Goal: Transaction & Acquisition: Purchase product/service

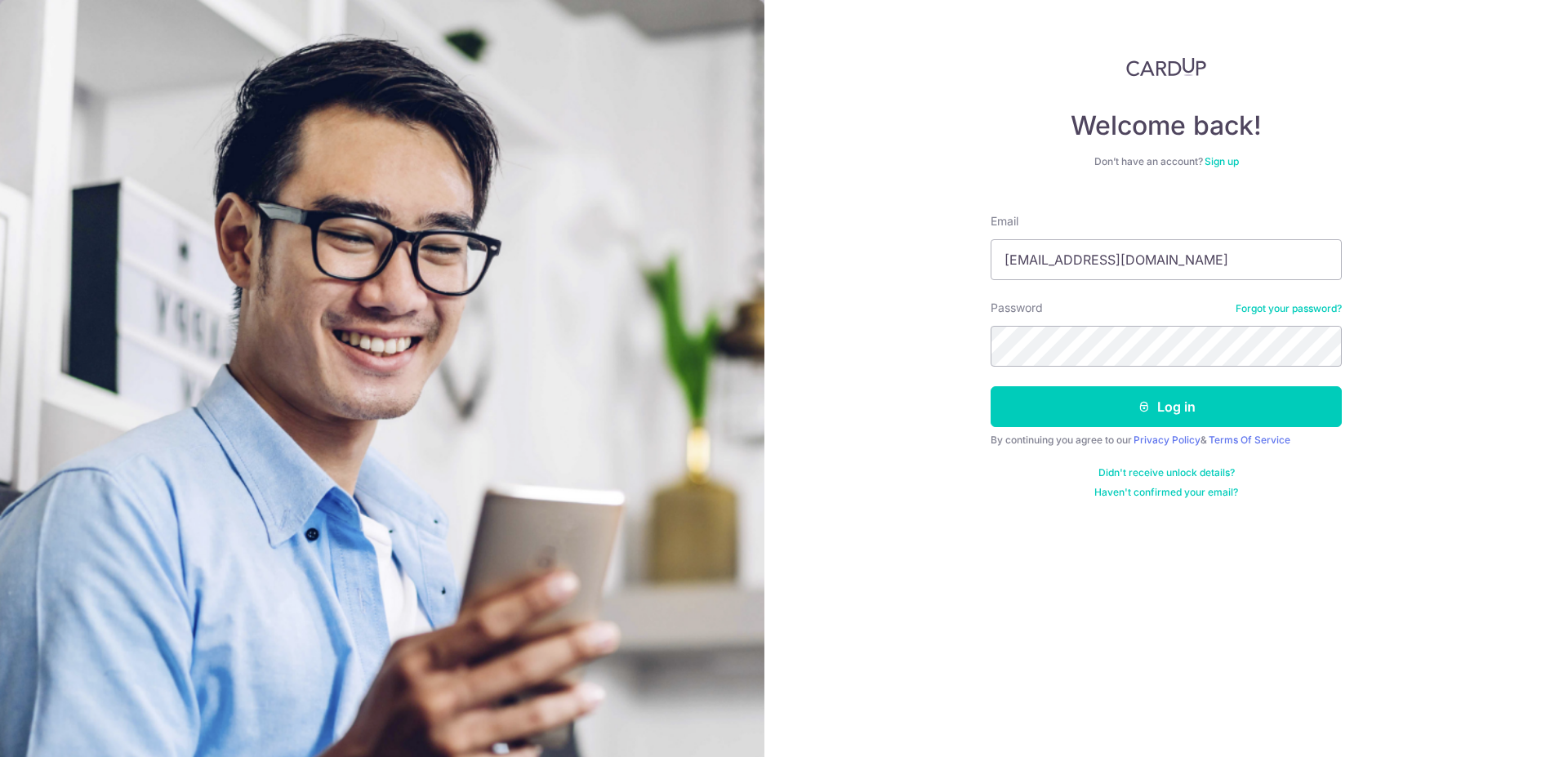
type input "[EMAIL_ADDRESS][DOMAIN_NAME]"
click at [1213, 403] on button "Log in" at bounding box center [1166, 407] width 351 height 41
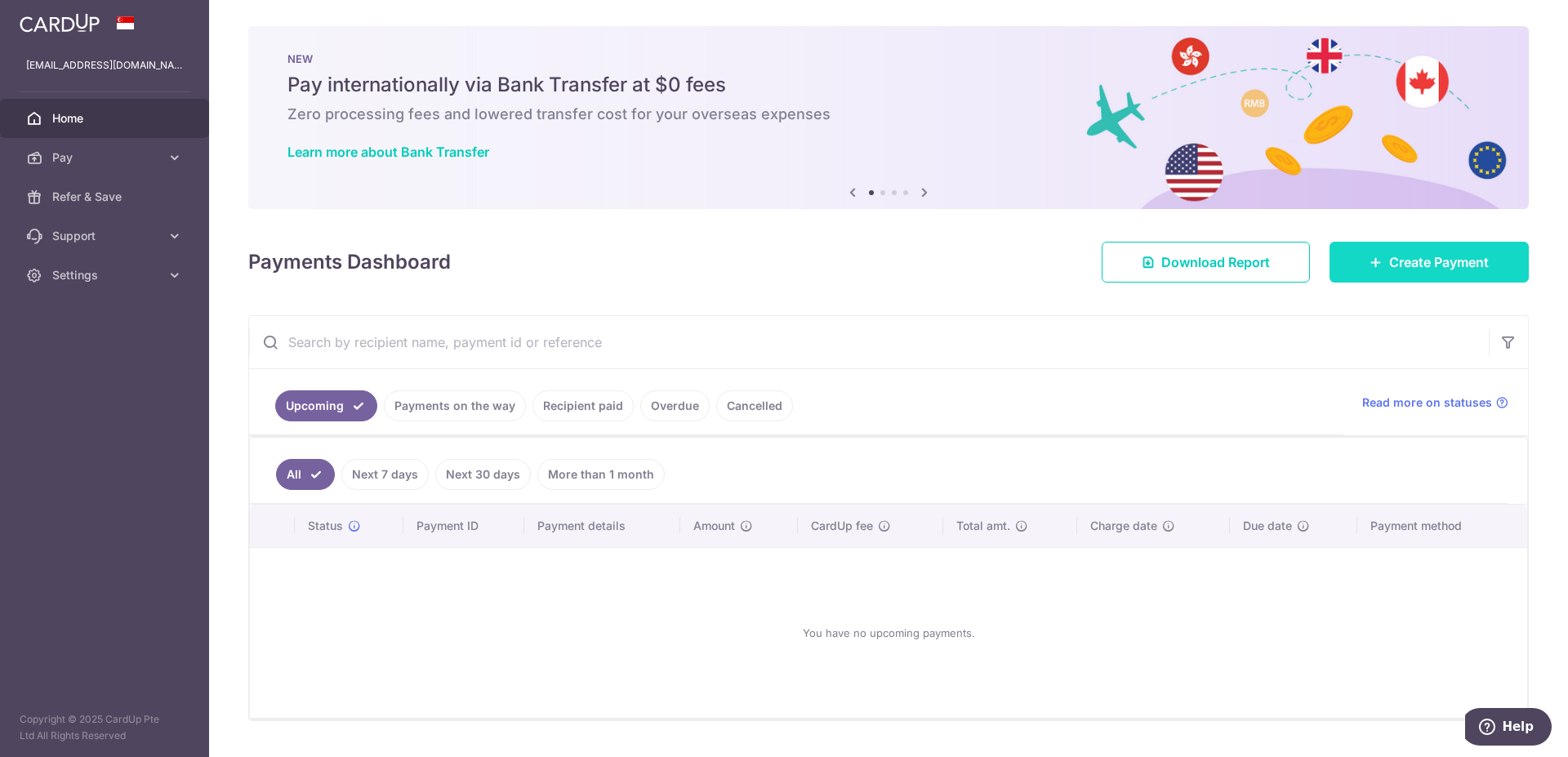
click at [1382, 256] on div at bounding box center [791, 382] width 1583 height 764
click at [1450, 268] on span "Create Payment" at bounding box center [1439, 262] width 100 height 20
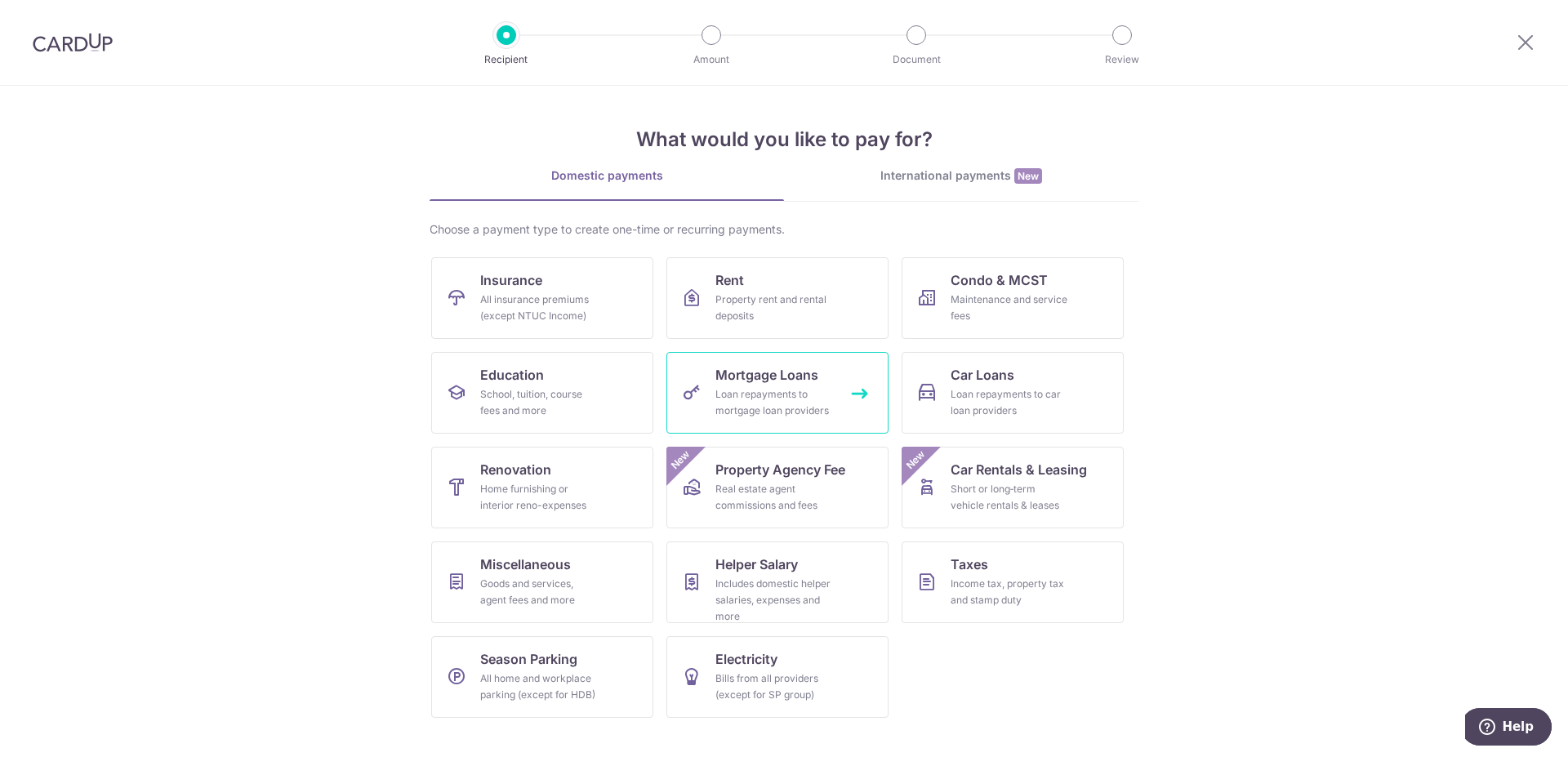
click at [796, 382] on span "Mortgage Loans" at bounding box center [766, 374] width 102 height 20
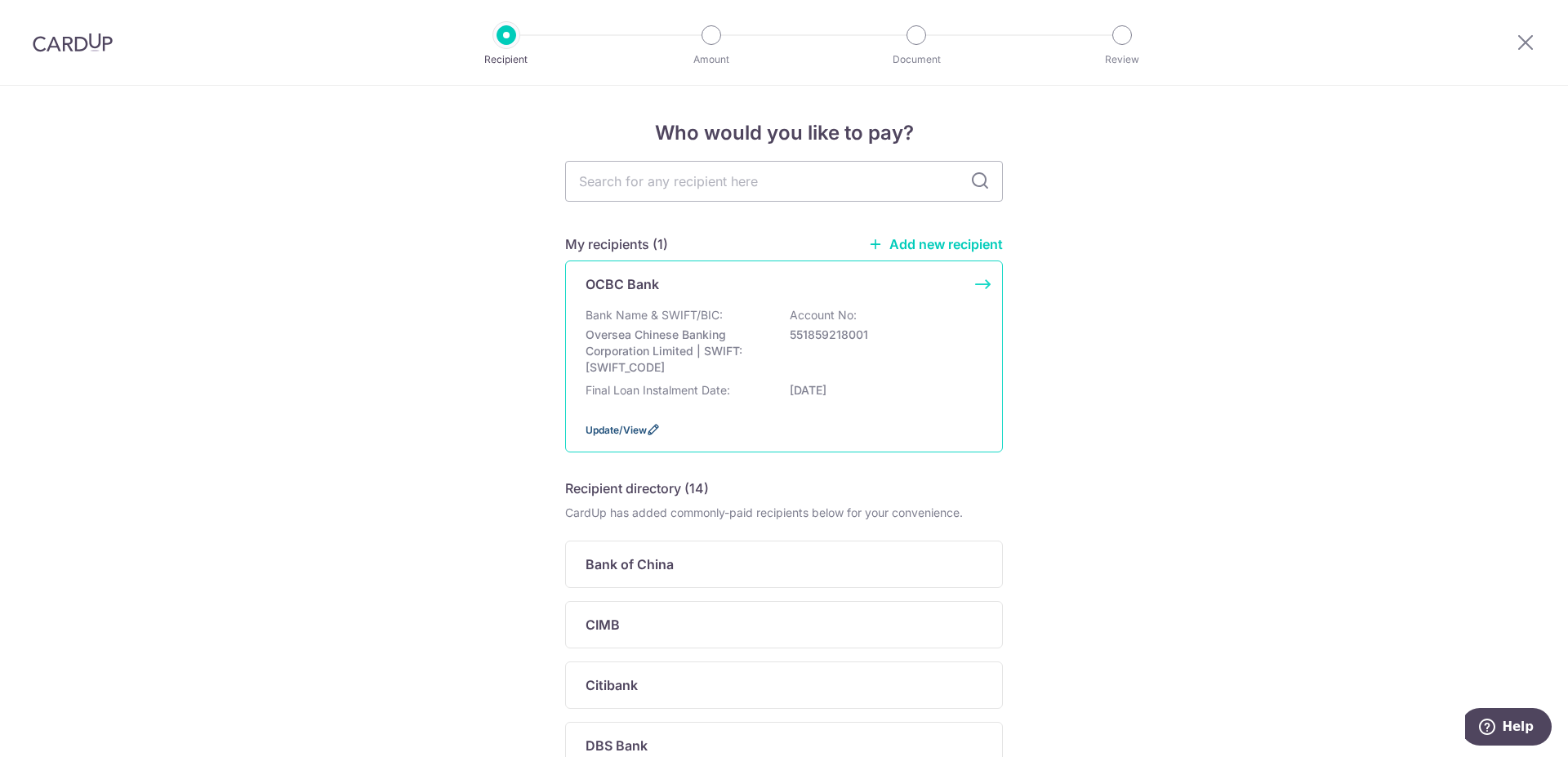
click at [590, 436] on span "Update/View" at bounding box center [616, 429] width 61 height 12
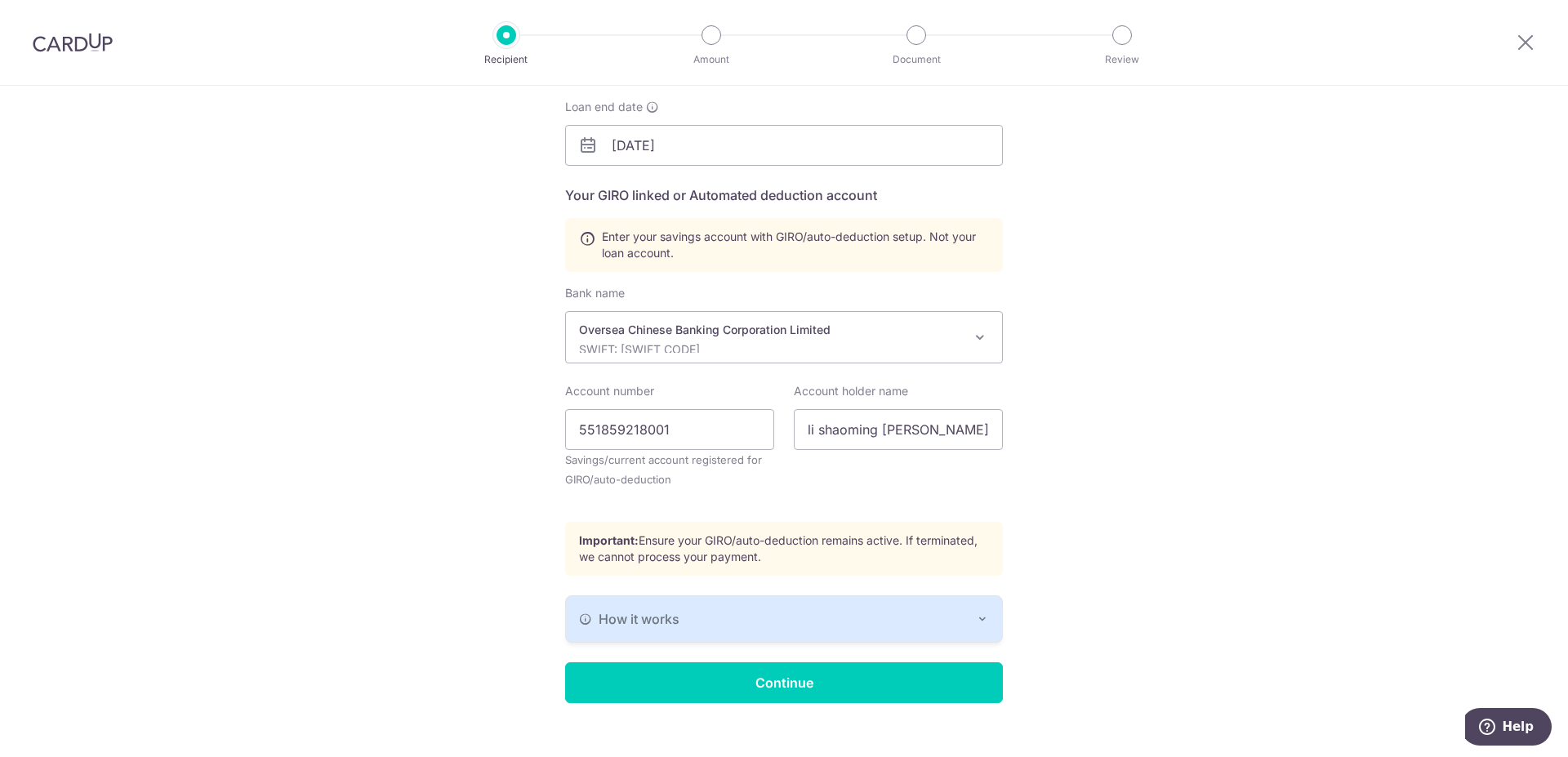
scroll to position [273, 0]
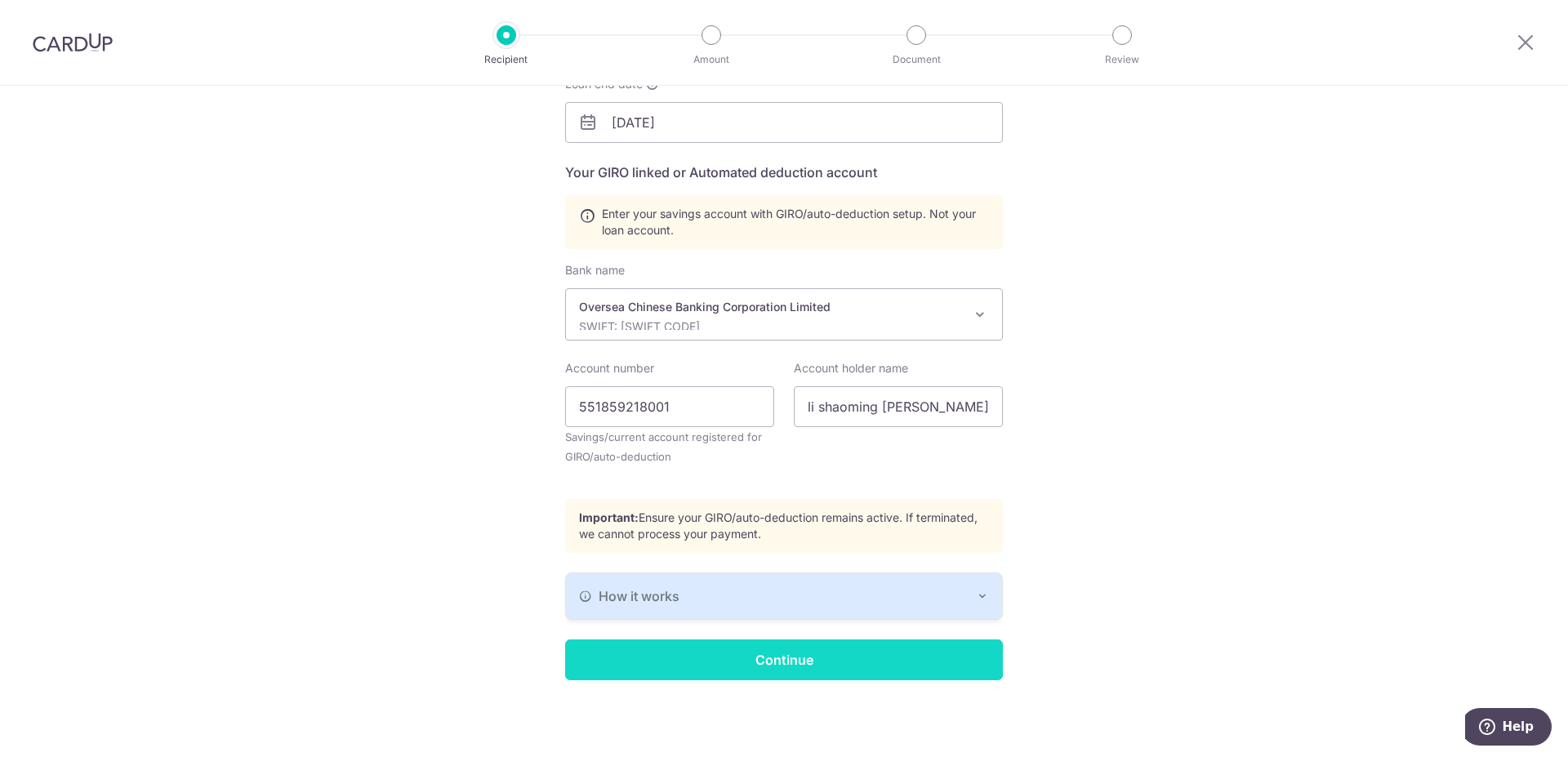
click at [835, 656] on input "Continue" at bounding box center [784, 660] width 438 height 41
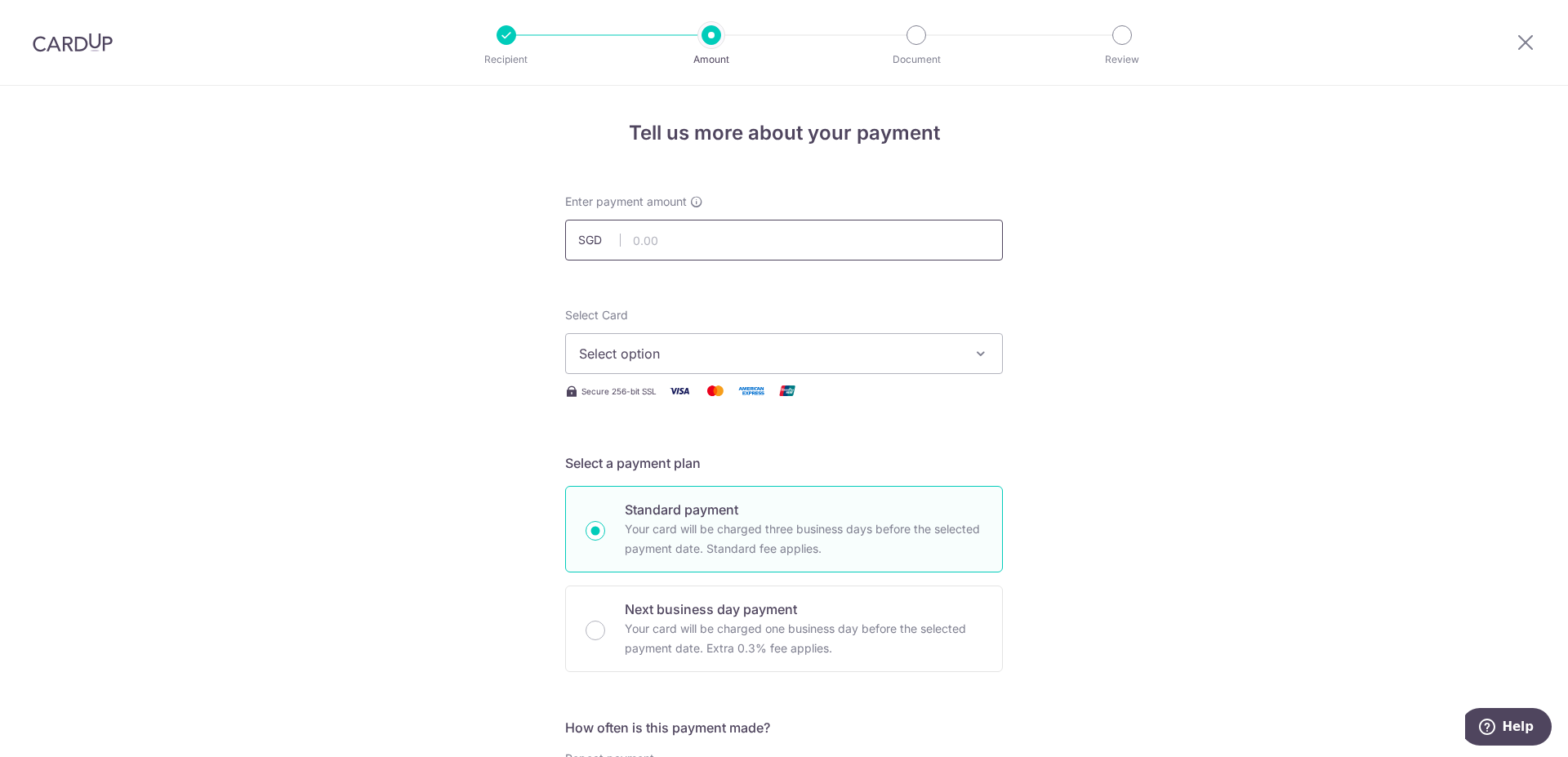
click at [683, 241] on input "text" at bounding box center [784, 240] width 438 height 41
type input "6,550.00"
click at [953, 355] on span "Select option" at bounding box center [769, 353] width 381 height 20
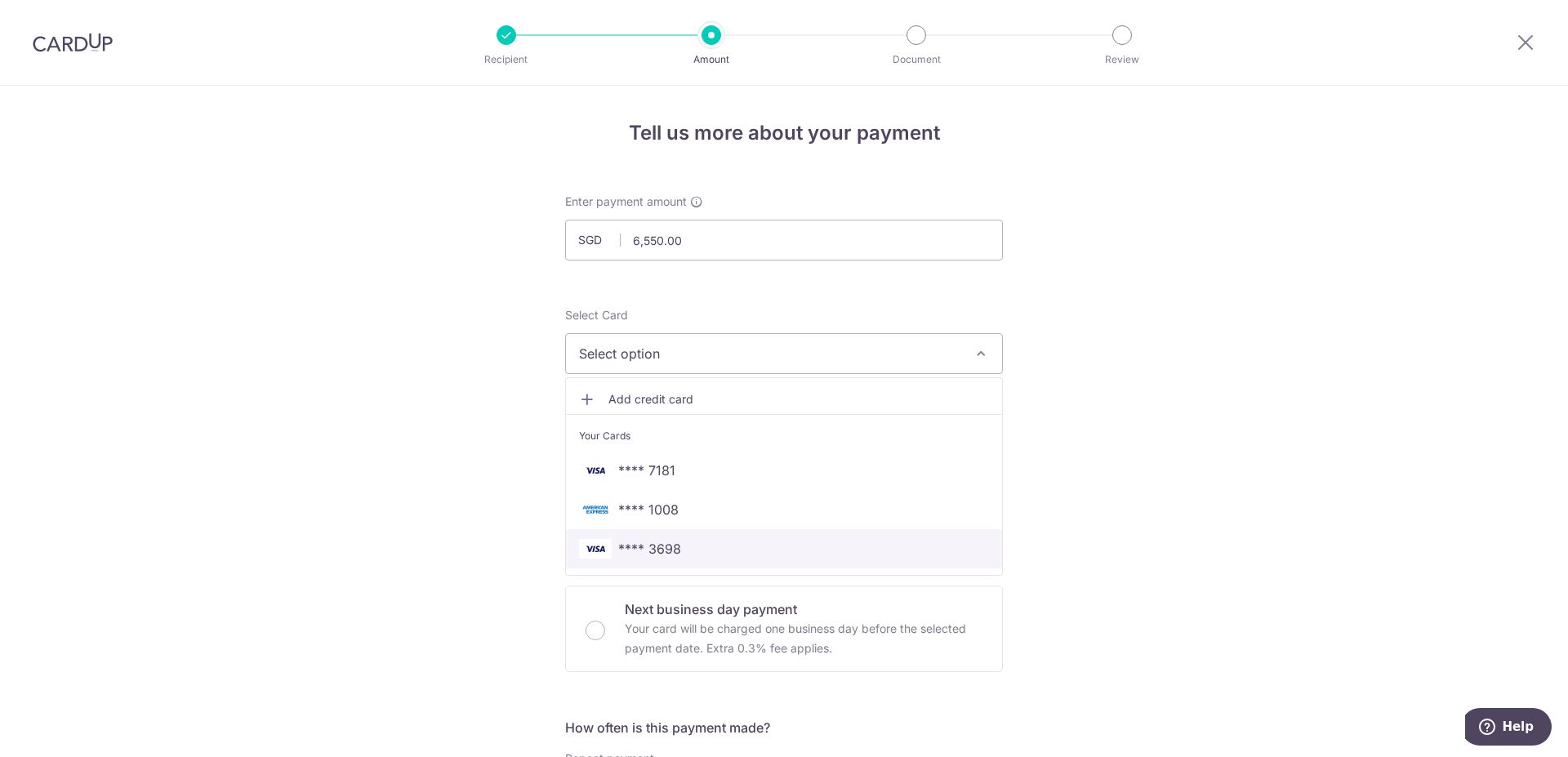
click at [659, 550] on span "**** 3698" at bounding box center [650, 548] width 63 height 20
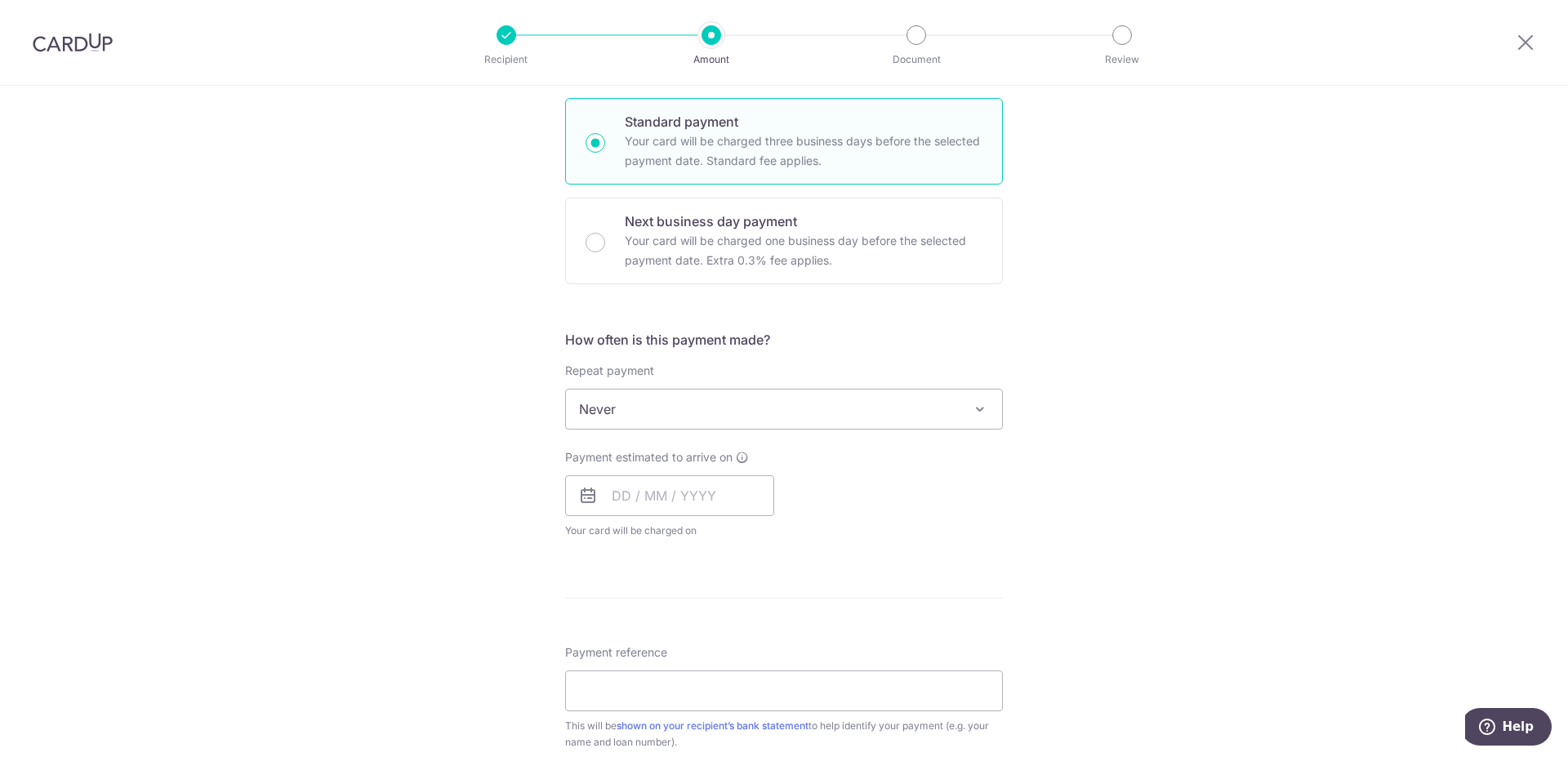
scroll to position [416, 0]
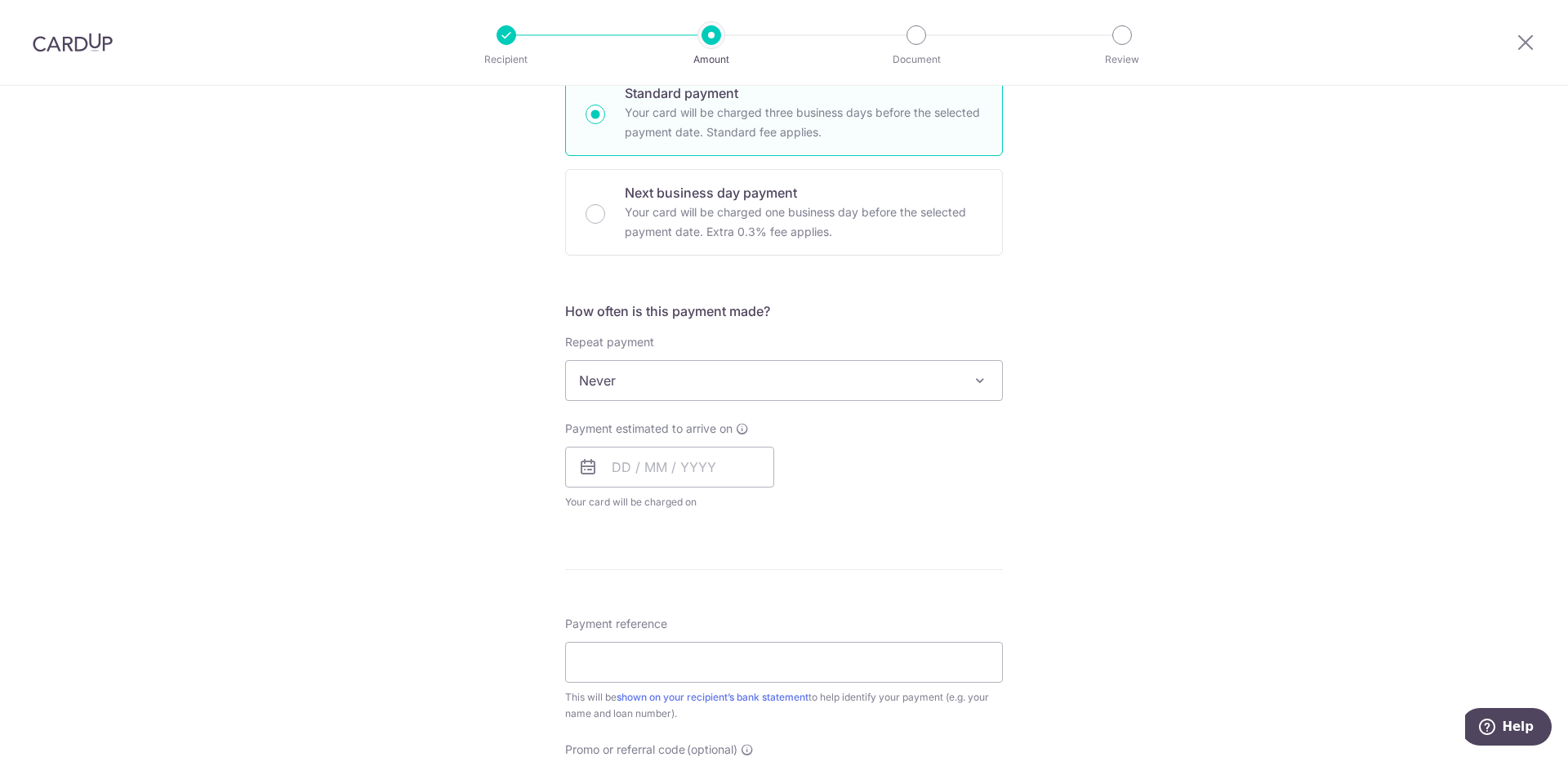
click at [870, 381] on span "Never" at bounding box center [784, 381] width 436 height 39
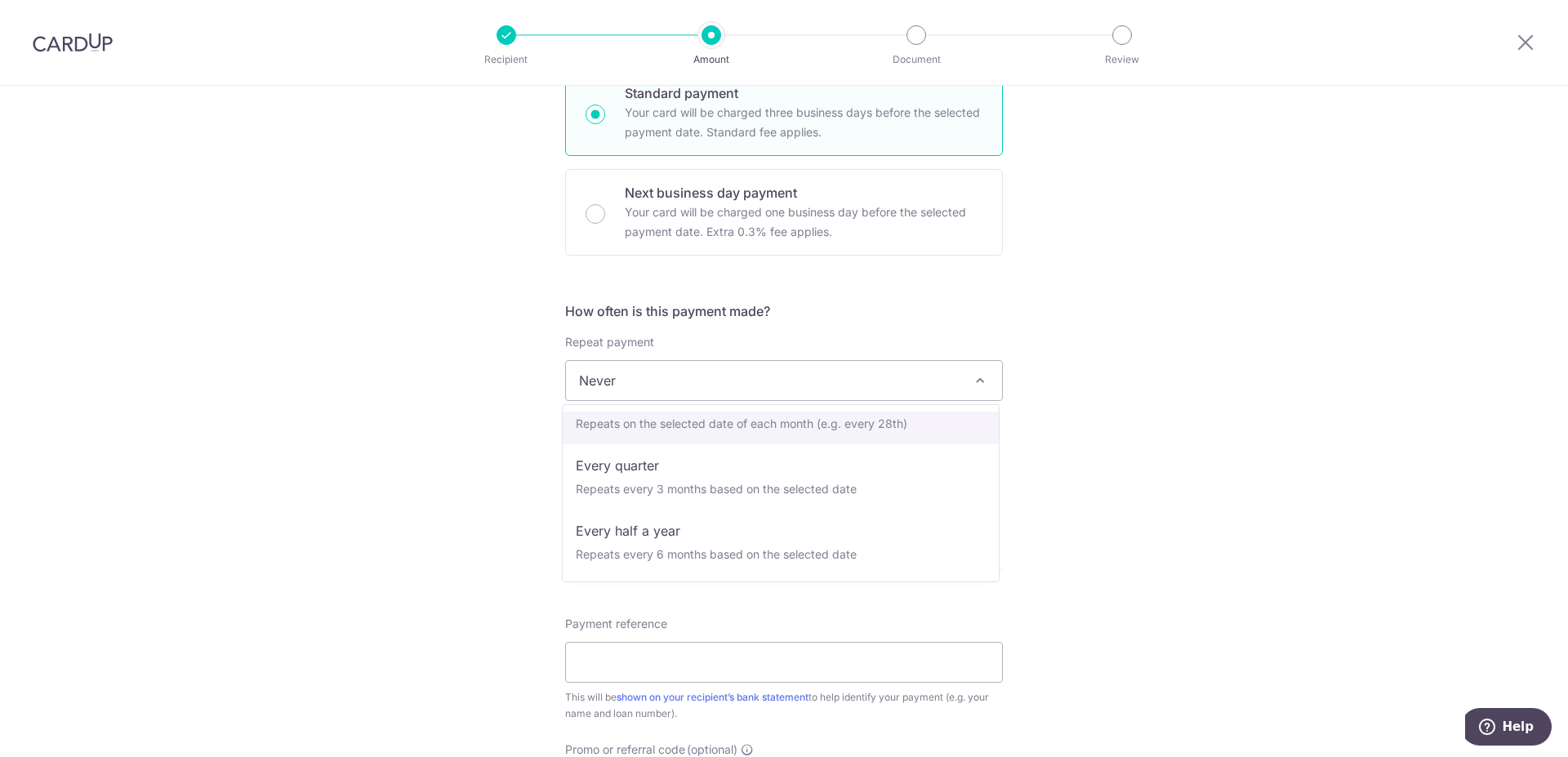
select select "3"
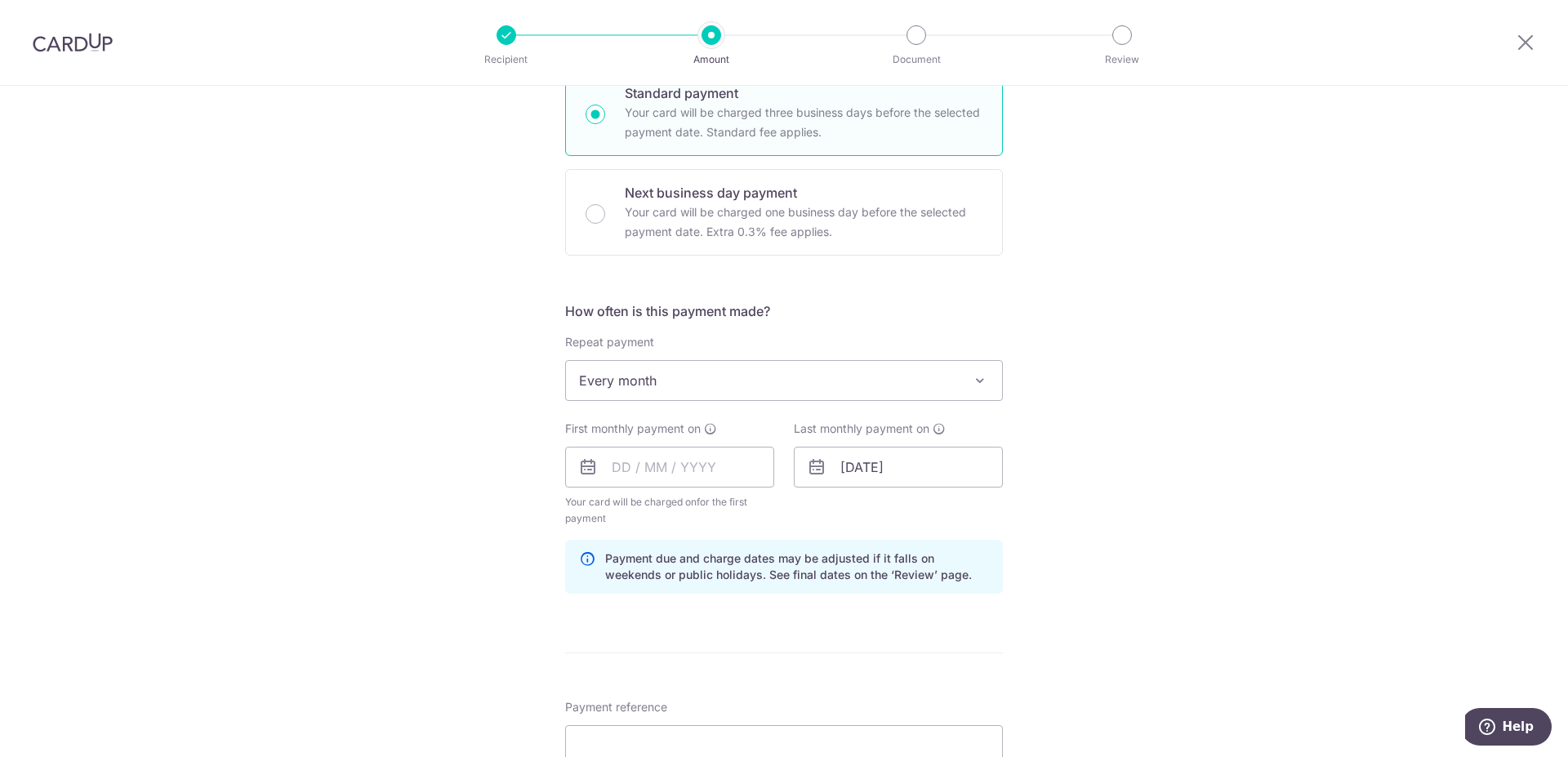
scroll to position [500, 0]
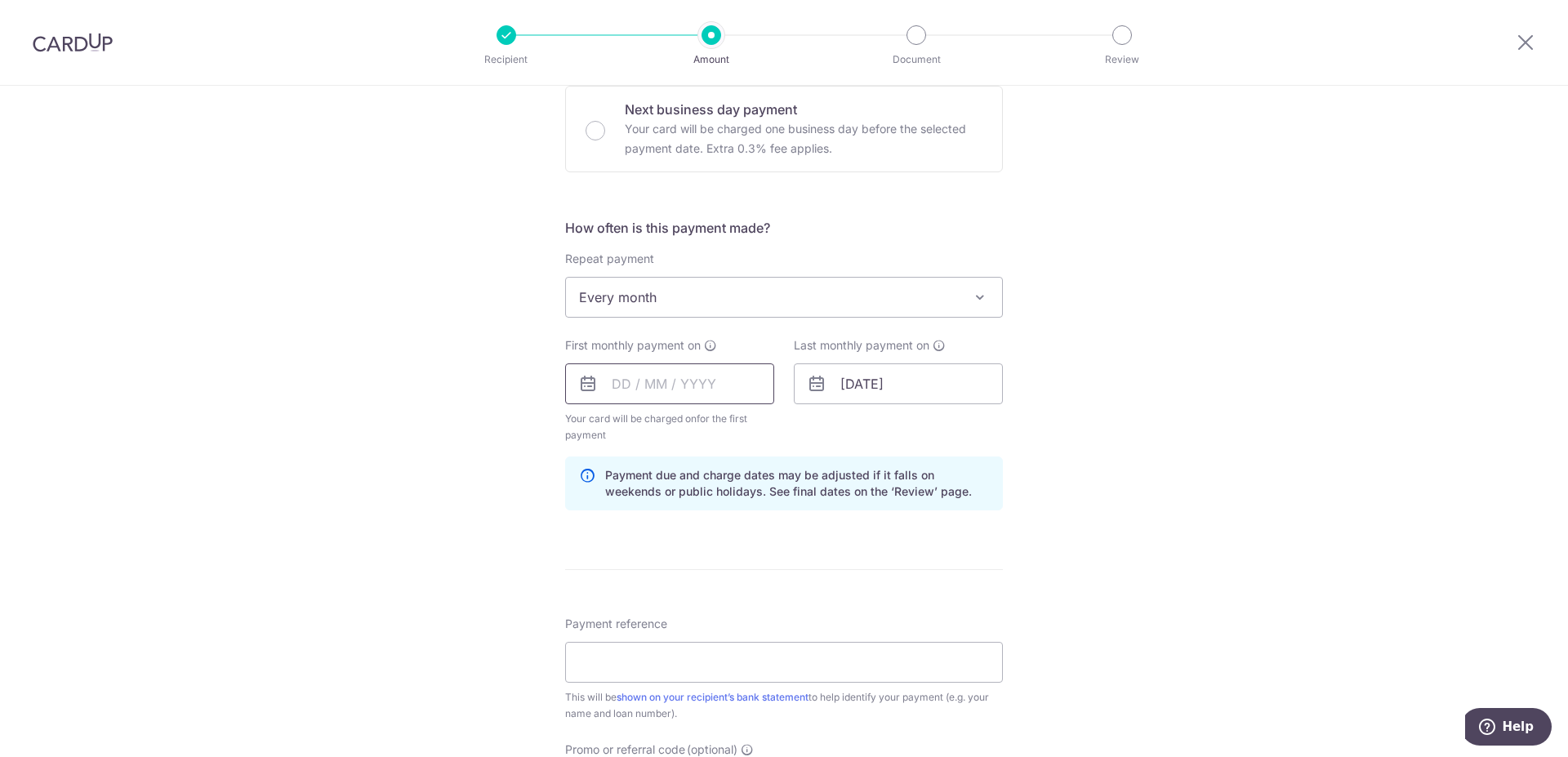
click at [624, 377] on input "text" at bounding box center [669, 384] width 209 height 41
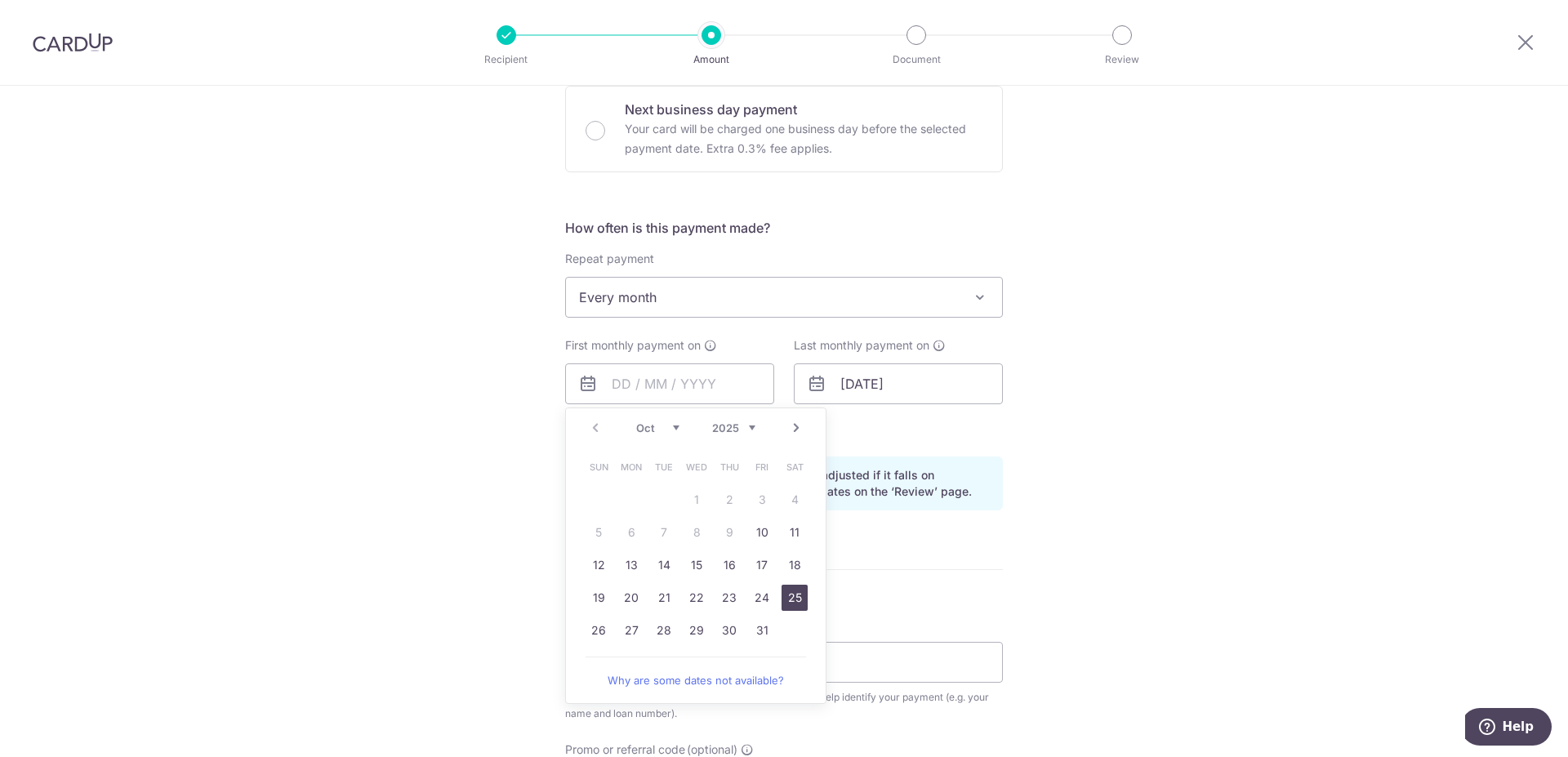
click at [789, 600] on link "25" at bounding box center [794, 598] width 26 height 26
type input "[DATE]"
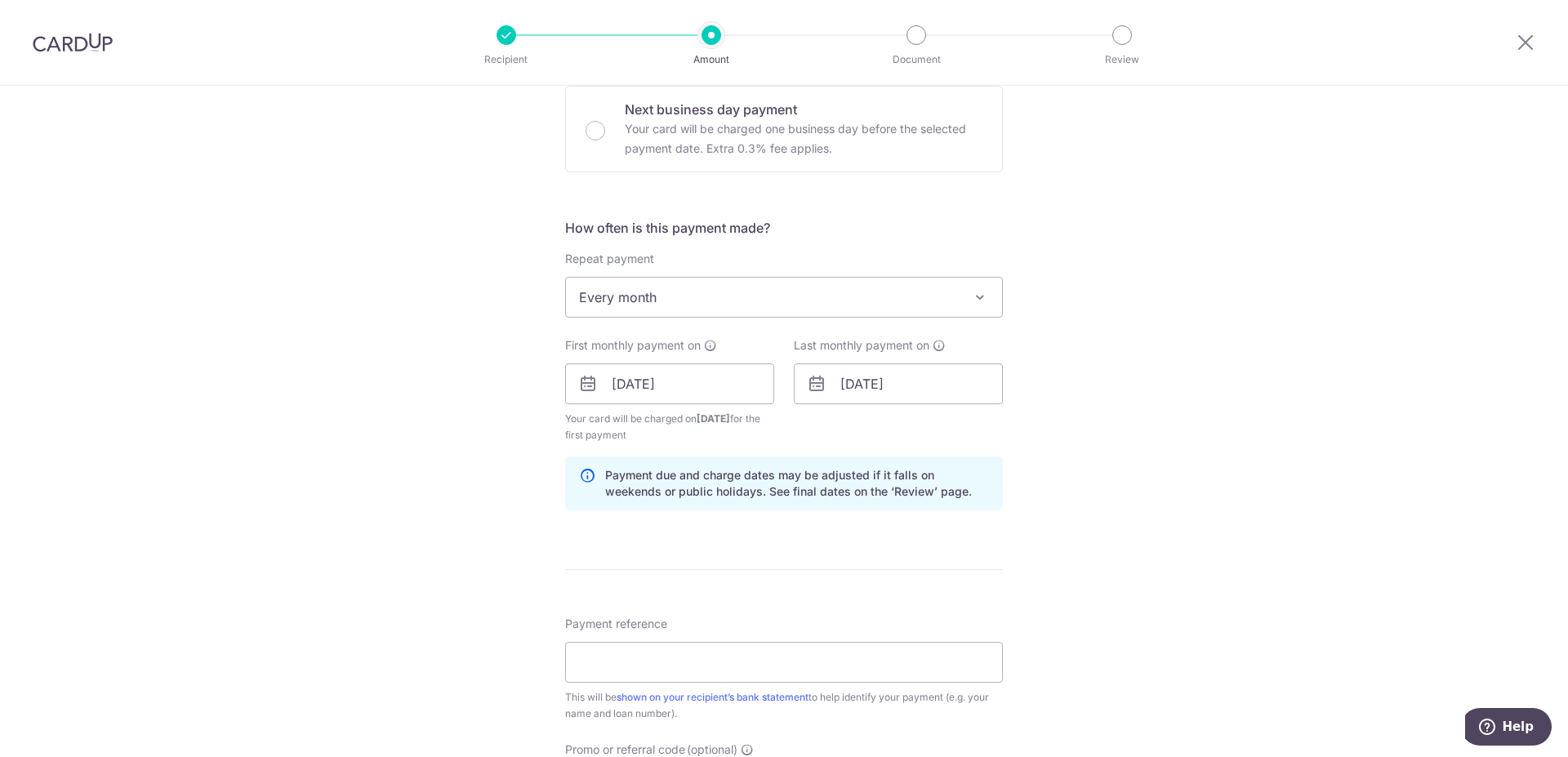
click at [1219, 469] on div "Tell us more about your payment Enter payment amount SGD 6,550.00 6550.00 Selec…" at bounding box center [784, 366] width 1568 height 1561
click at [669, 387] on input "25/10/2025" at bounding box center [669, 384] width 209 height 41
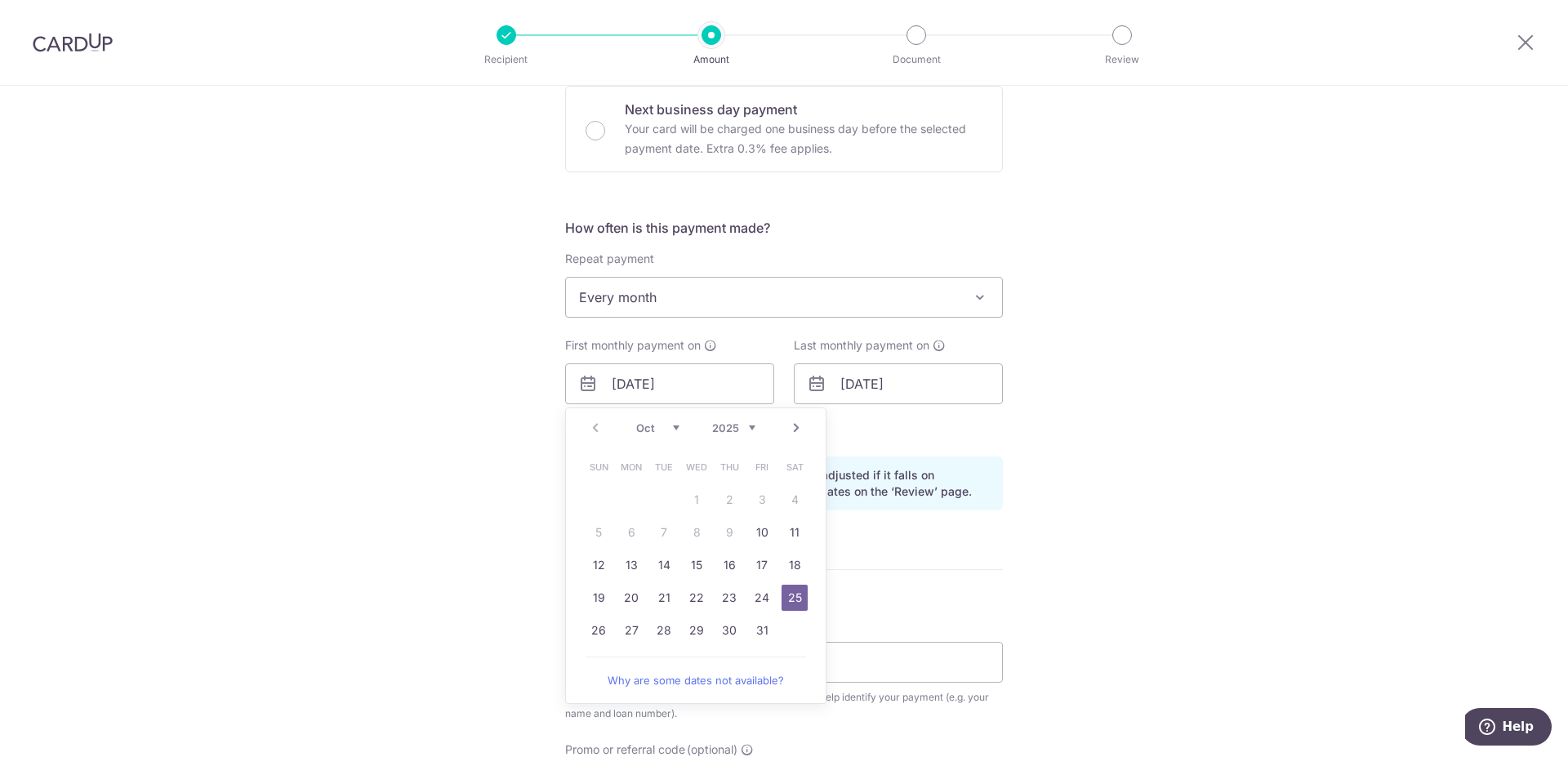
click at [1184, 559] on div "Tell us more about your payment Enter payment amount SGD 6,550.00 6550.00 Selec…" at bounding box center [784, 366] width 1568 height 1561
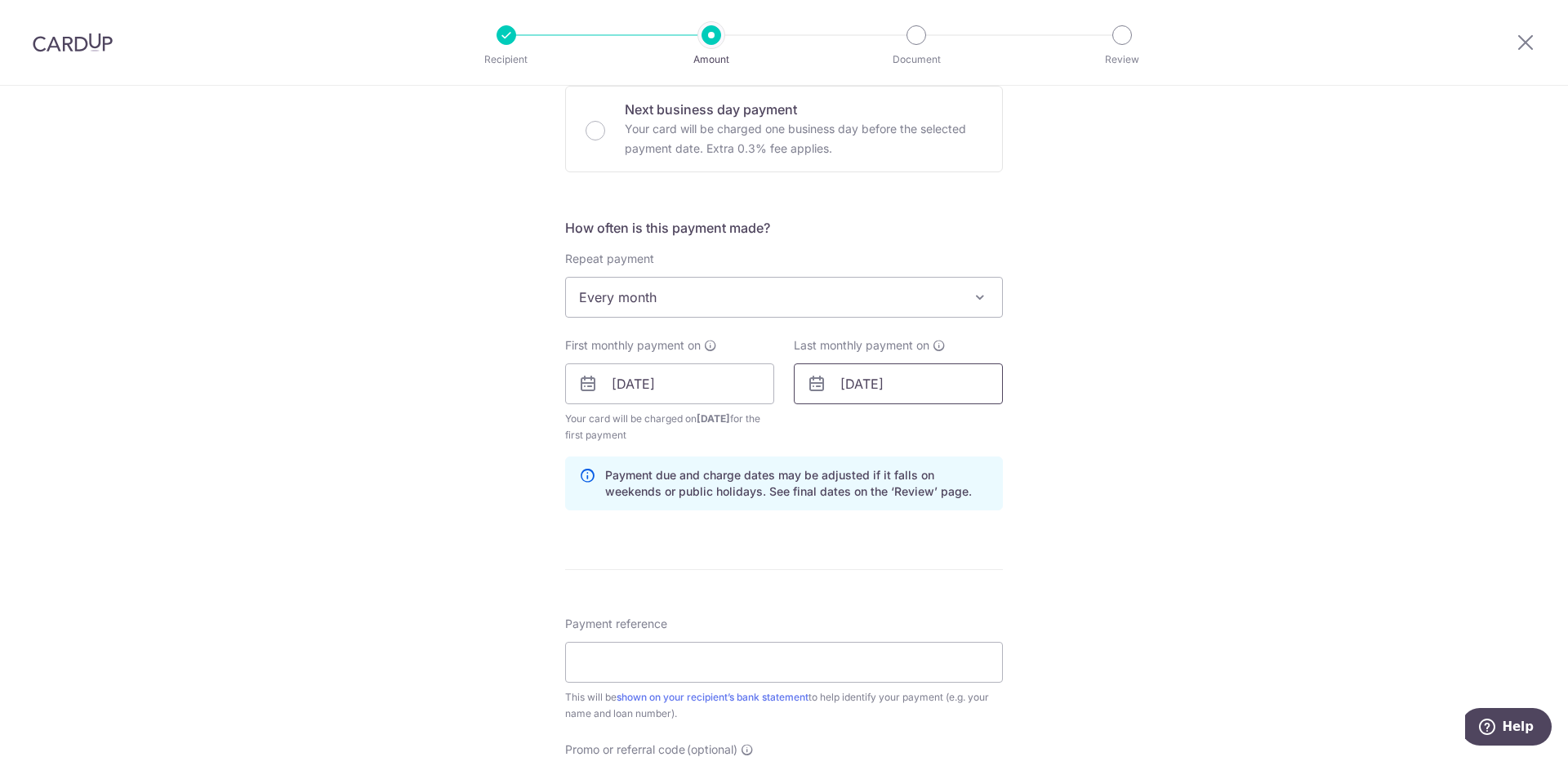
click at [879, 382] on input "01/03/2049" at bounding box center [898, 384] width 209 height 41
click at [940, 421] on select "2024 2025 2026 2027 2028 2029 2030 2031 2032 2033 2034 2035" at bounding box center [962, 427] width 43 height 13
click at [863, 381] on input "01/03/2049" at bounding box center [898, 384] width 209 height 41
drag, startPoint x: 840, startPoint y: 381, endPoint x: 850, endPoint y: 383, distance: 10.2
click at [850, 383] on input "01/03/2049" at bounding box center [898, 384] width 209 height 41
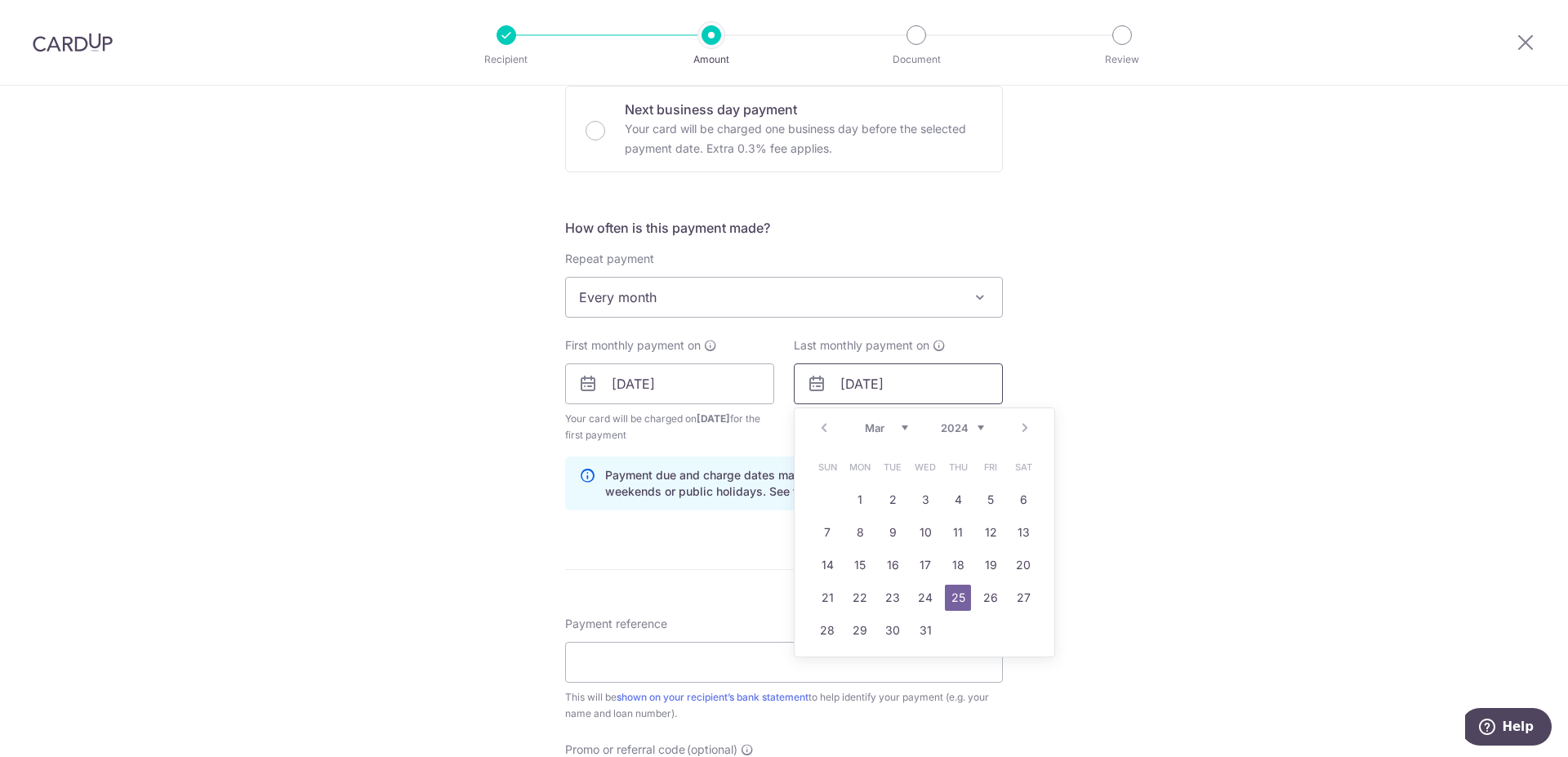
click at [866, 381] on input "25/03/2049" at bounding box center [898, 384] width 209 height 41
type input "25/02/2049"
click at [1168, 392] on div "Tell us more about your payment Enter payment amount SGD 6,550.00 6550.00 Selec…" at bounding box center [784, 366] width 1568 height 1561
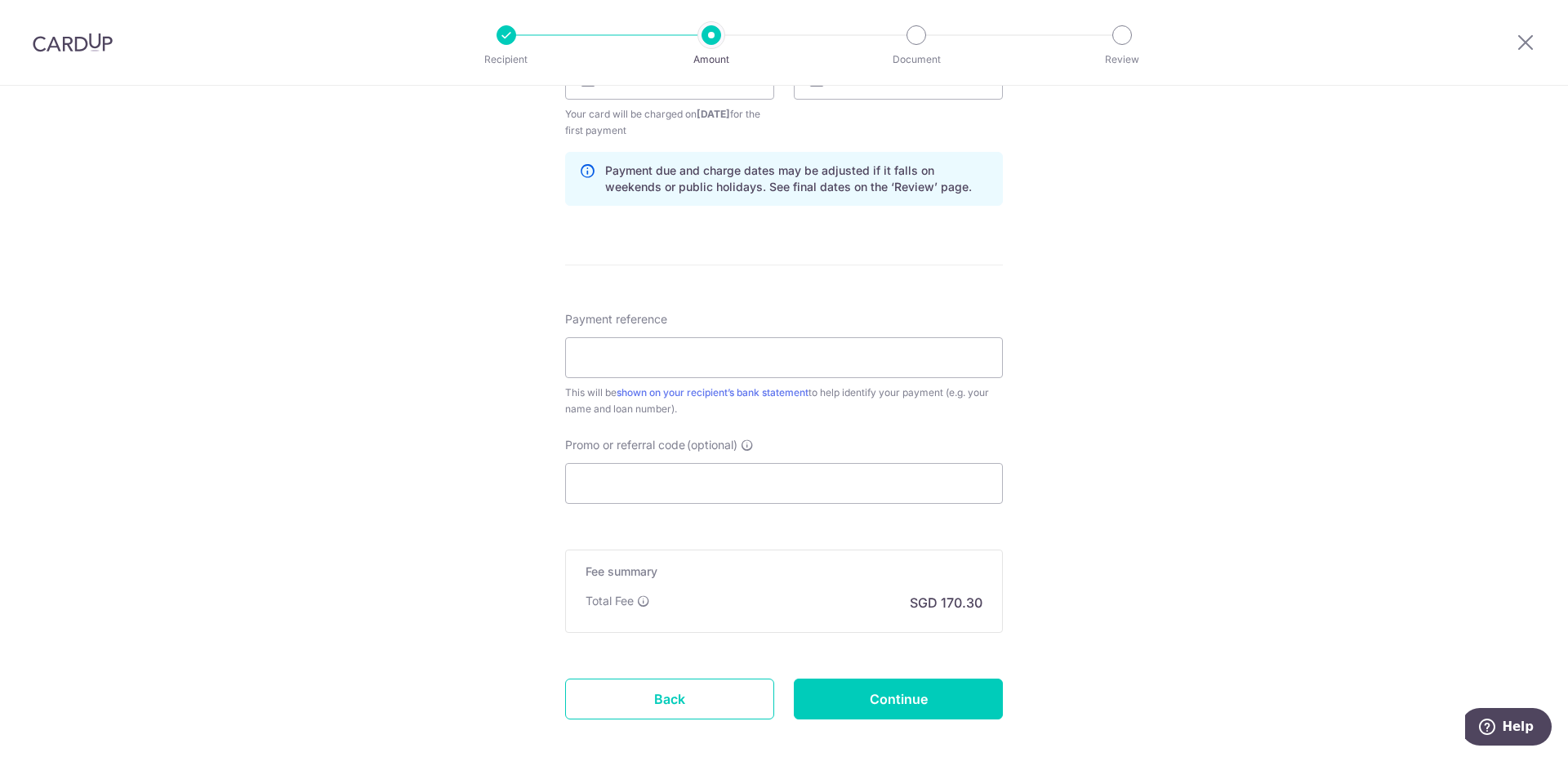
scroll to position [832, 0]
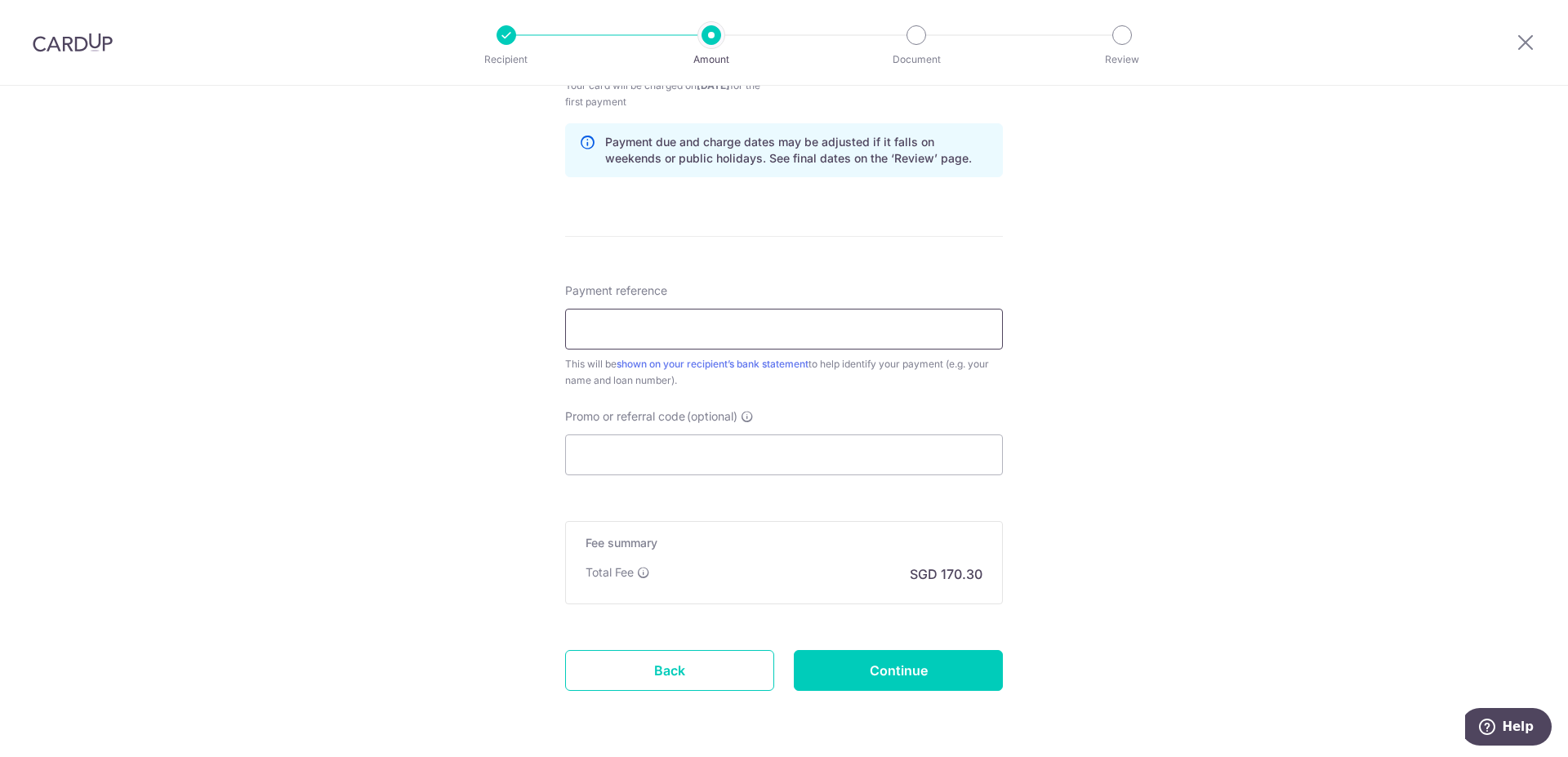
click at [669, 328] on input "Payment reference" at bounding box center [784, 329] width 438 height 41
click at [626, 454] on input "Promo or referral code (optional)" at bounding box center [784, 454] width 438 height 41
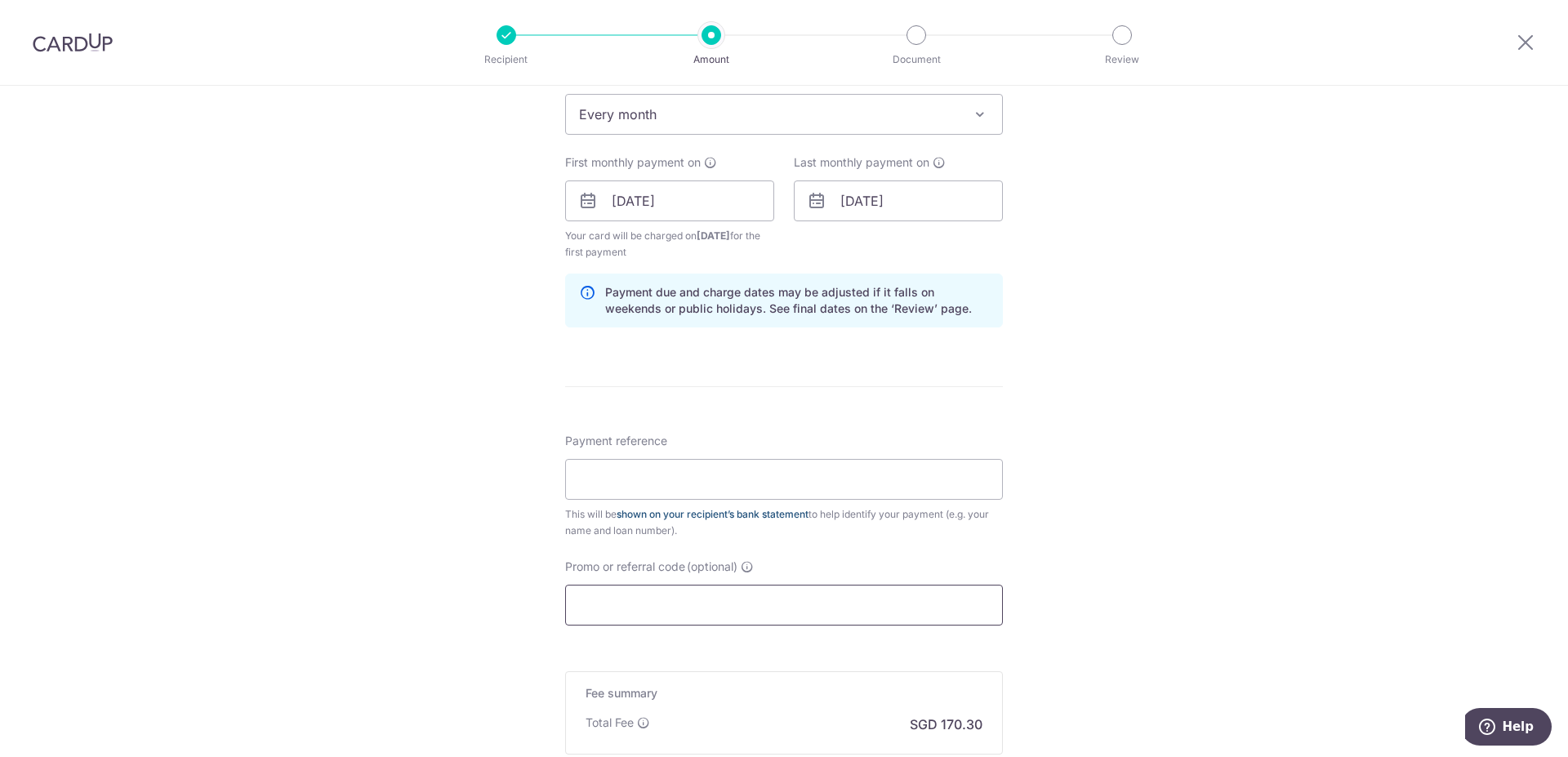
scroll to position [750, 0]
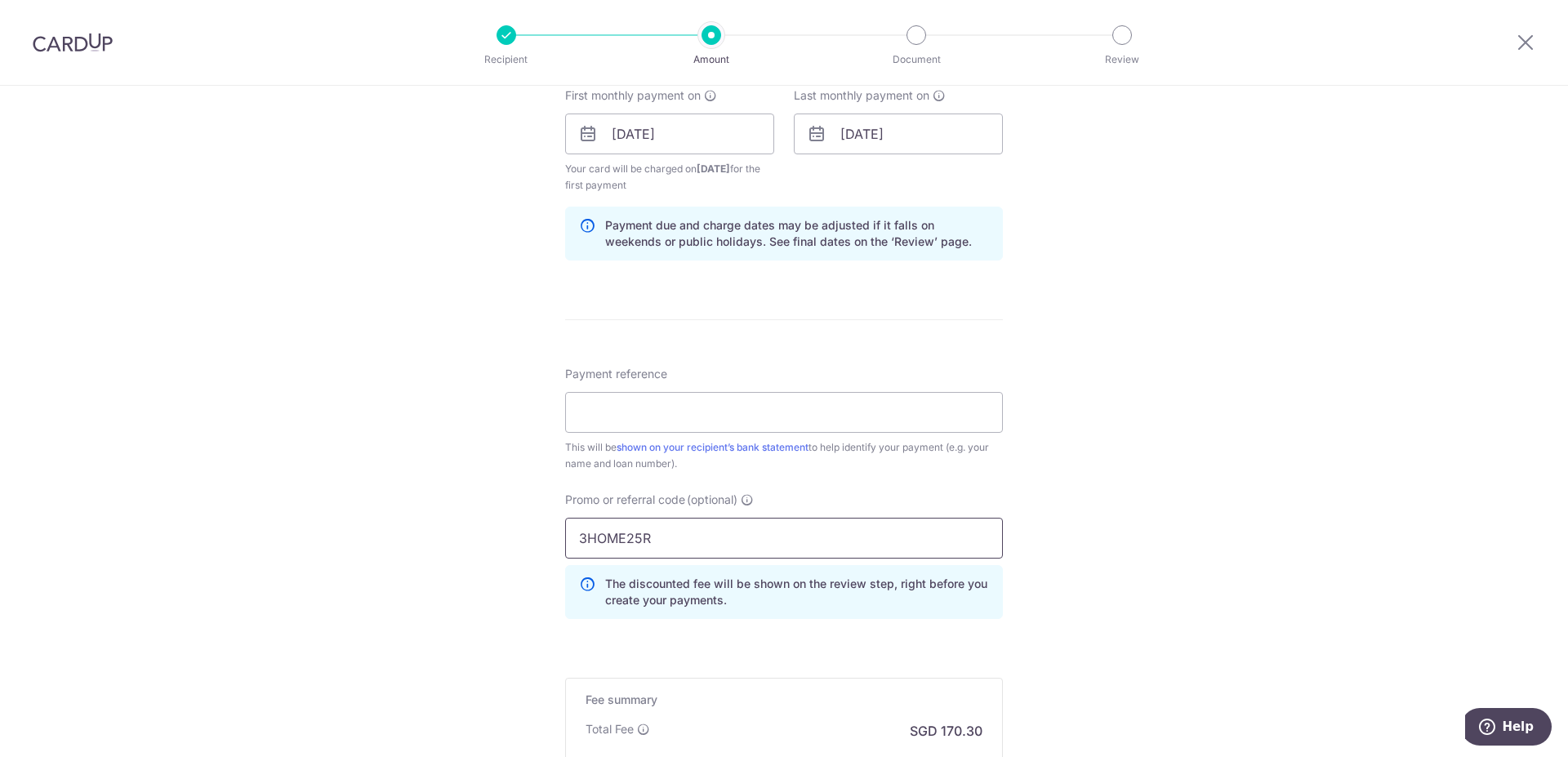
type input "3HOME25R"
click at [1173, 390] on div "Tell us more about your payment Enter payment amount SGD 6,550.00 6550.00 Selec…" at bounding box center [784, 153] width 1568 height 1634
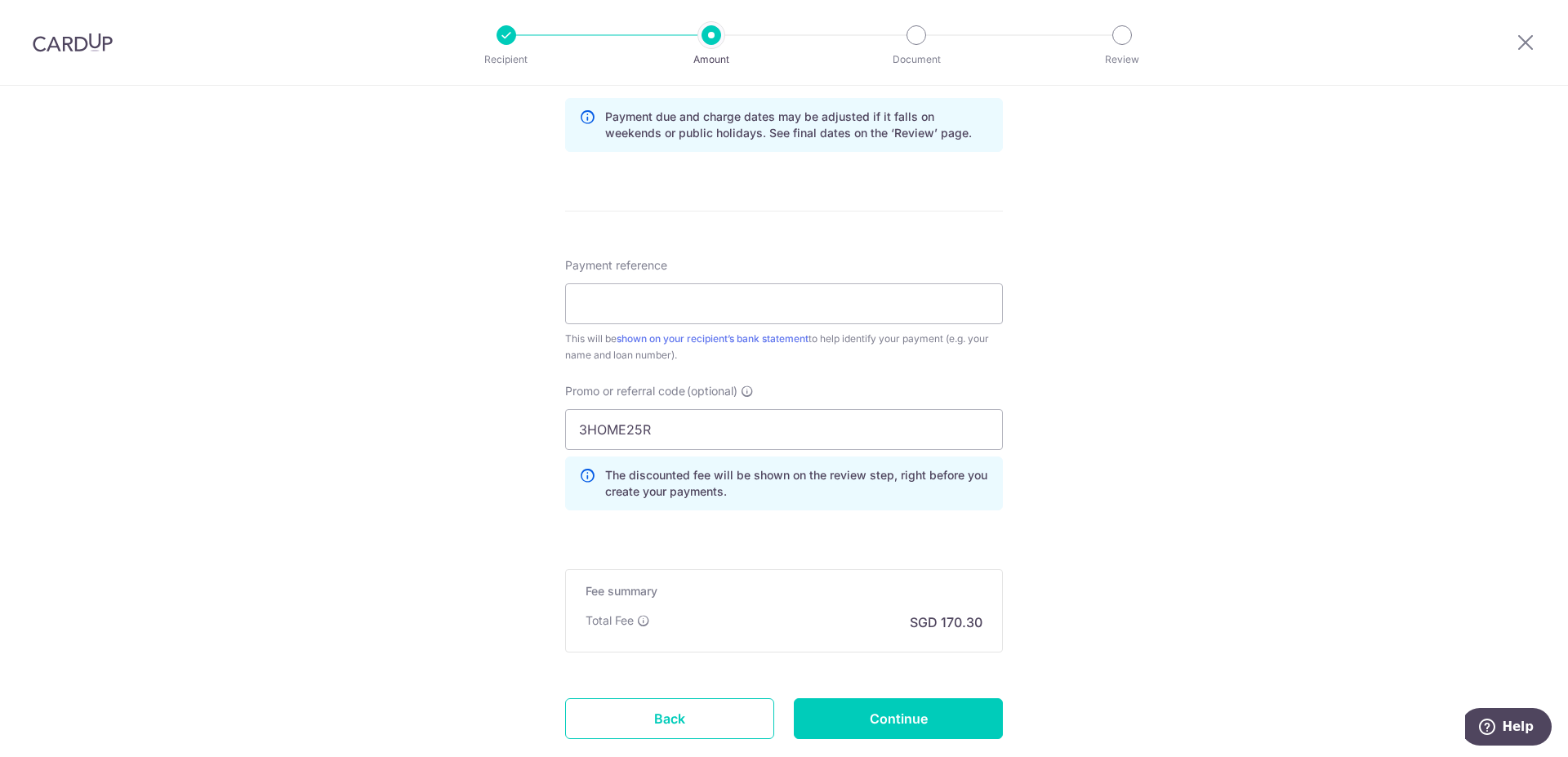
scroll to position [963, 0]
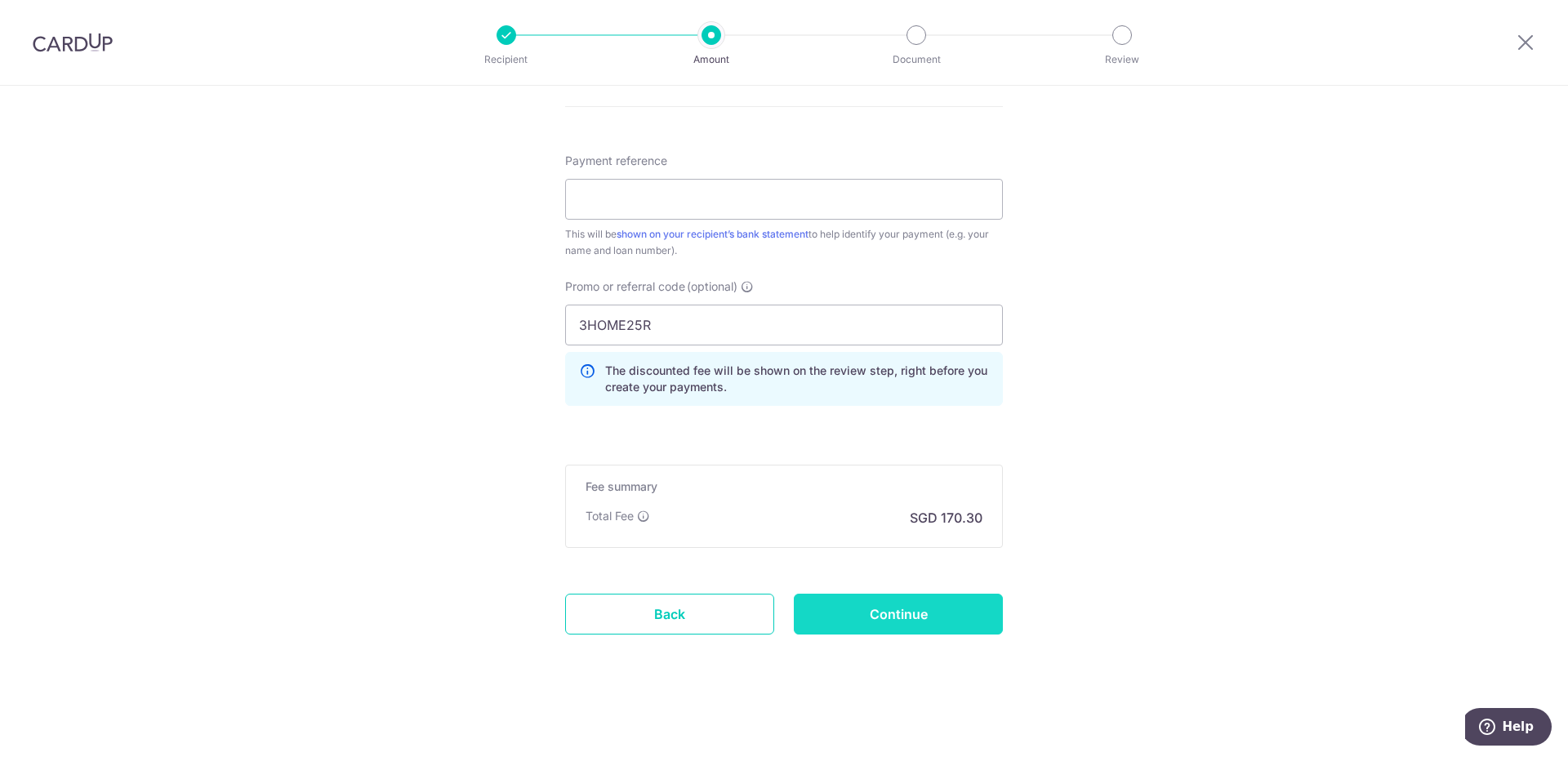
click at [936, 621] on input "Continue" at bounding box center [898, 614] width 209 height 41
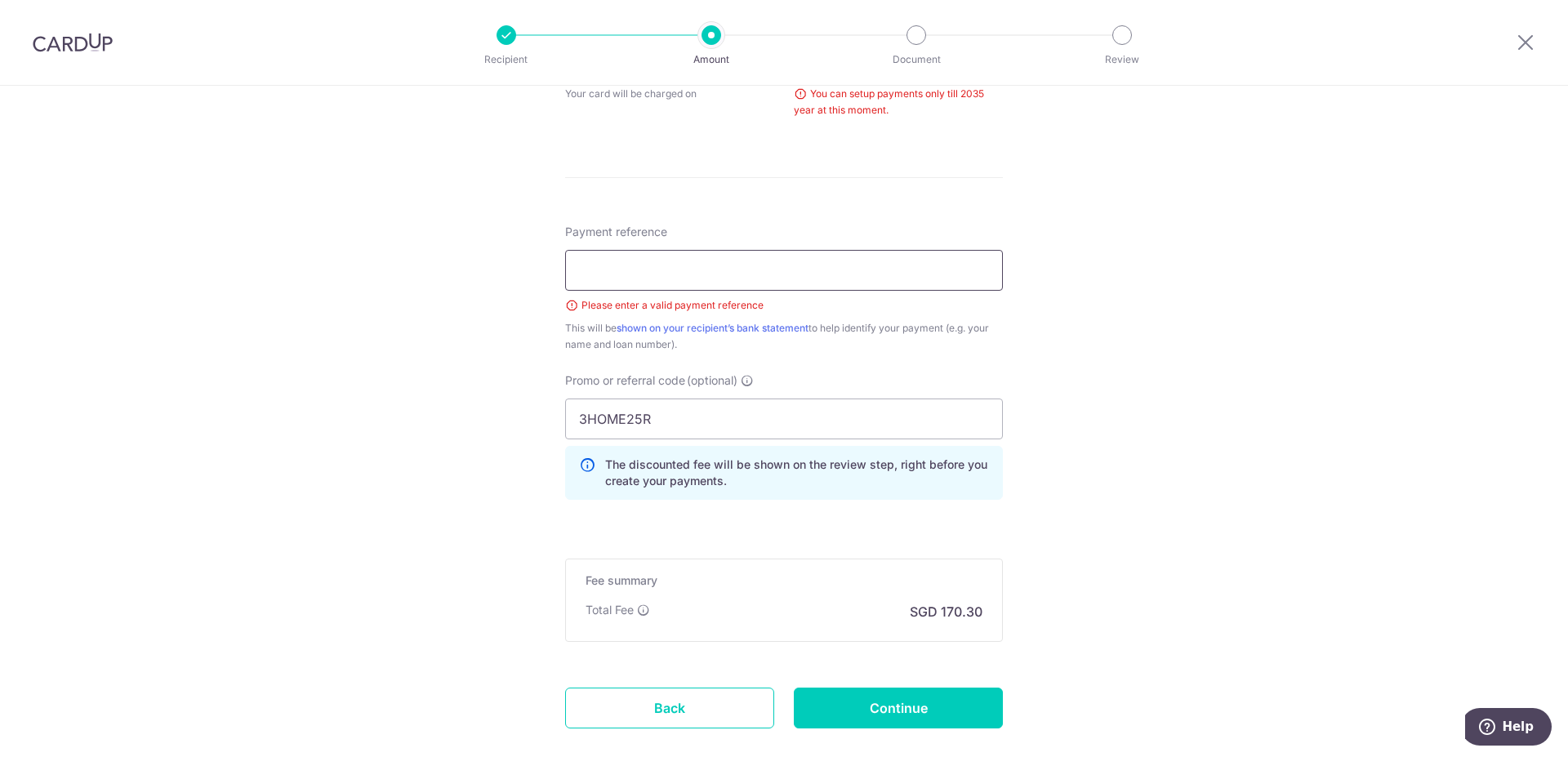
click at [746, 267] on input "Payment reference" at bounding box center [784, 270] width 438 height 41
type input "Mortagage"
click at [918, 707] on input "Continue" at bounding box center [898, 708] width 209 height 41
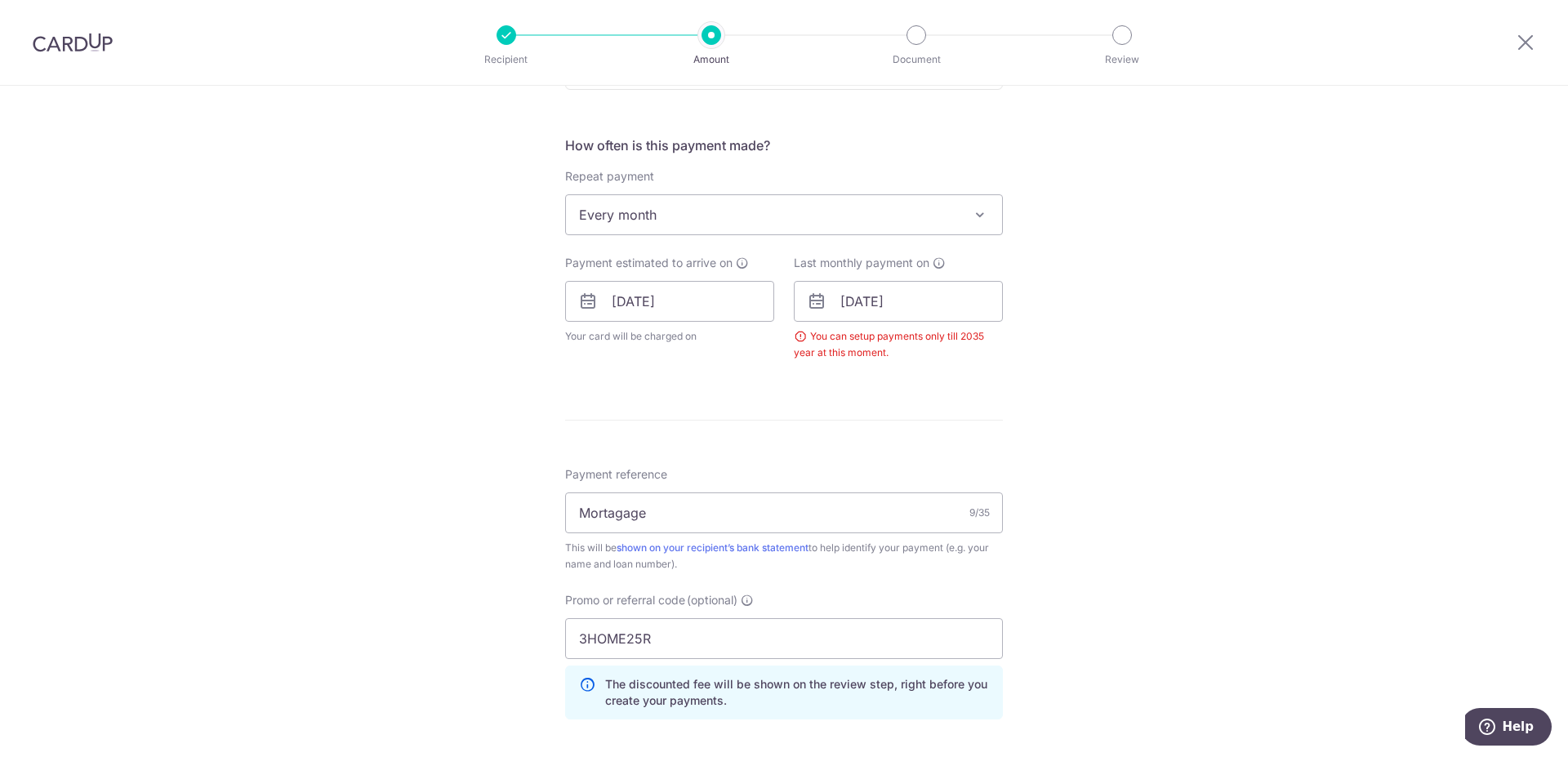
scroll to position [492, 0]
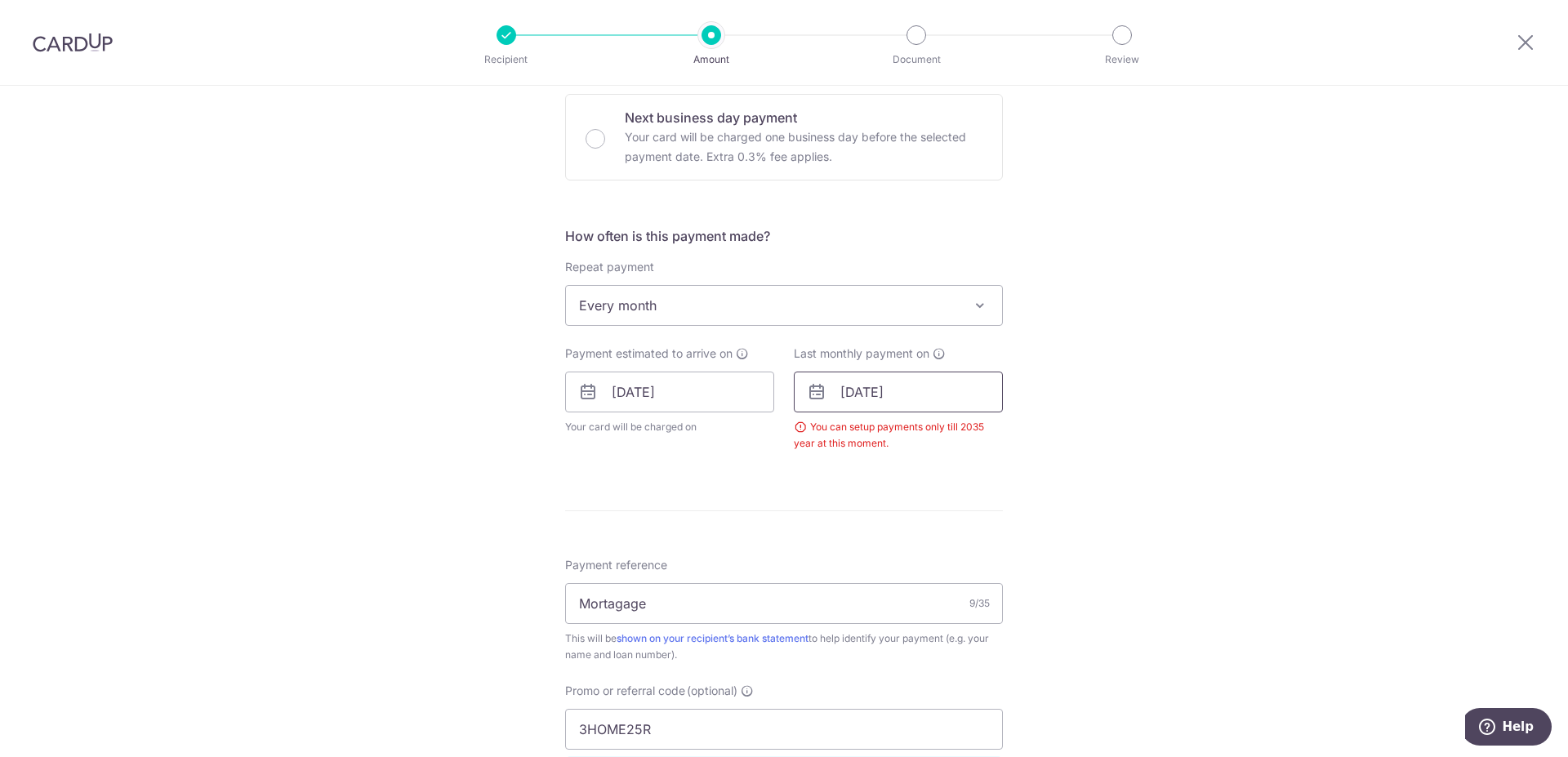
click at [892, 395] on input "[DATE]" at bounding box center [898, 392] width 209 height 41
click at [873, 393] on input "25/02/2049" at bounding box center [898, 392] width 209 height 41
click at [864, 394] on input "25/02/2049" at bounding box center [898, 392] width 209 height 41
click at [934, 387] on input "25/12/2049" at bounding box center [898, 392] width 209 height 41
type input "25/12/2025"
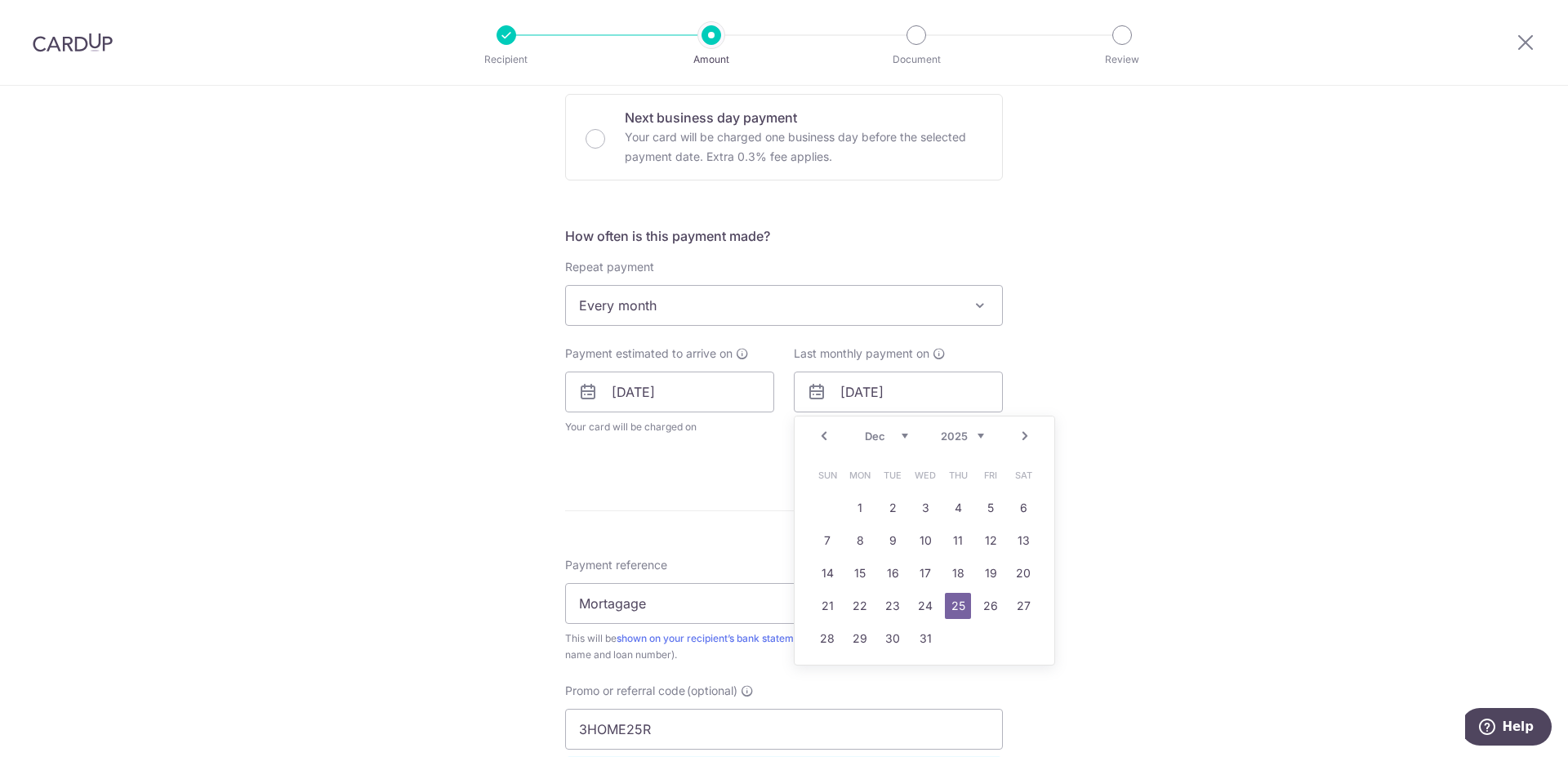
click at [952, 607] on link "25" at bounding box center [958, 606] width 26 height 26
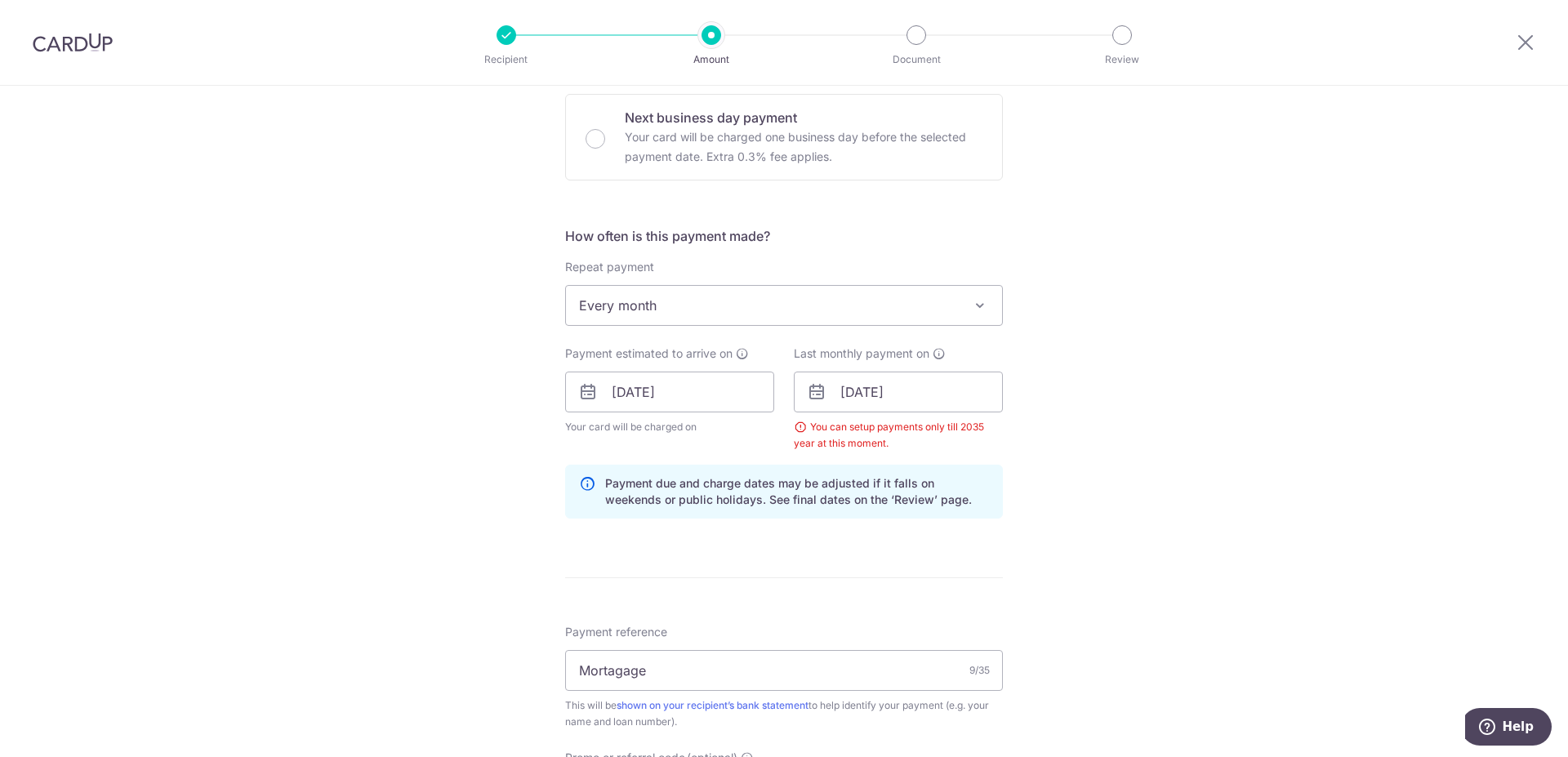
click at [1291, 486] on div "Tell us more about your payment Enter payment amount SGD 6,550.00 6550.00 Selec…" at bounding box center [784, 411] width 1568 height 1634
click at [1096, 439] on div "Tell us more about your payment Enter payment amount SGD 6,550.00 6550.00 Selec…" at bounding box center [784, 411] width 1568 height 1634
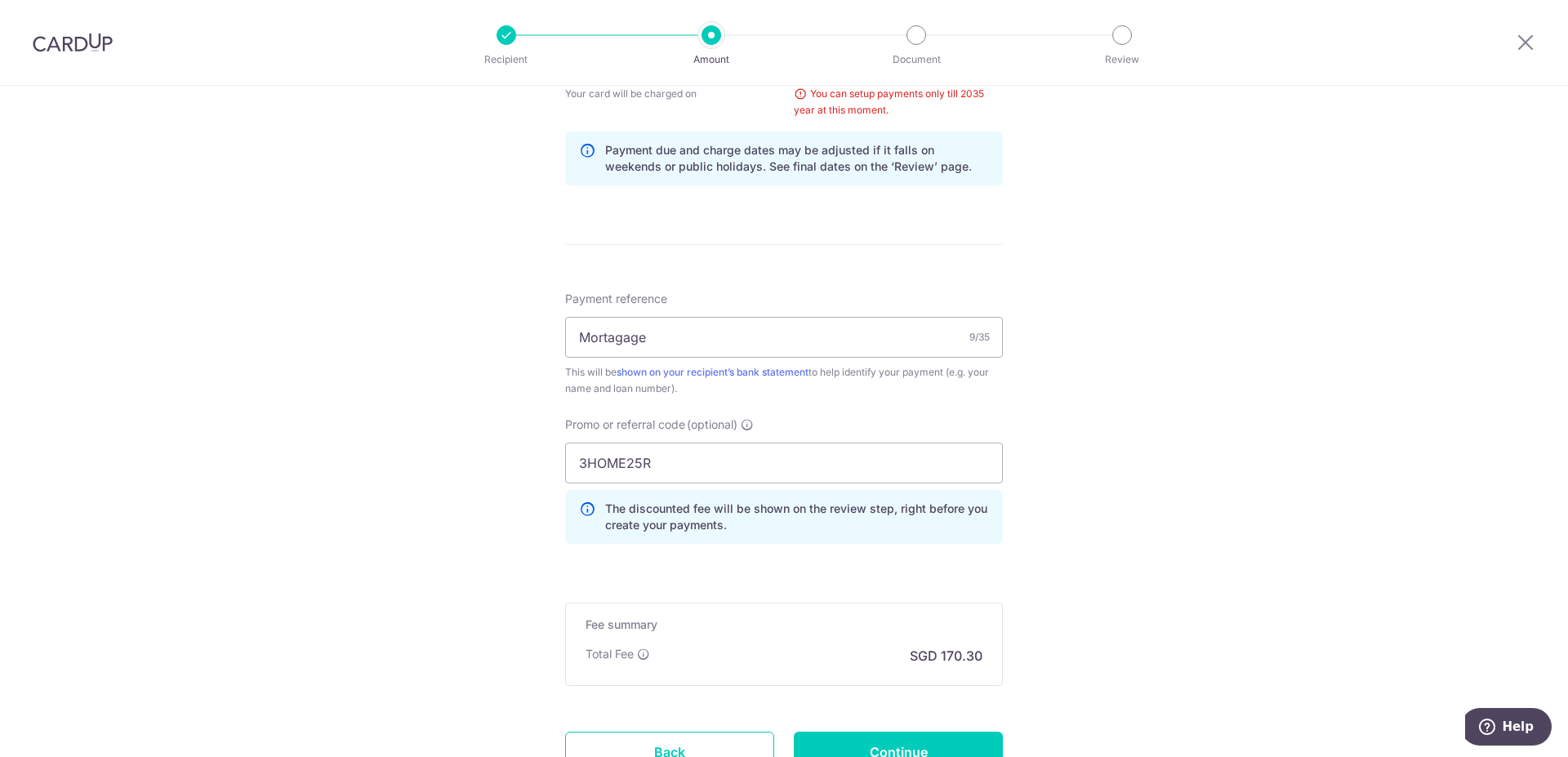
scroll to position [963, 0]
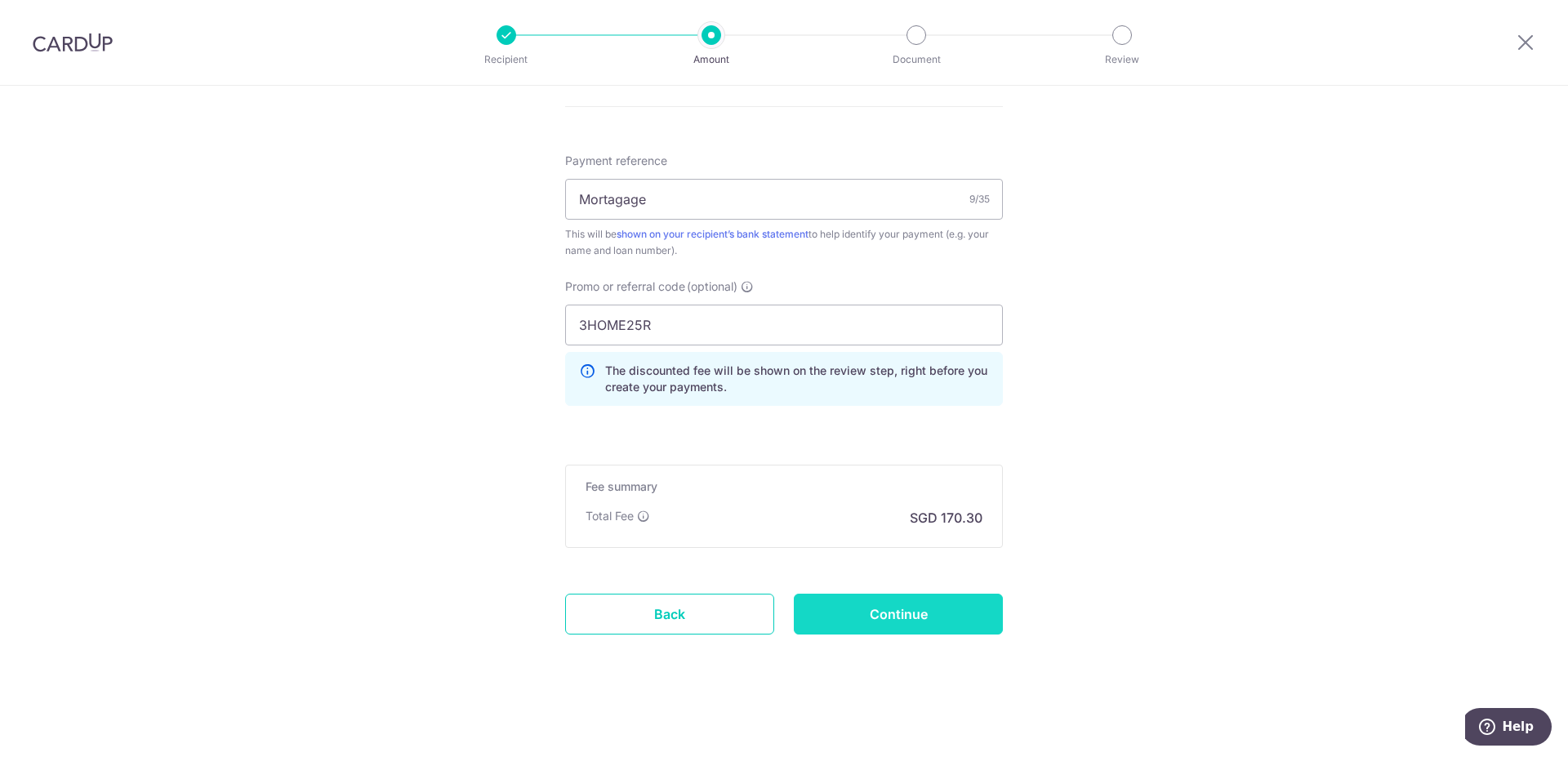
click at [937, 614] on input "Continue" at bounding box center [898, 614] width 209 height 41
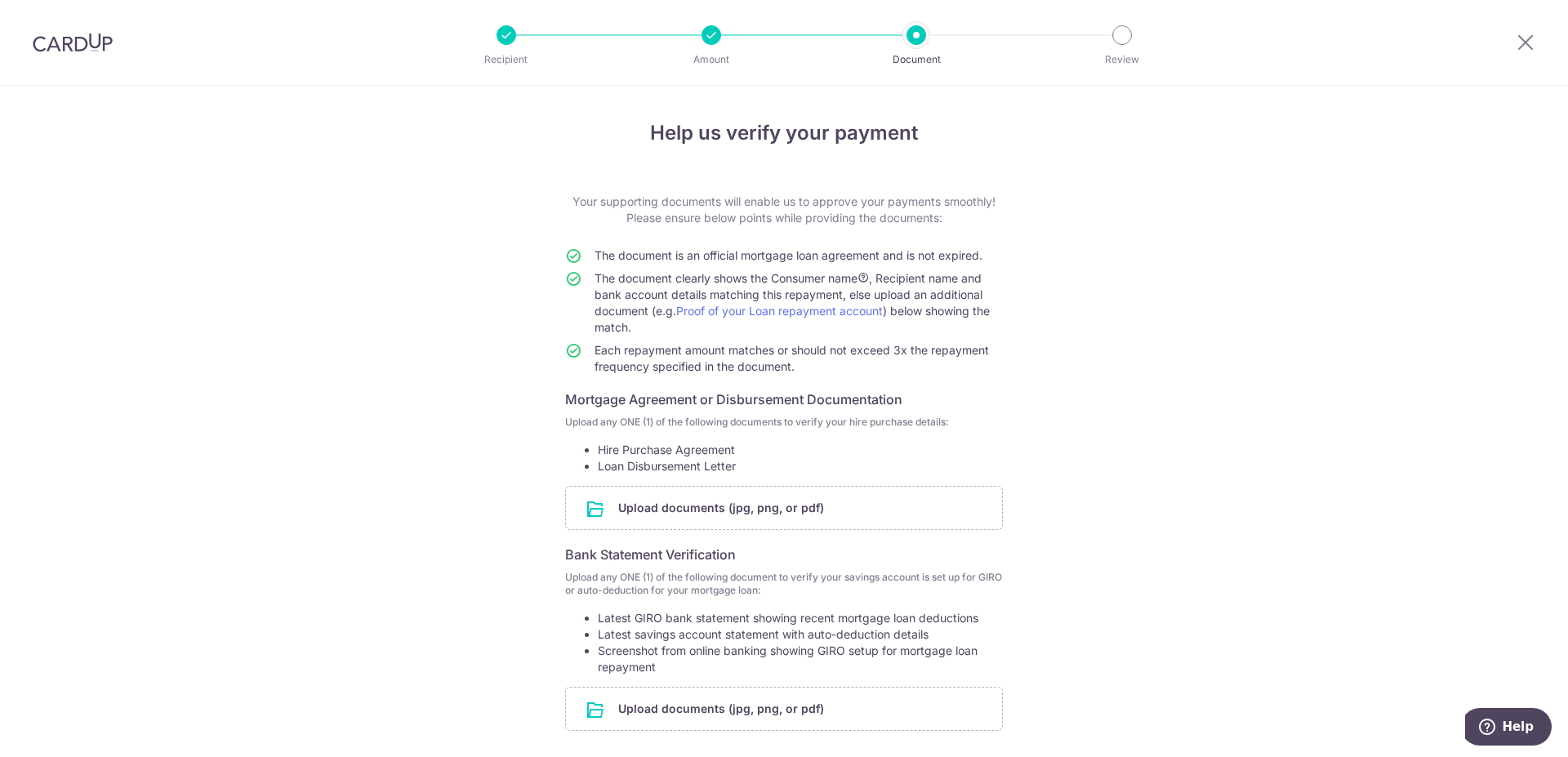
scroll to position [142, 0]
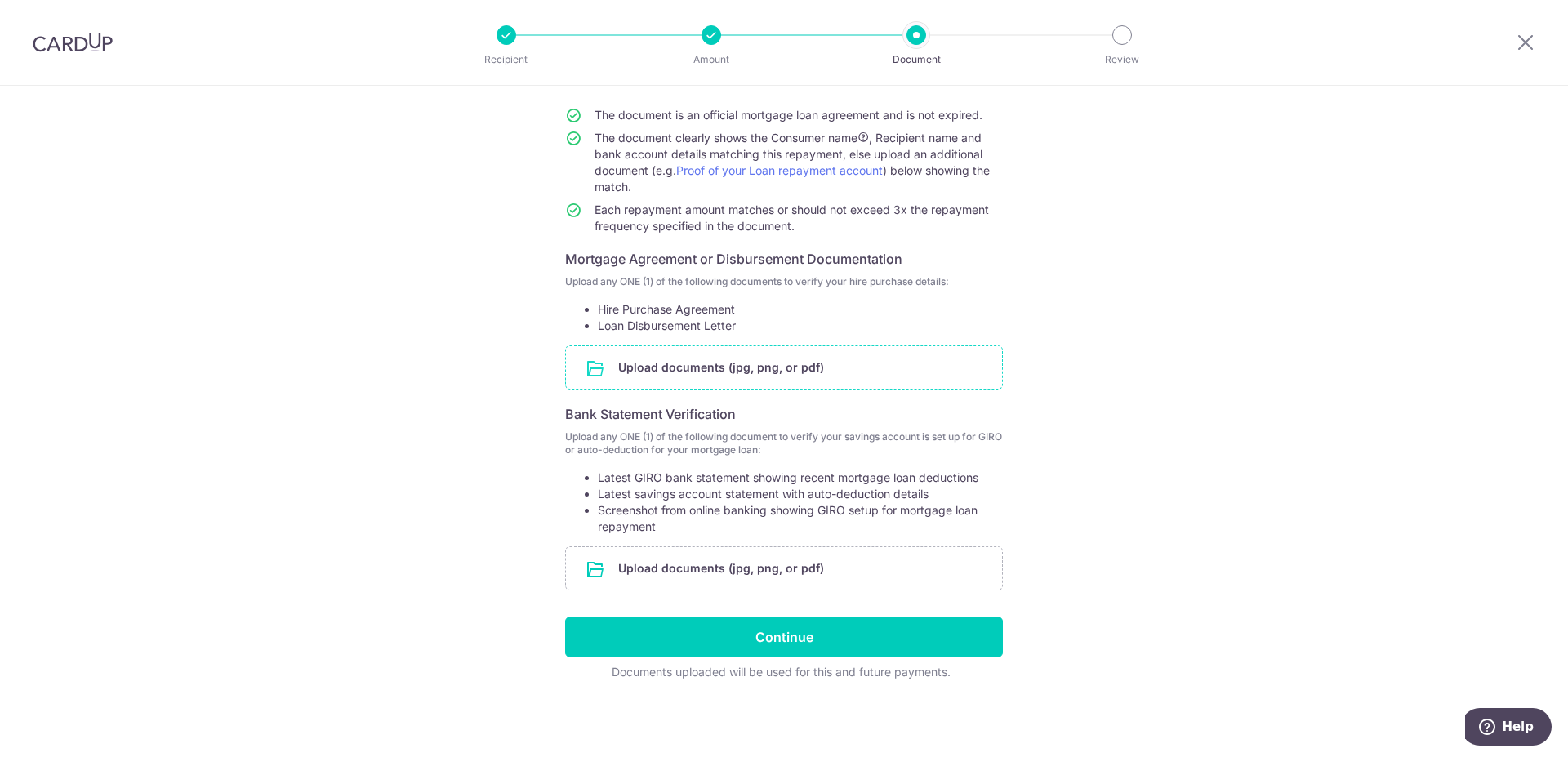
click at [705, 365] on input "file" at bounding box center [784, 368] width 436 height 43
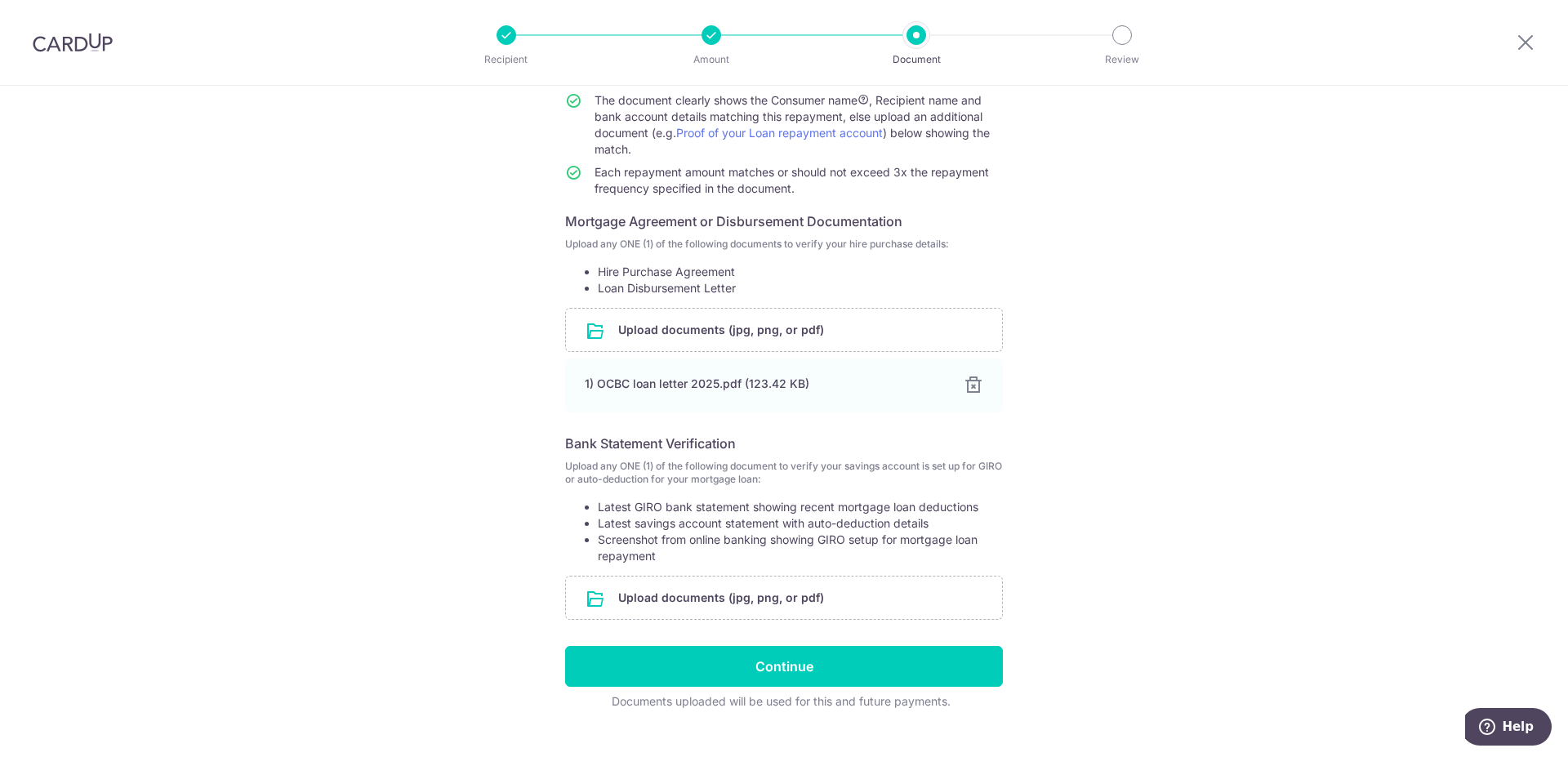
scroll to position [210, 0]
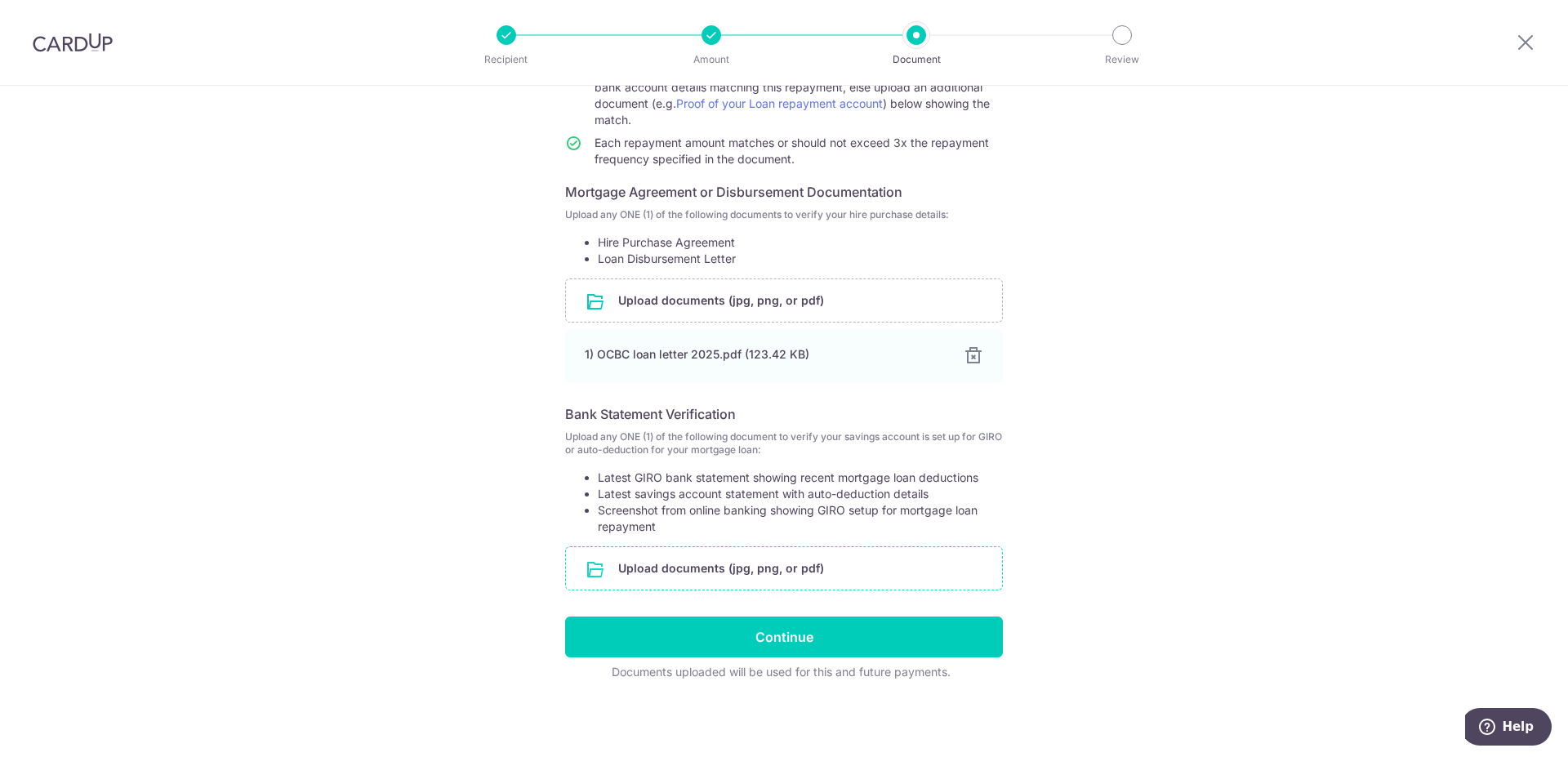
click at [680, 586] on input "file" at bounding box center [784, 568] width 436 height 43
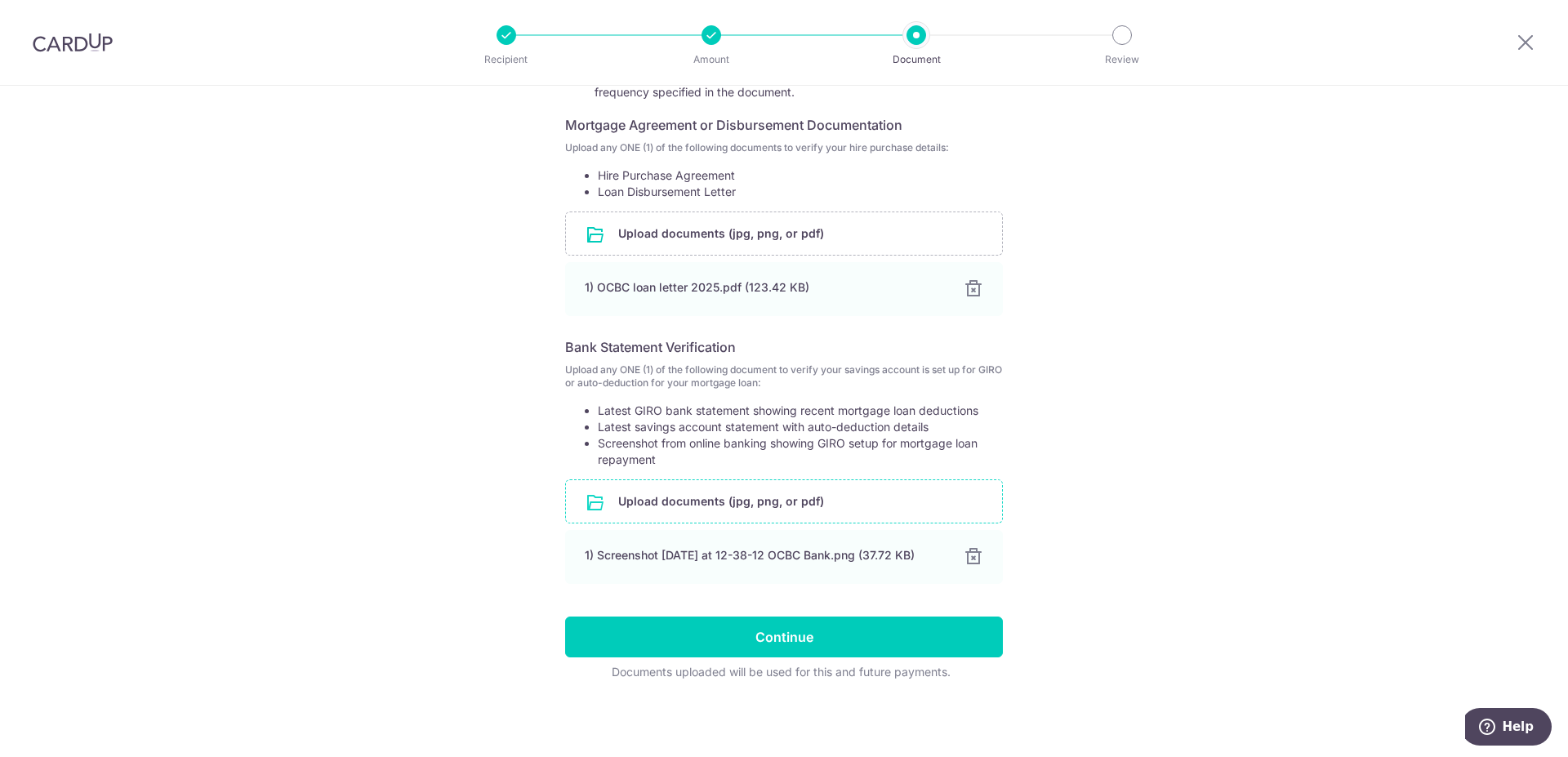
scroll to position [277, 0]
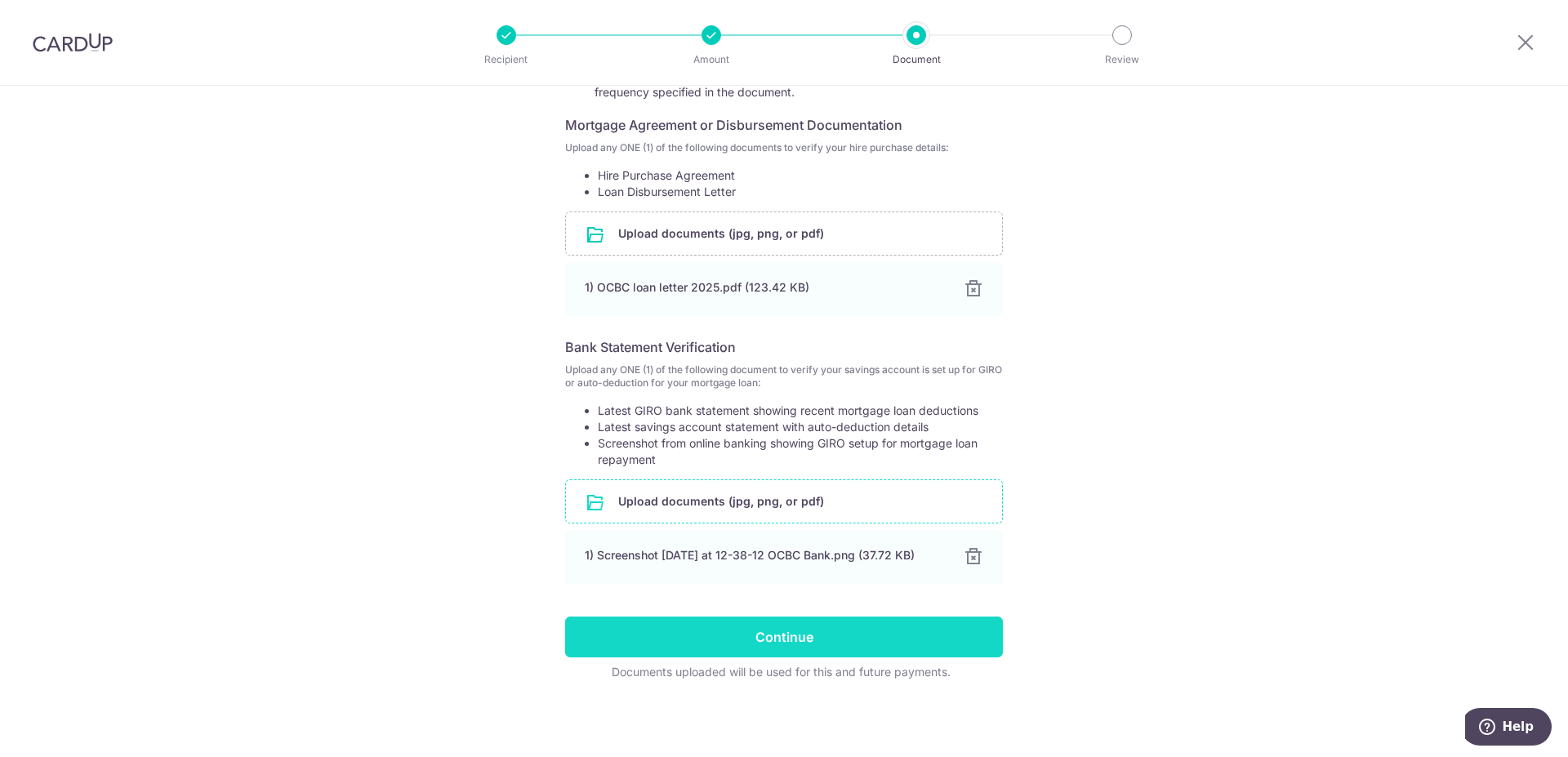
click at [845, 625] on input "Continue" at bounding box center [784, 637] width 438 height 41
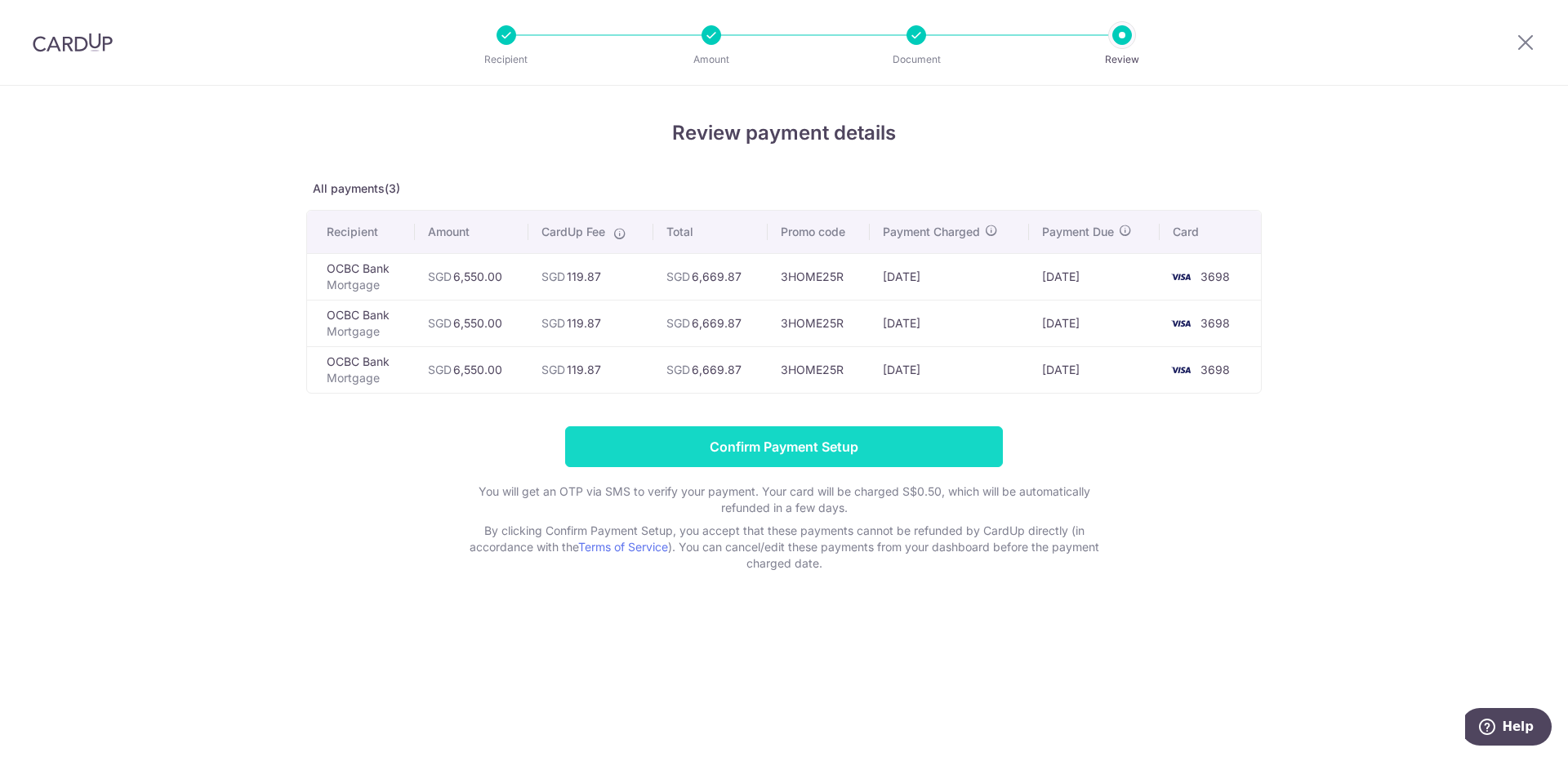
click at [831, 453] on input "Confirm Payment Setup" at bounding box center [784, 447] width 438 height 41
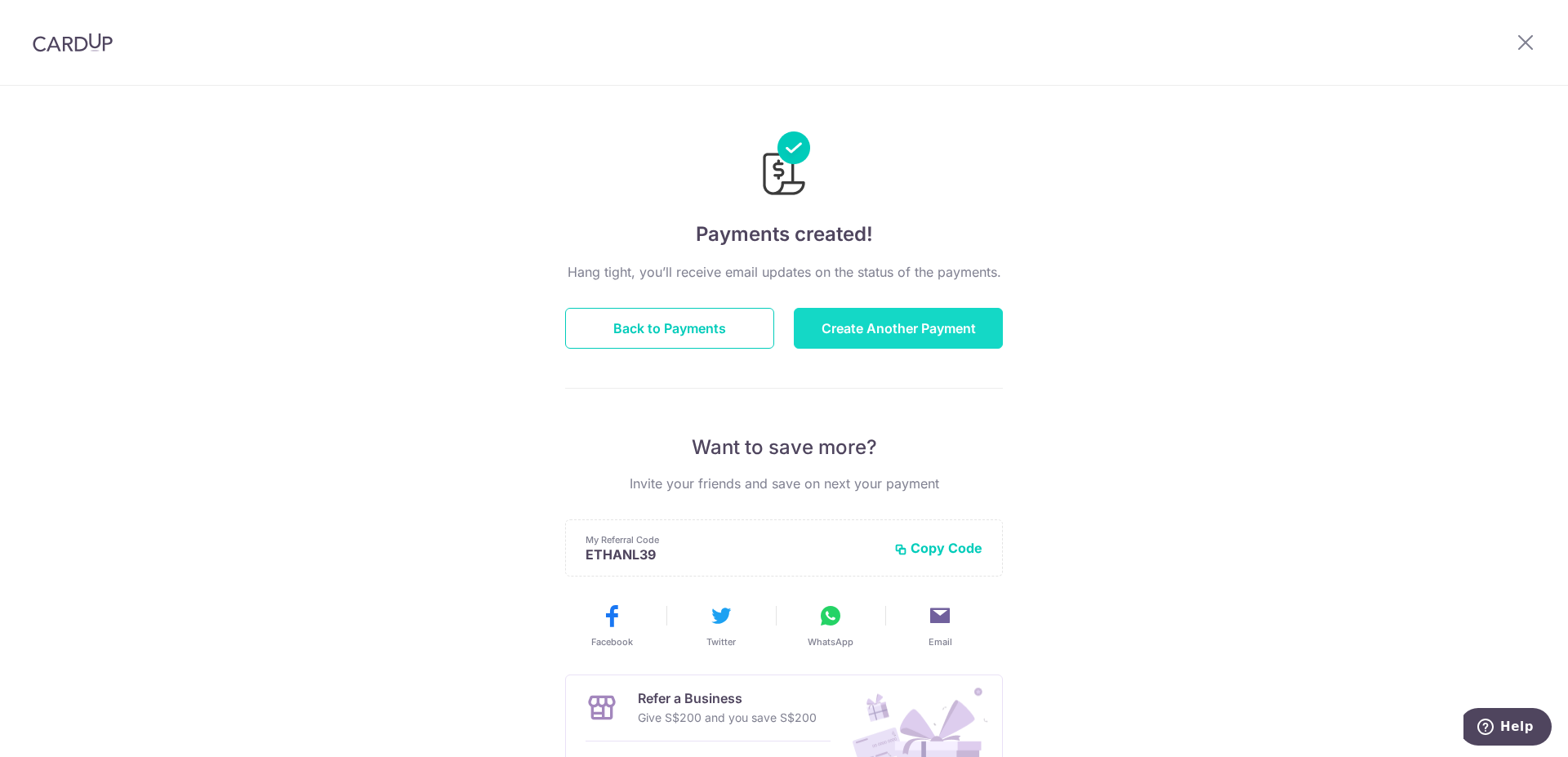
click at [889, 328] on button "Create Another Payment" at bounding box center [898, 329] width 209 height 41
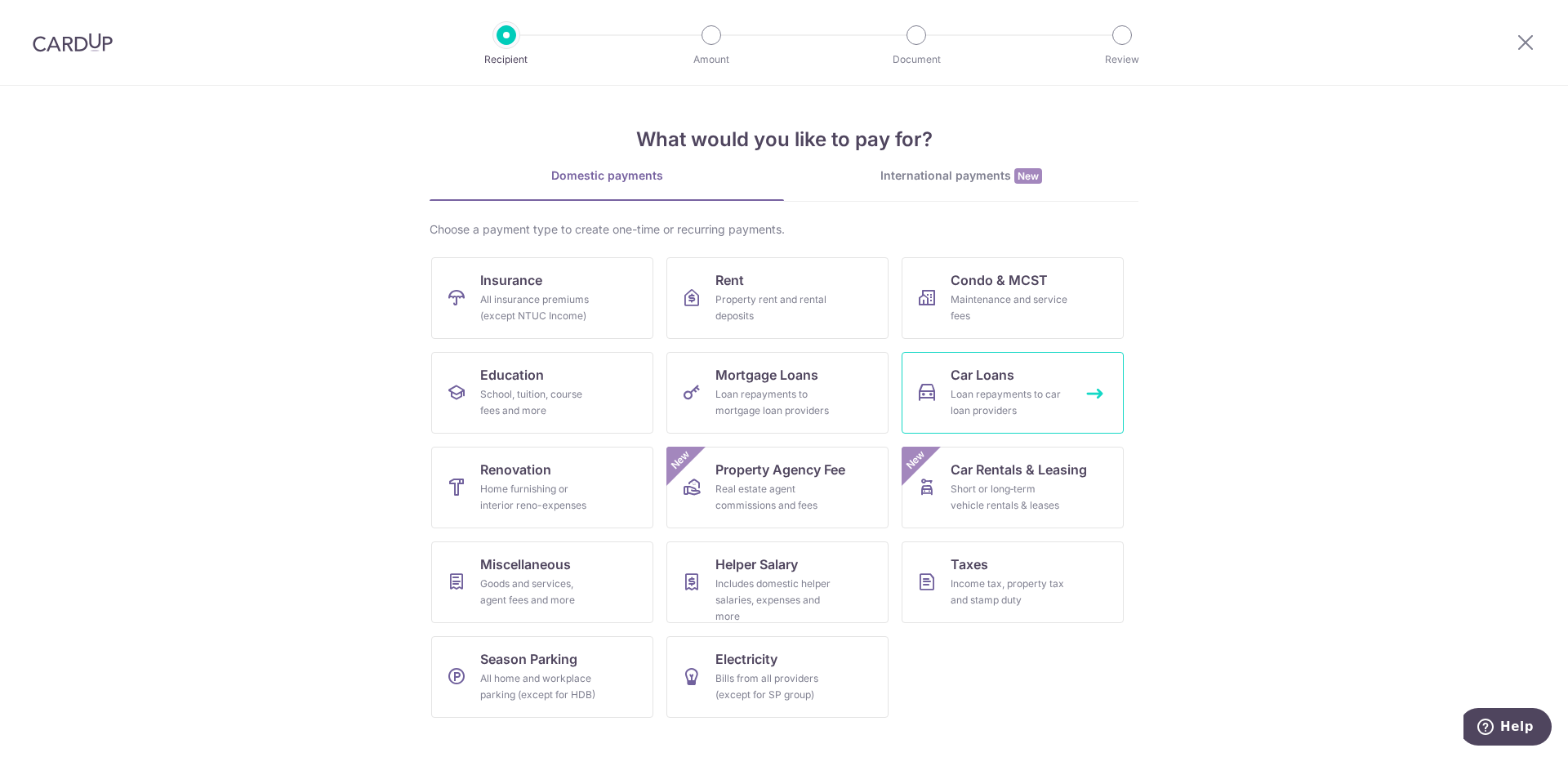
click at [1042, 383] on link "Car Loans Loan repayments to car loan providers" at bounding box center [1012, 393] width 223 height 82
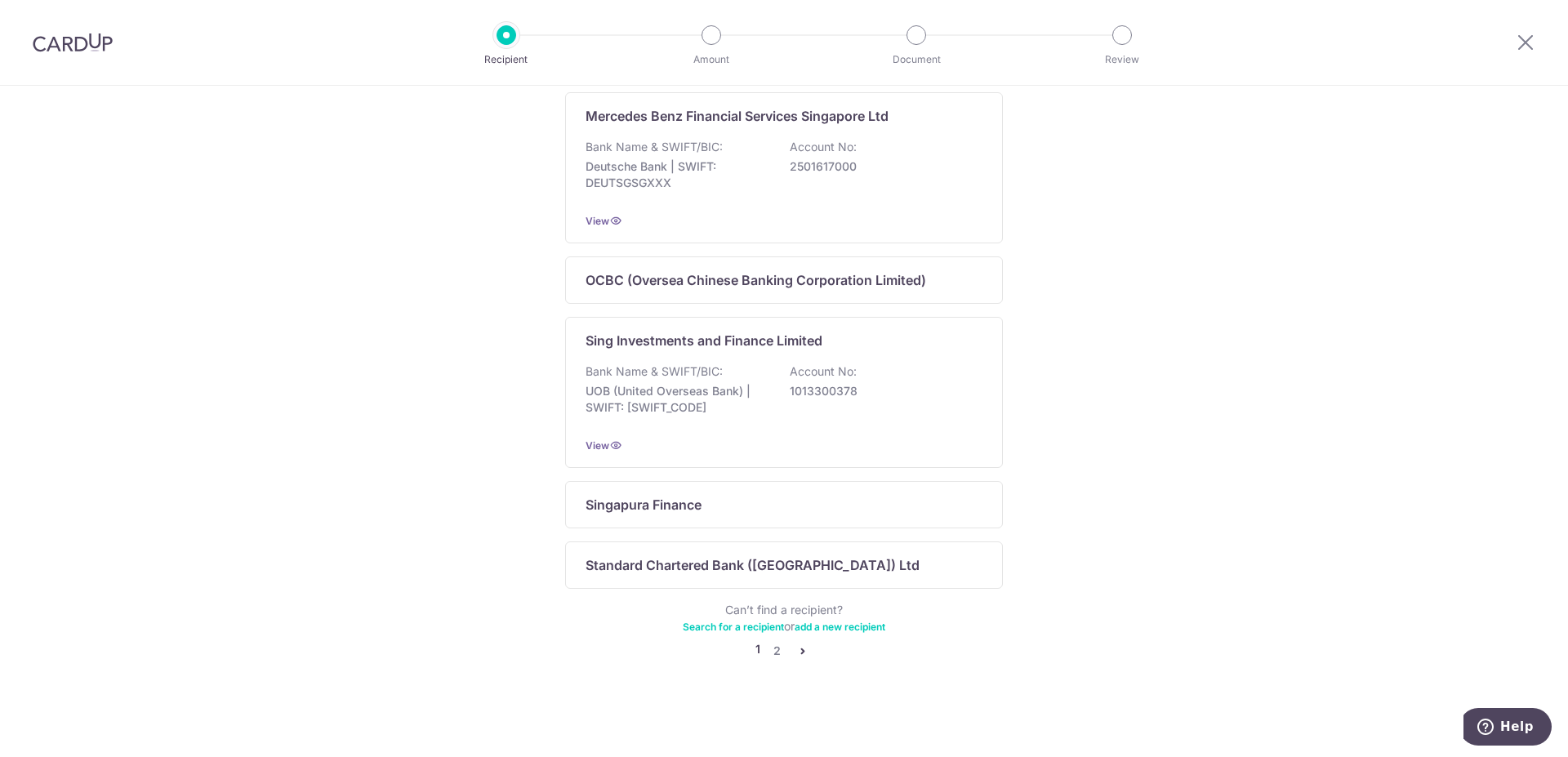
scroll to position [987, 0]
click at [774, 651] on link "2" at bounding box center [776, 650] width 20 height 20
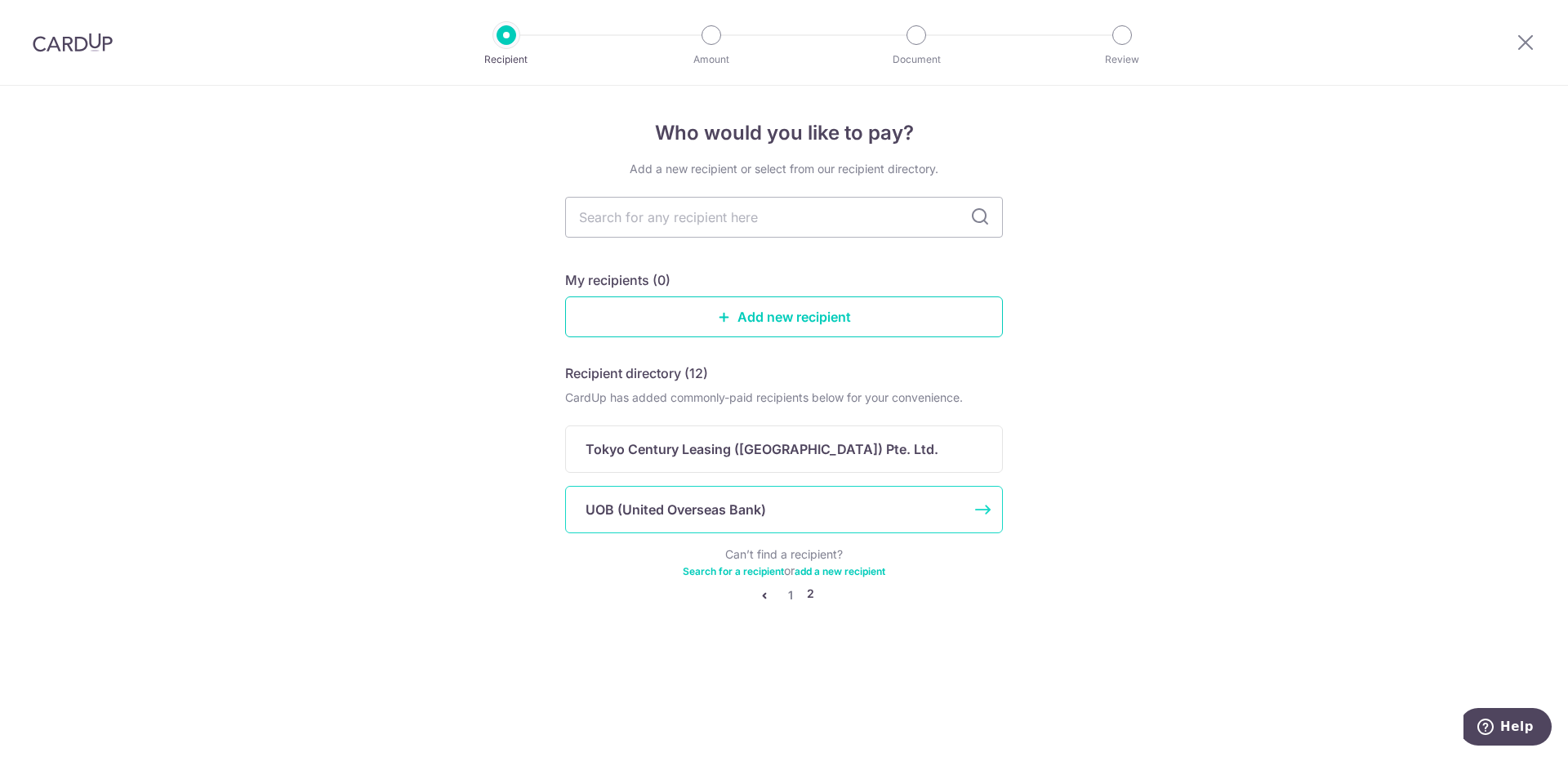
scroll to position [0, 0]
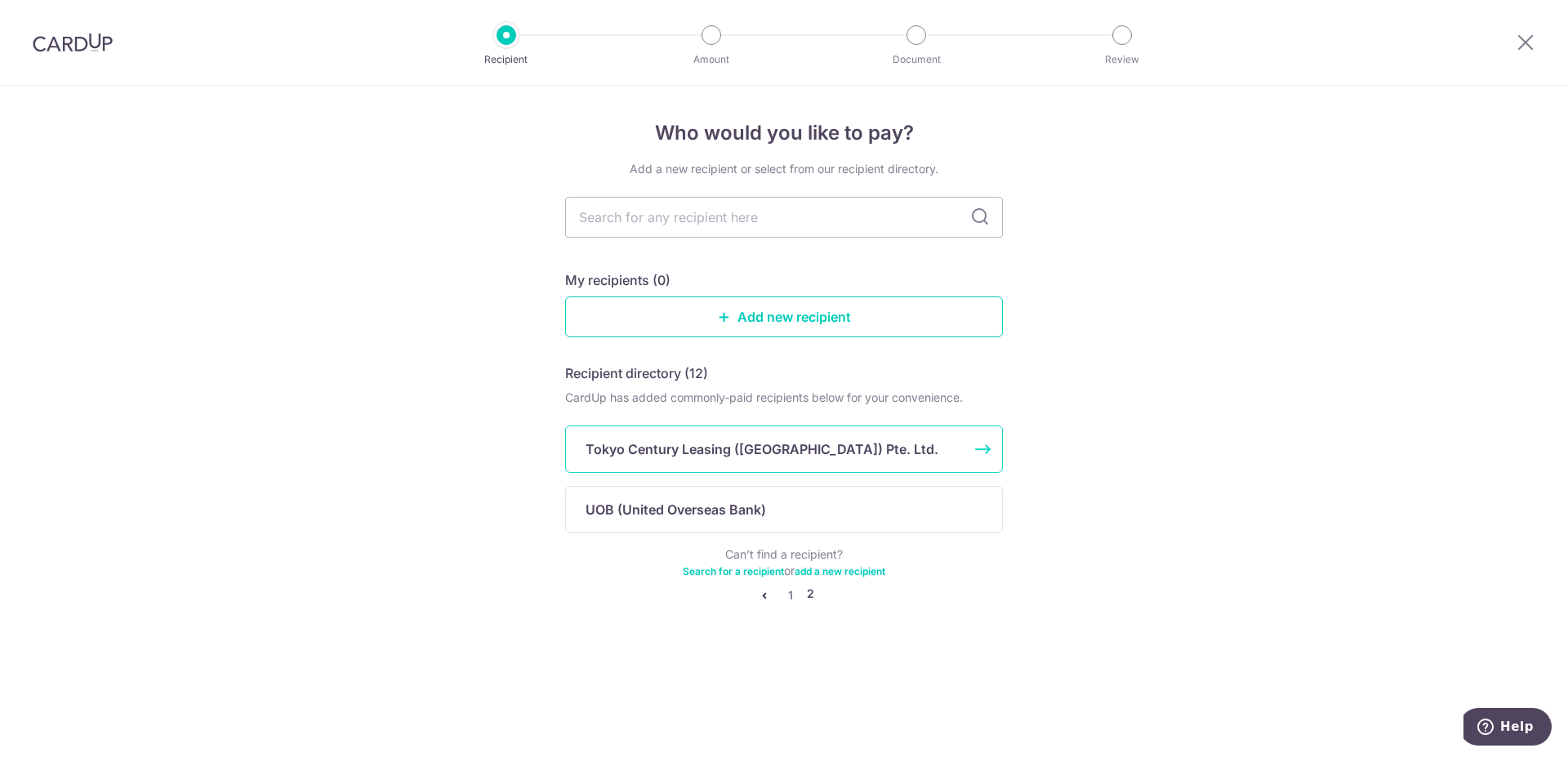
click at [722, 446] on p "Tokyo Century Leasing (Singapore) Pte. Ltd." at bounding box center [762, 449] width 353 height 20
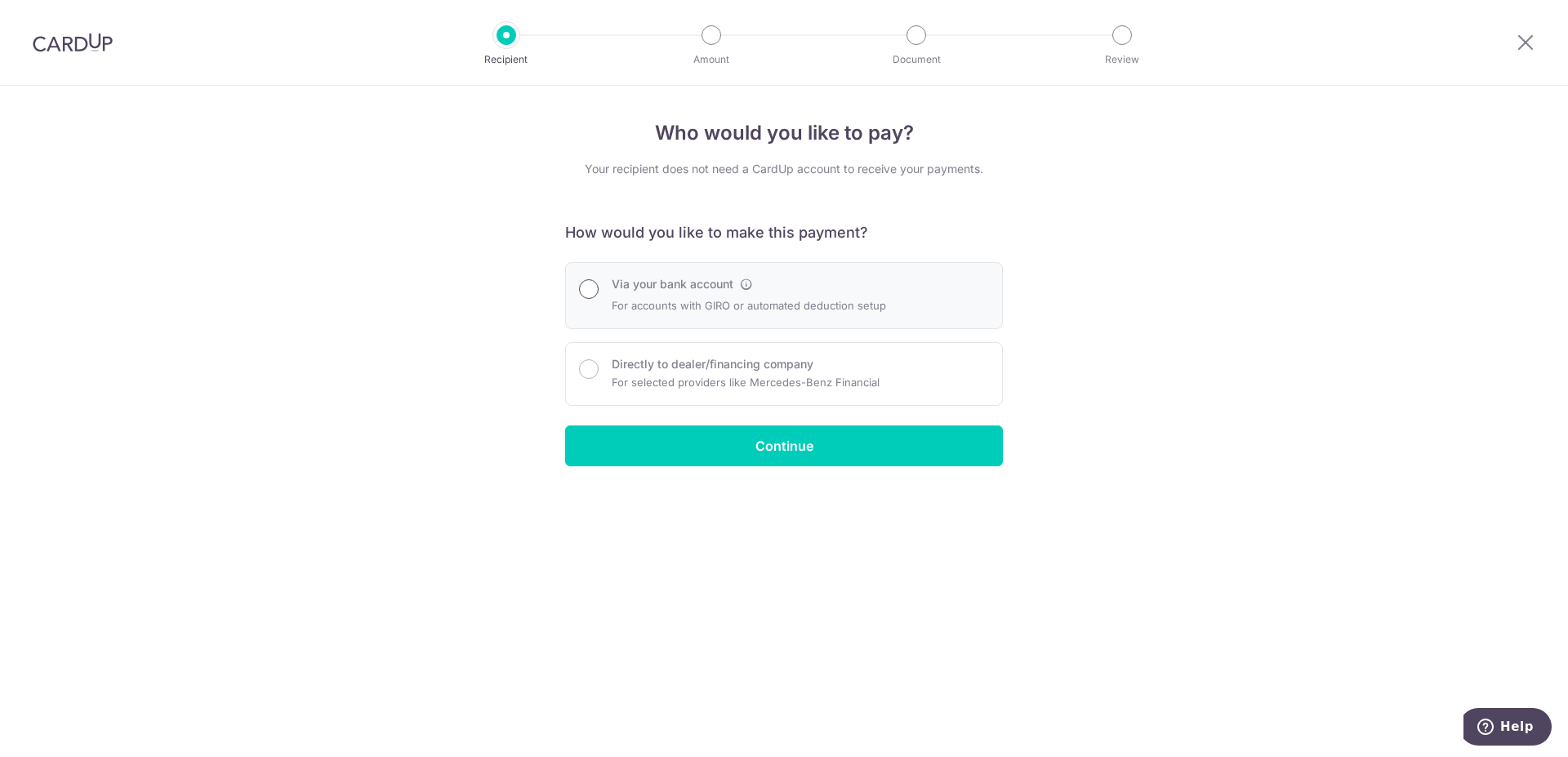
click at [592, 287] on input "Via your bank account" at bounding box center [588, 289] width 20 height 20
radio input "true"
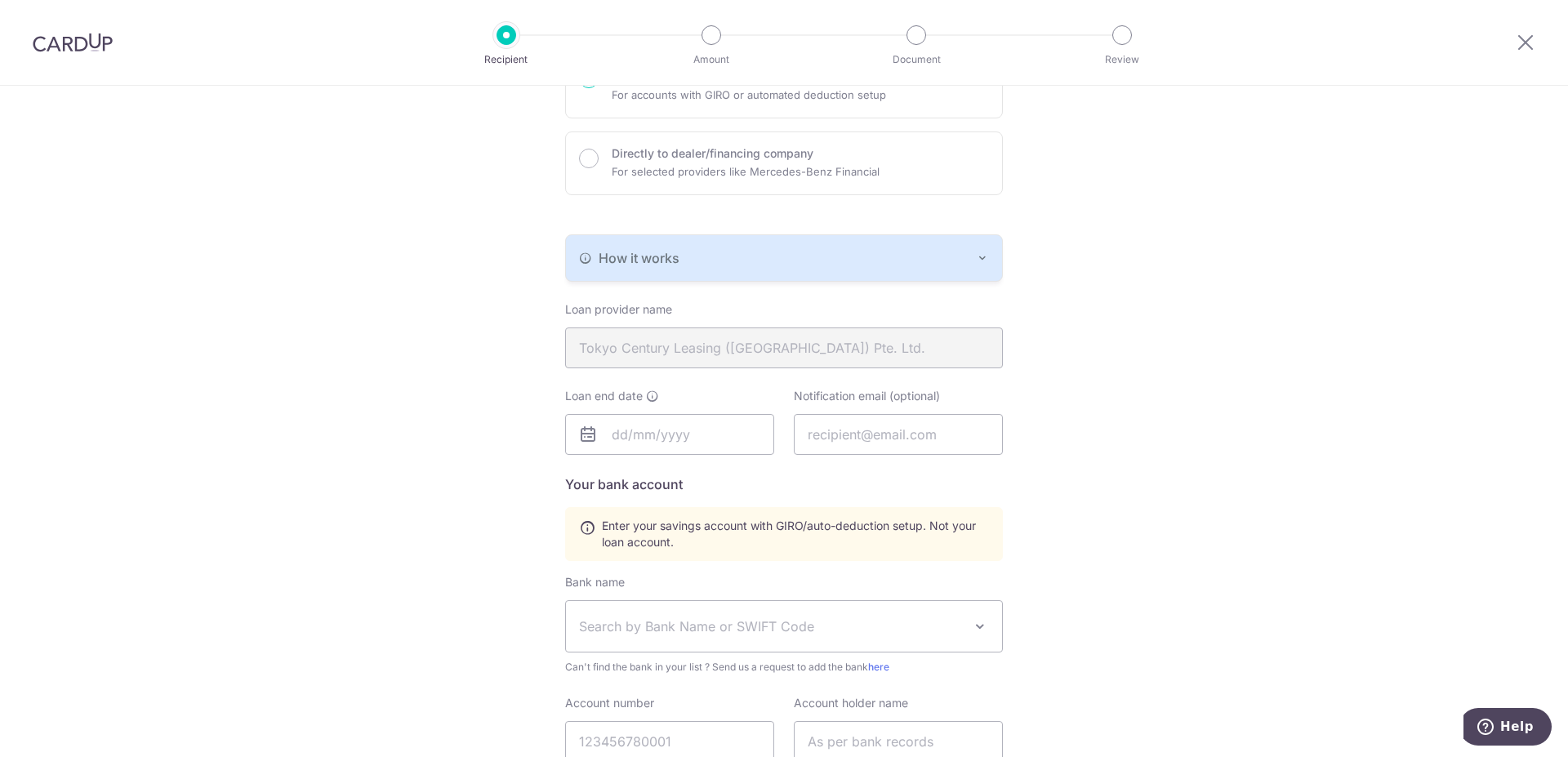
scroll to position [250, 0]
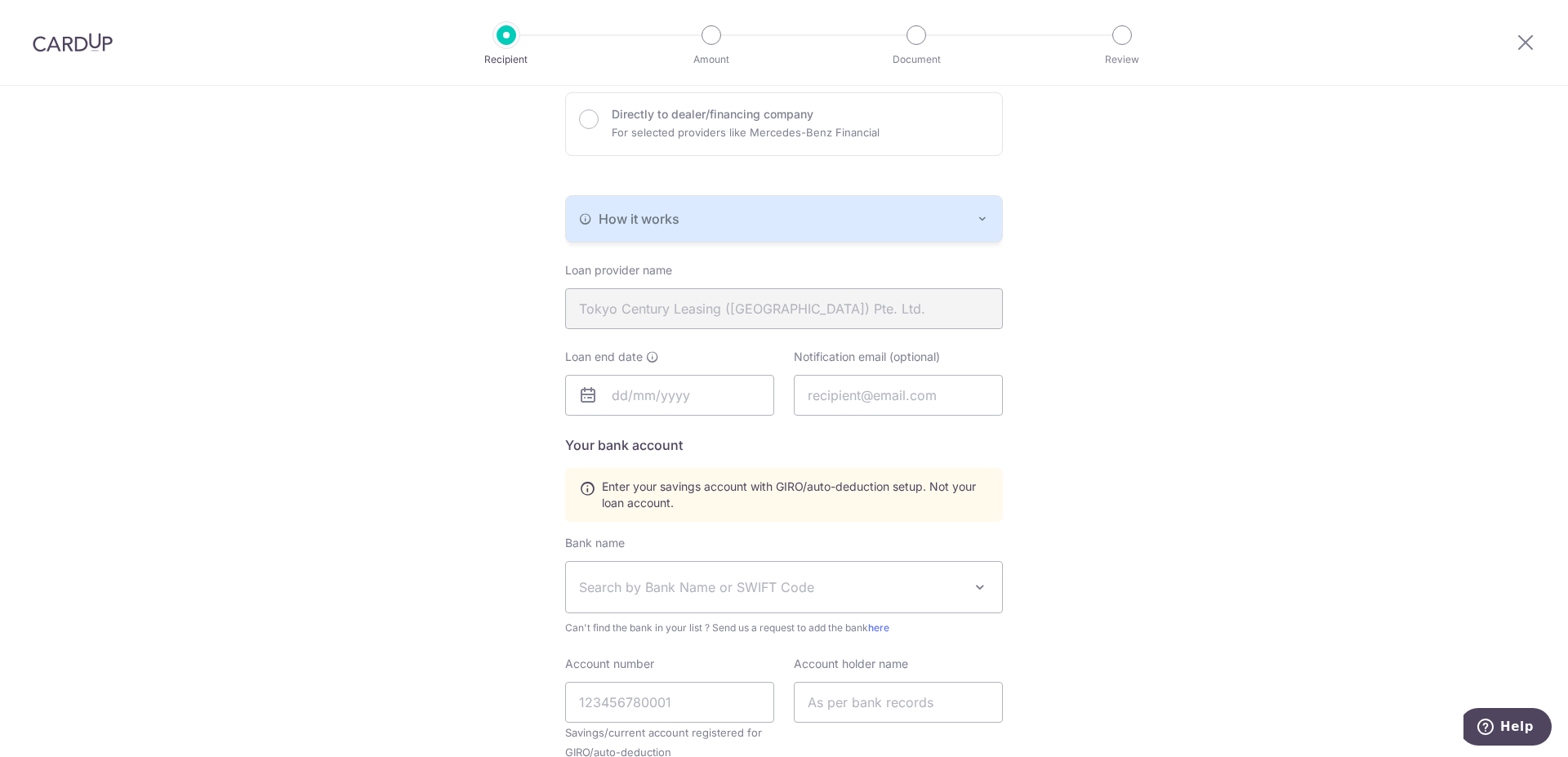
click at [898, 222] on div "How it works" at bounding box center [784, 218] width 410 height 20
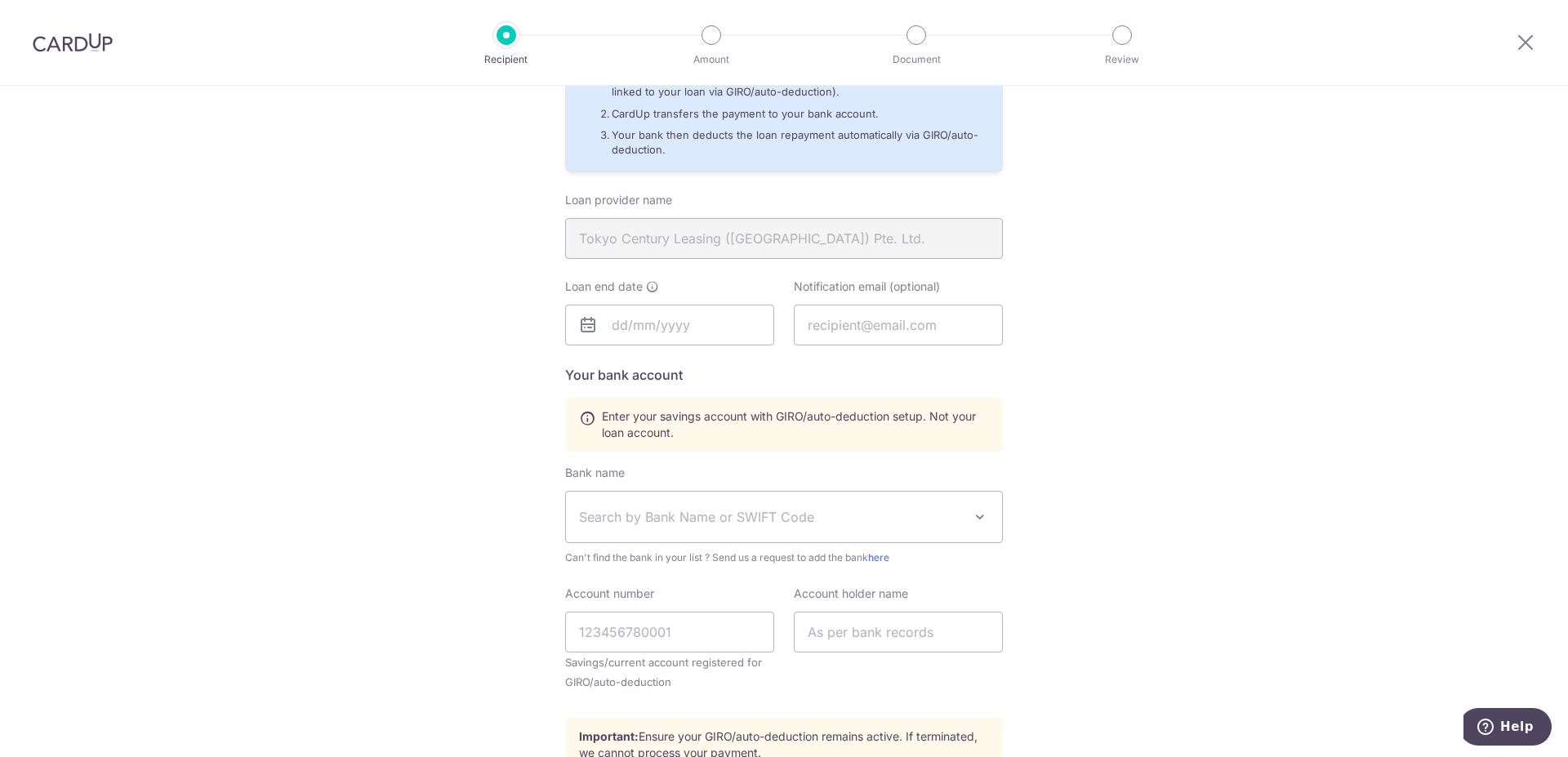
scroll to position [500, 0]
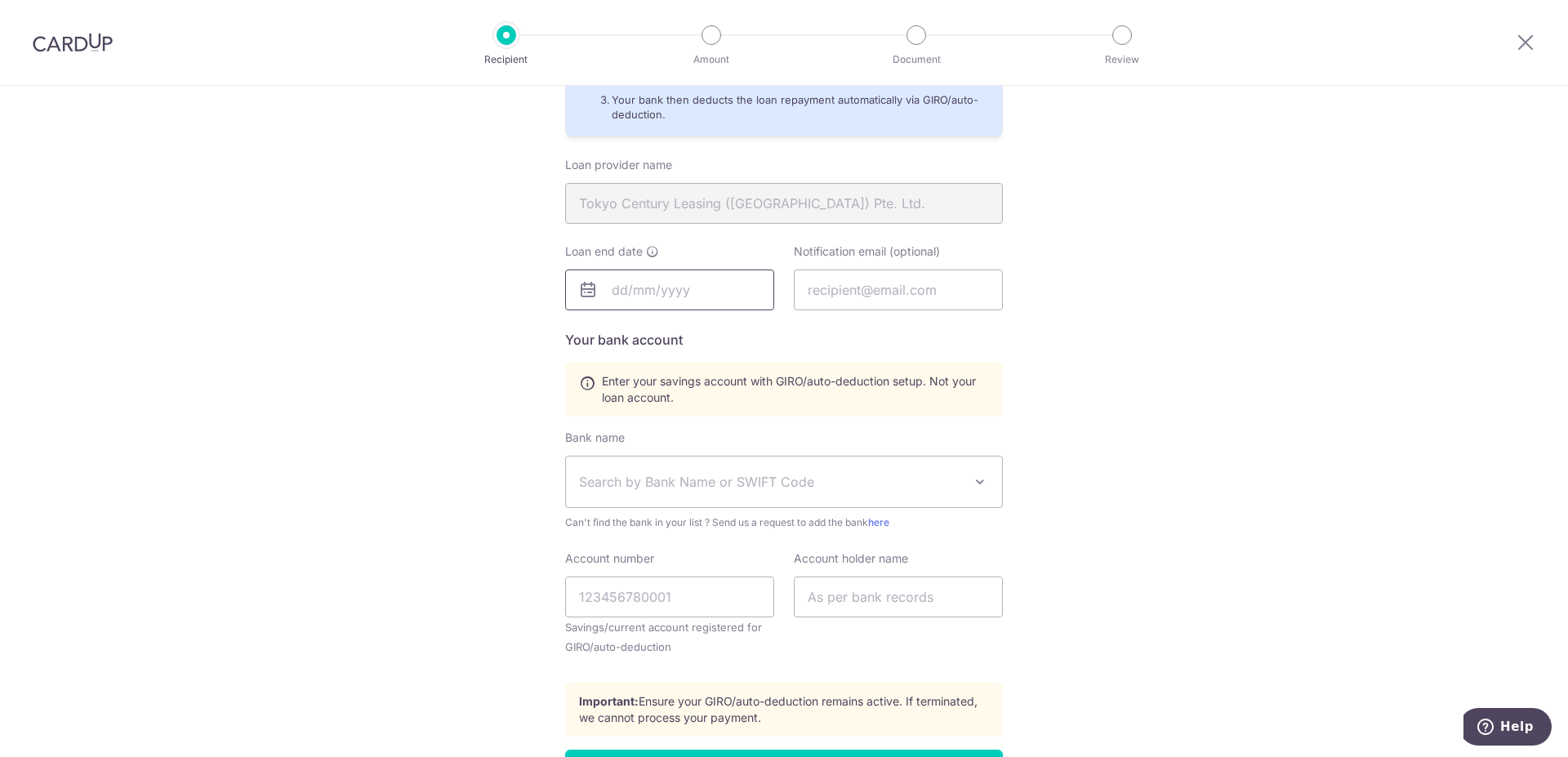
click at [666, 291] on input "text" at bounding box center [669, 290] width 209 height 41
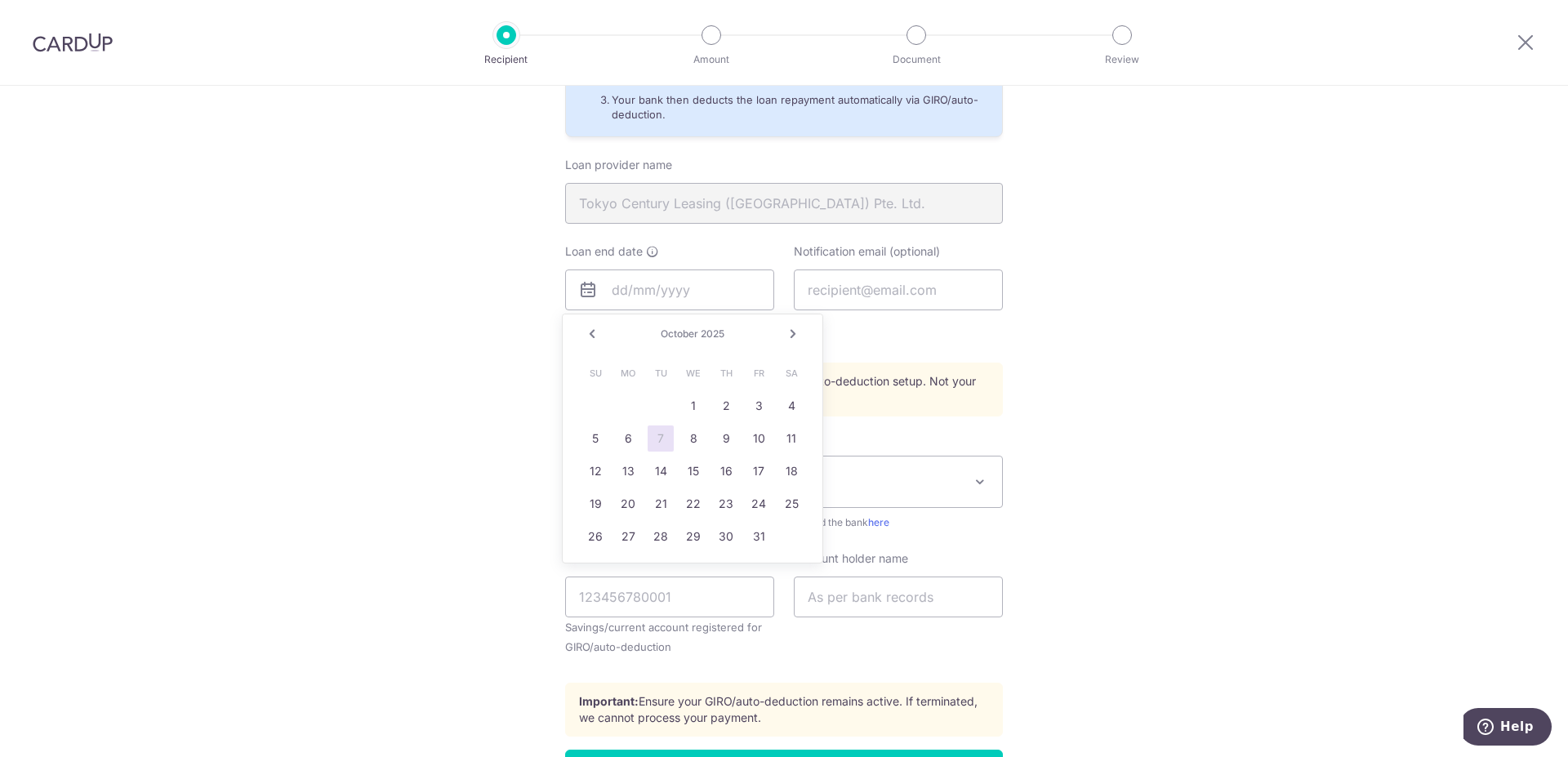
click at [1364, 426] on div "Who would you like to pay? Your recipient does not need a CardUp account to rec…" at bounding box center [784, 226] width 1568 height 1281
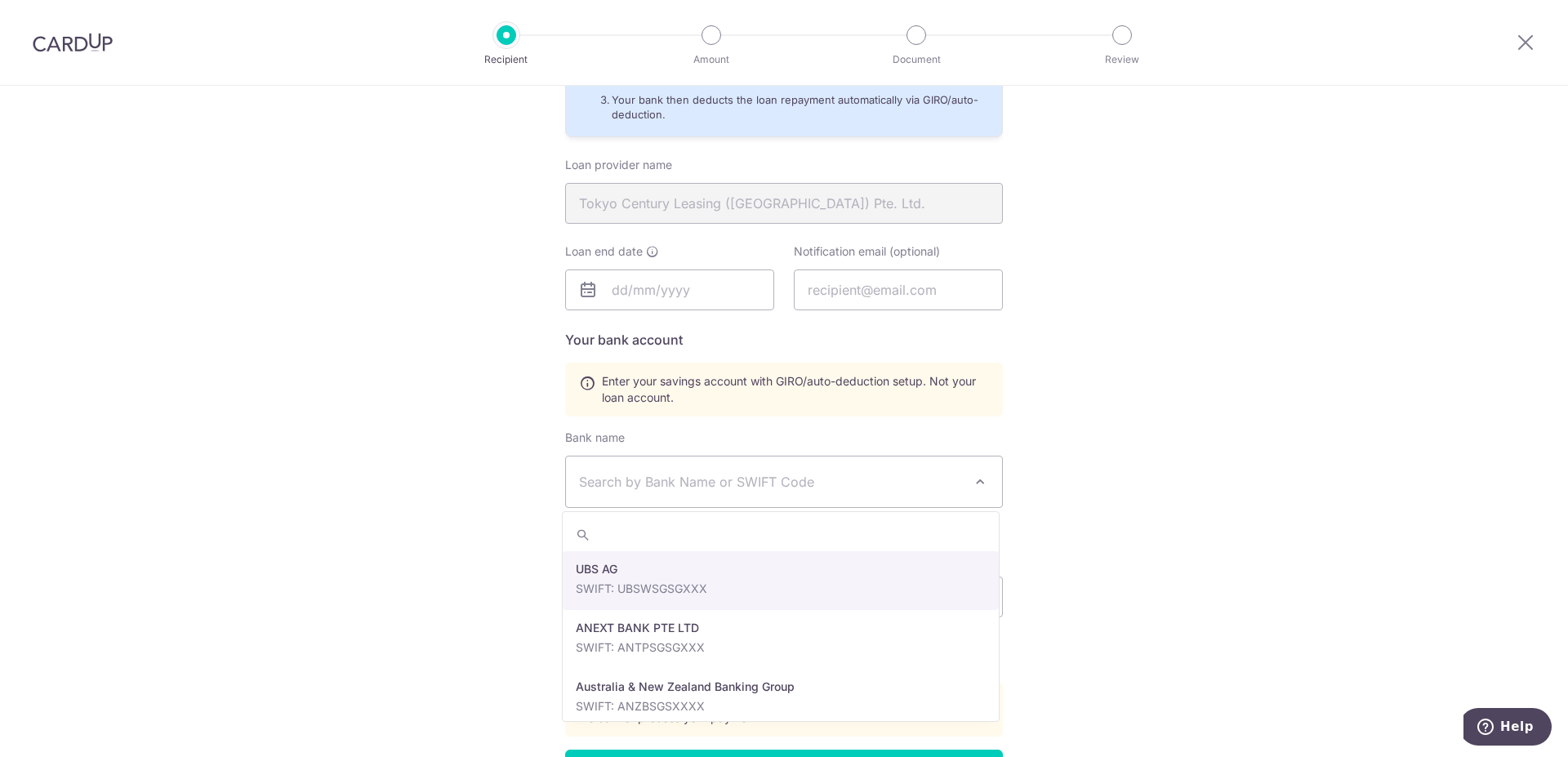
click at [755, 480] on span "Search by Bank Name or SWIFT Code" at bounding box center [771, 481] width 384 height 20
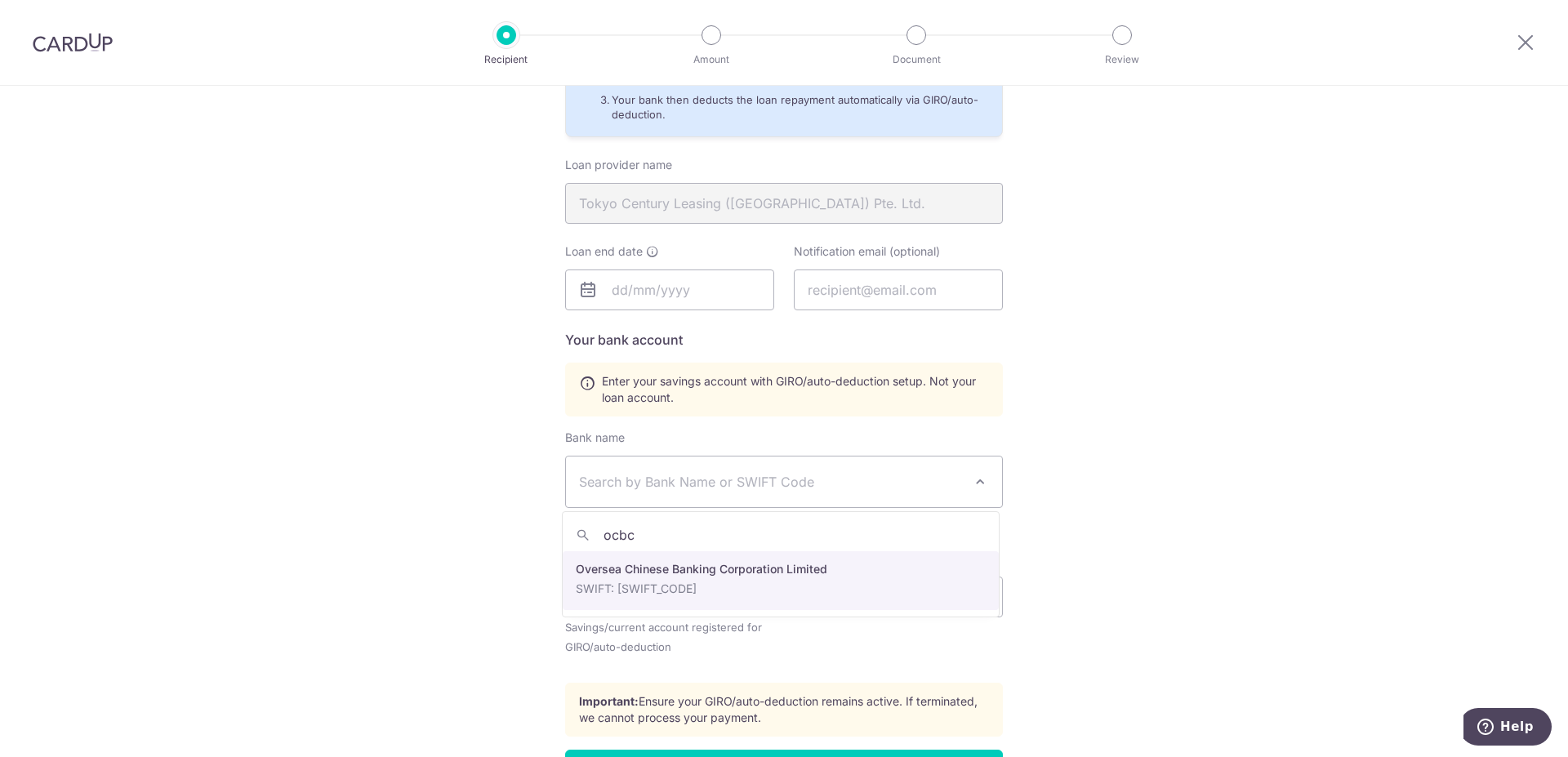
type input "ocbc"
select select "12"
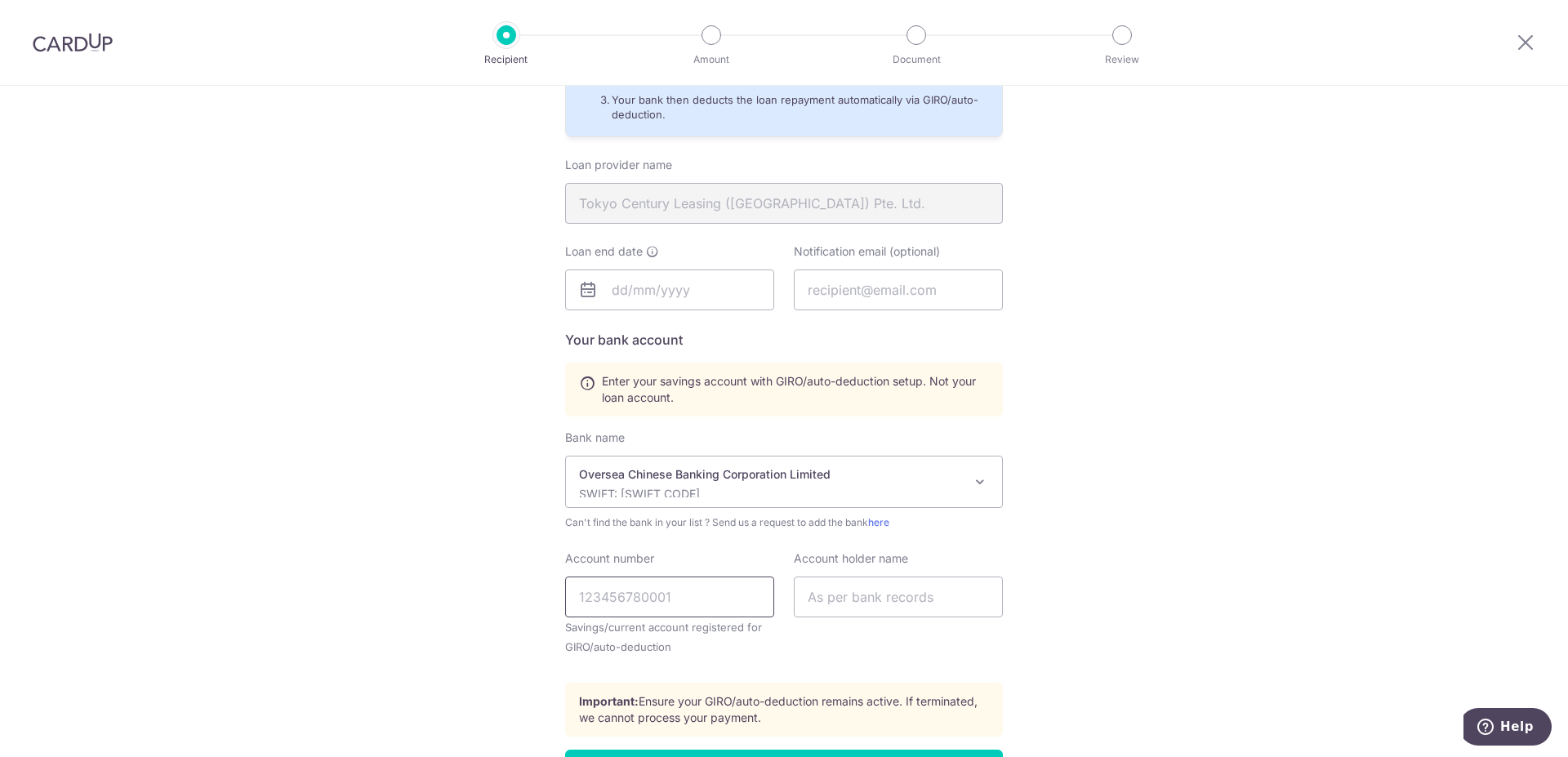
click at [665, 598] on input "Account number" at bounding box center [669, 597] width 209 height 41
click at [640, 289] on input "text" at bounding box center [669, 290] width 209 height 41
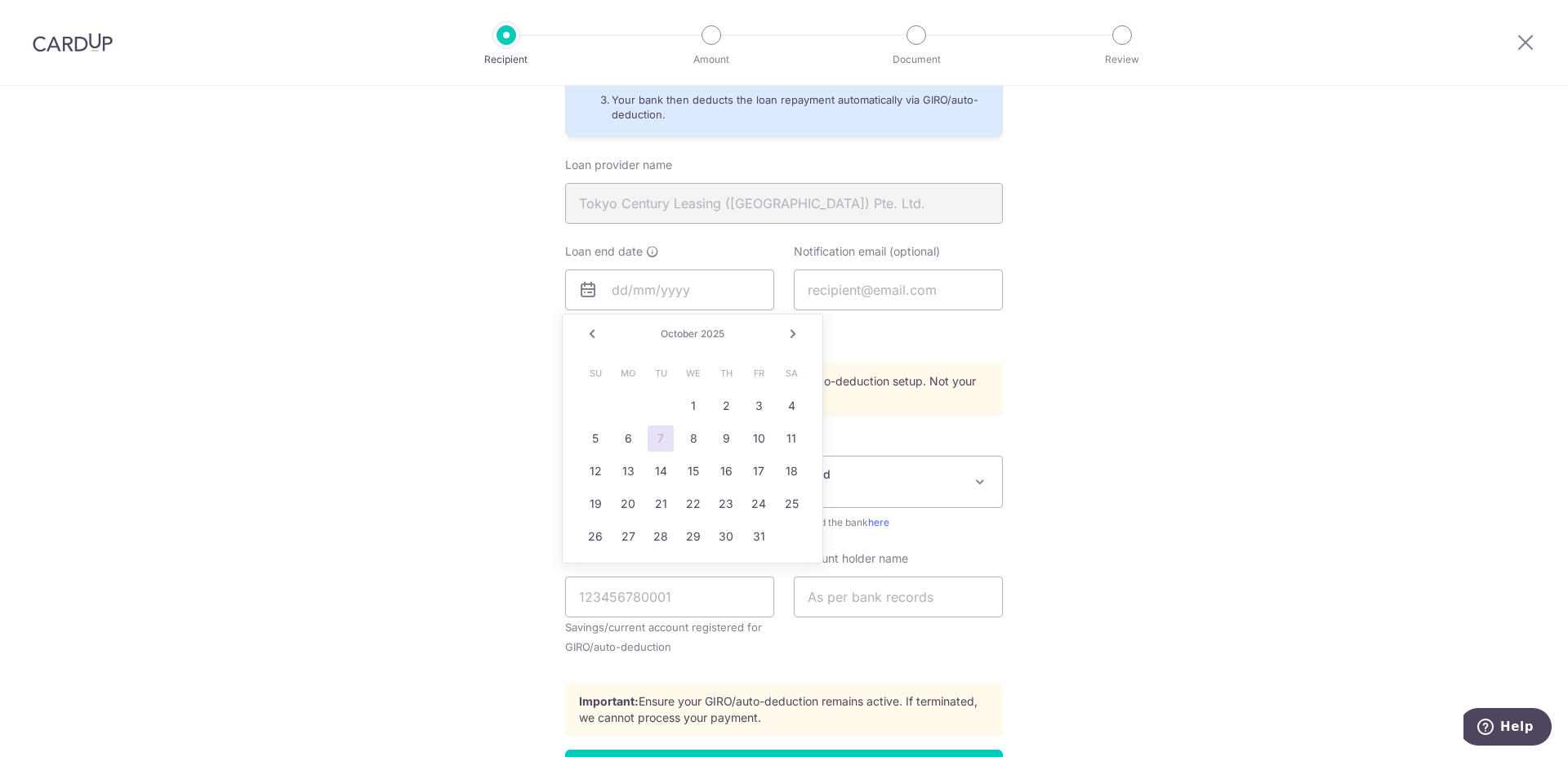
click at [793, 334] on link "Next" at bounding box center [792, 333] width 20 height 20
click at [713, 336] on span "2025" at bounding box center [717, 333] width 23 height 12
click at [646, 289] on input "text" at bounding box center [669, 290] width 209 height 41
click at [1390, 489] on div "Who would you like to pay? Your recipient does not need a CardUp account to rec…" at bounding box center [784, 226] width 1568 height 1281
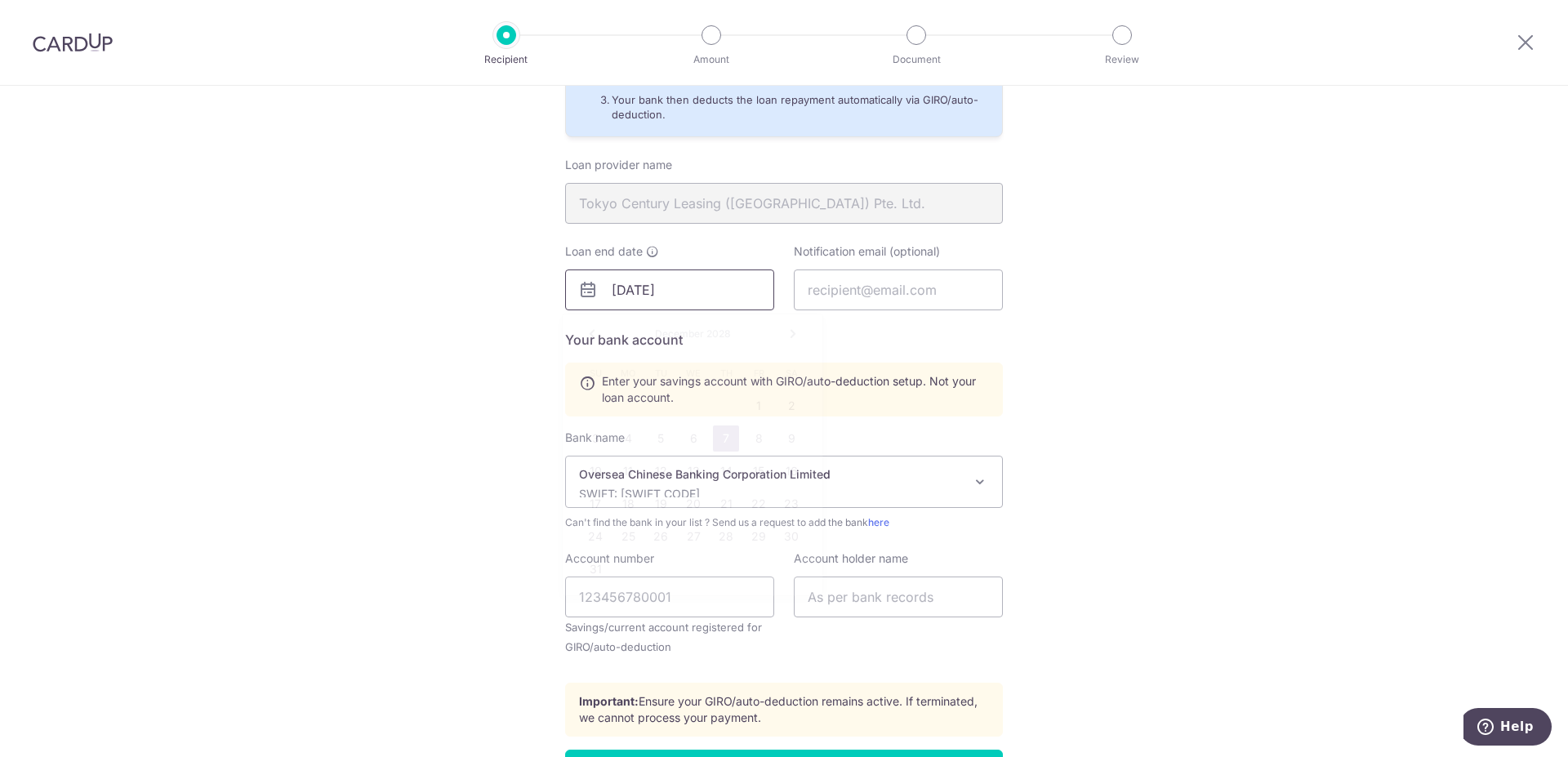
click at [649, 295] on input "12/07/2028" at bounding box center [669, 290] width 209 height 41
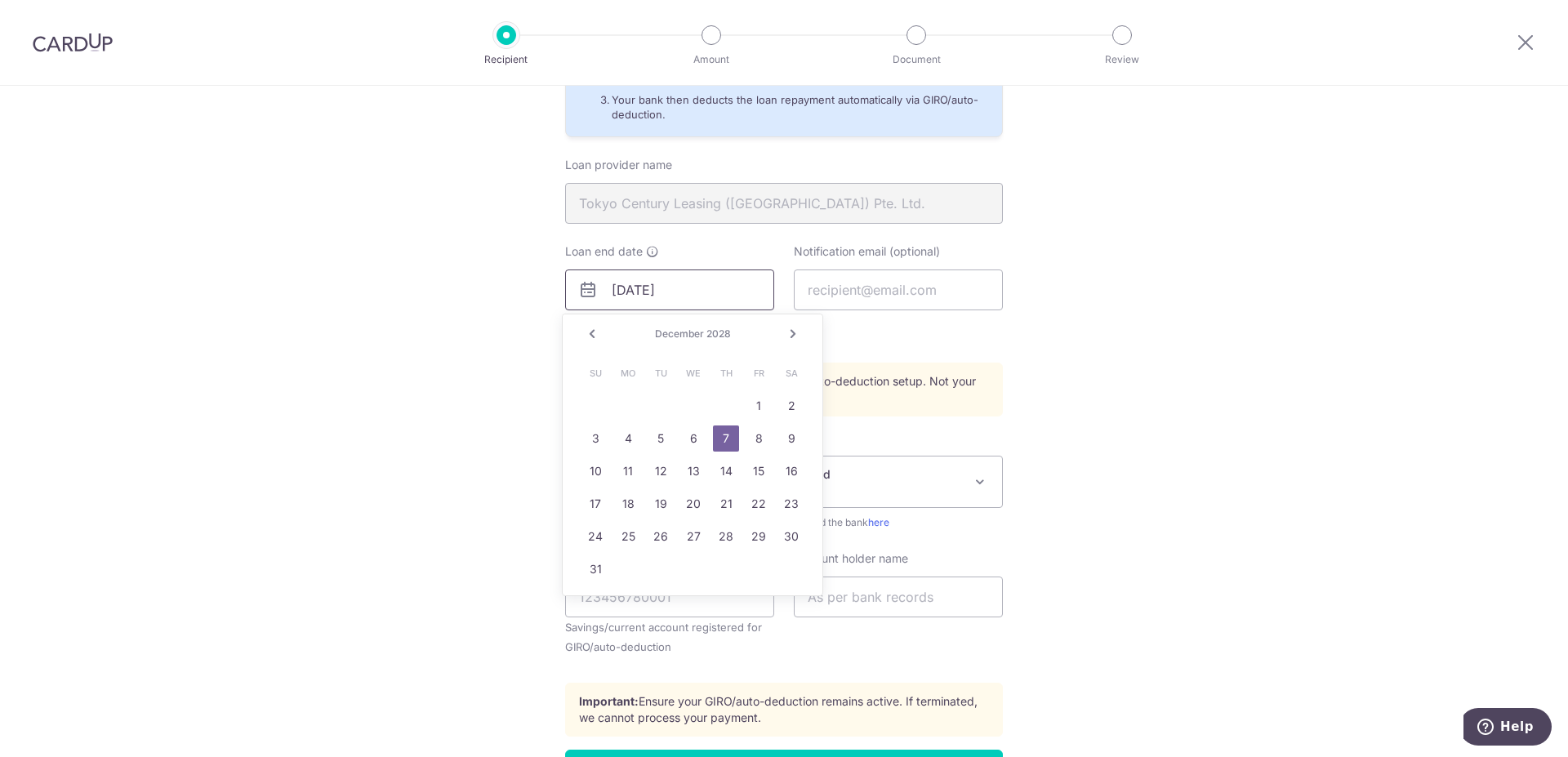
drag, startPoint x: 640, startPoint y: 287, endPoint x: 575, endPoint y: 284, distance: 65.1
click at [576, 284] on input "12/07/2028" at bounding box center [669, 290] width 209 height 41
type input "07/12/2028"
click at [1362, 383] on div "Who would you like to pay? Your recipient does not need a CardUp account to rec…" at bounding box center [784, 226] width 1568 height 1281
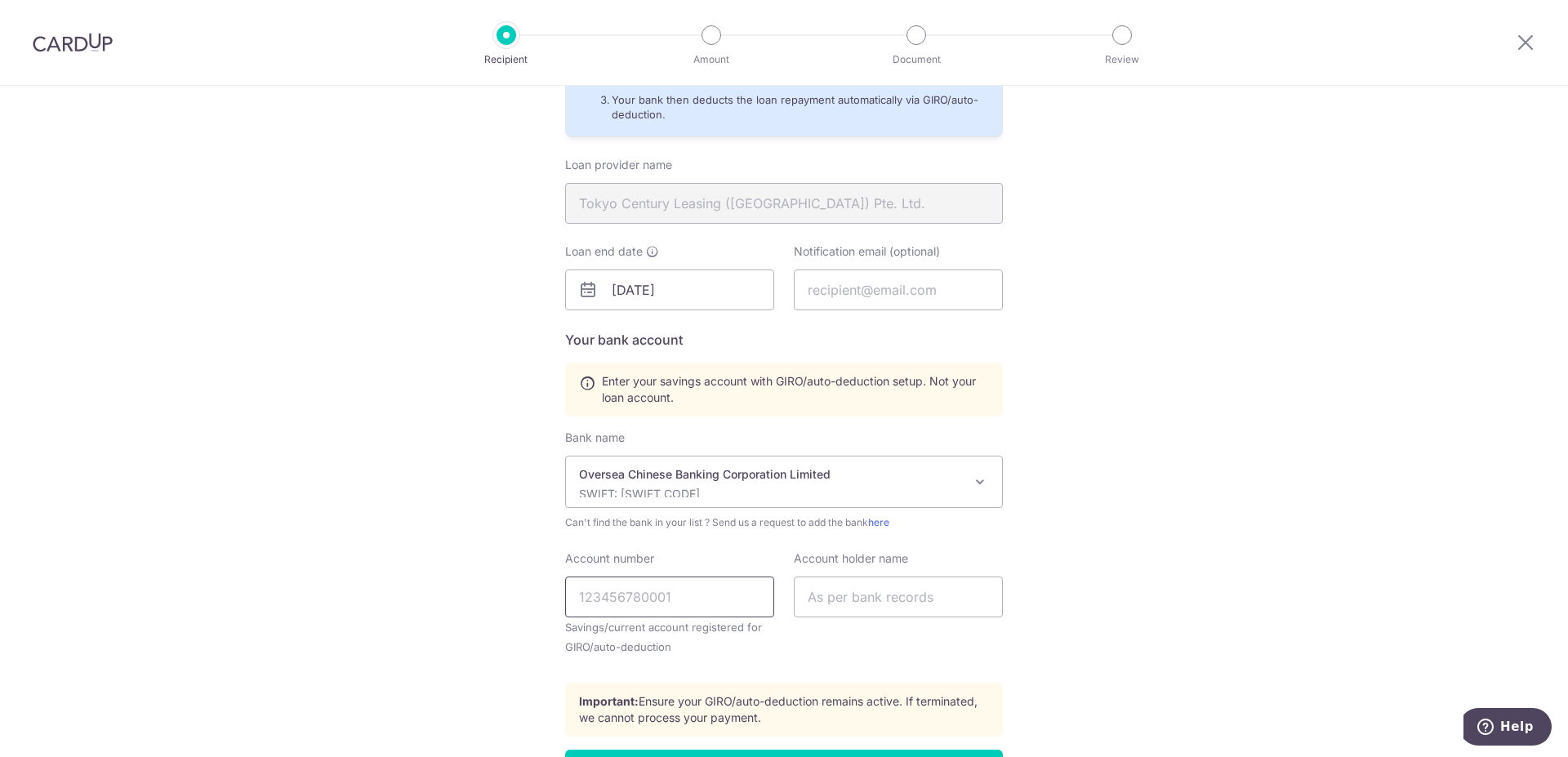
click at [633, 599] on input "Account number" at bounding box center [669, 597] width 209 height 41
click at [645, 593] on input "Account number" at bounding box center [669, 597] width 209 height 41
type input "551875909001"
click at [848, 600] on input "text" at bounding box center [898, 597] width 209 height 41
type input "li shaoming ethan"
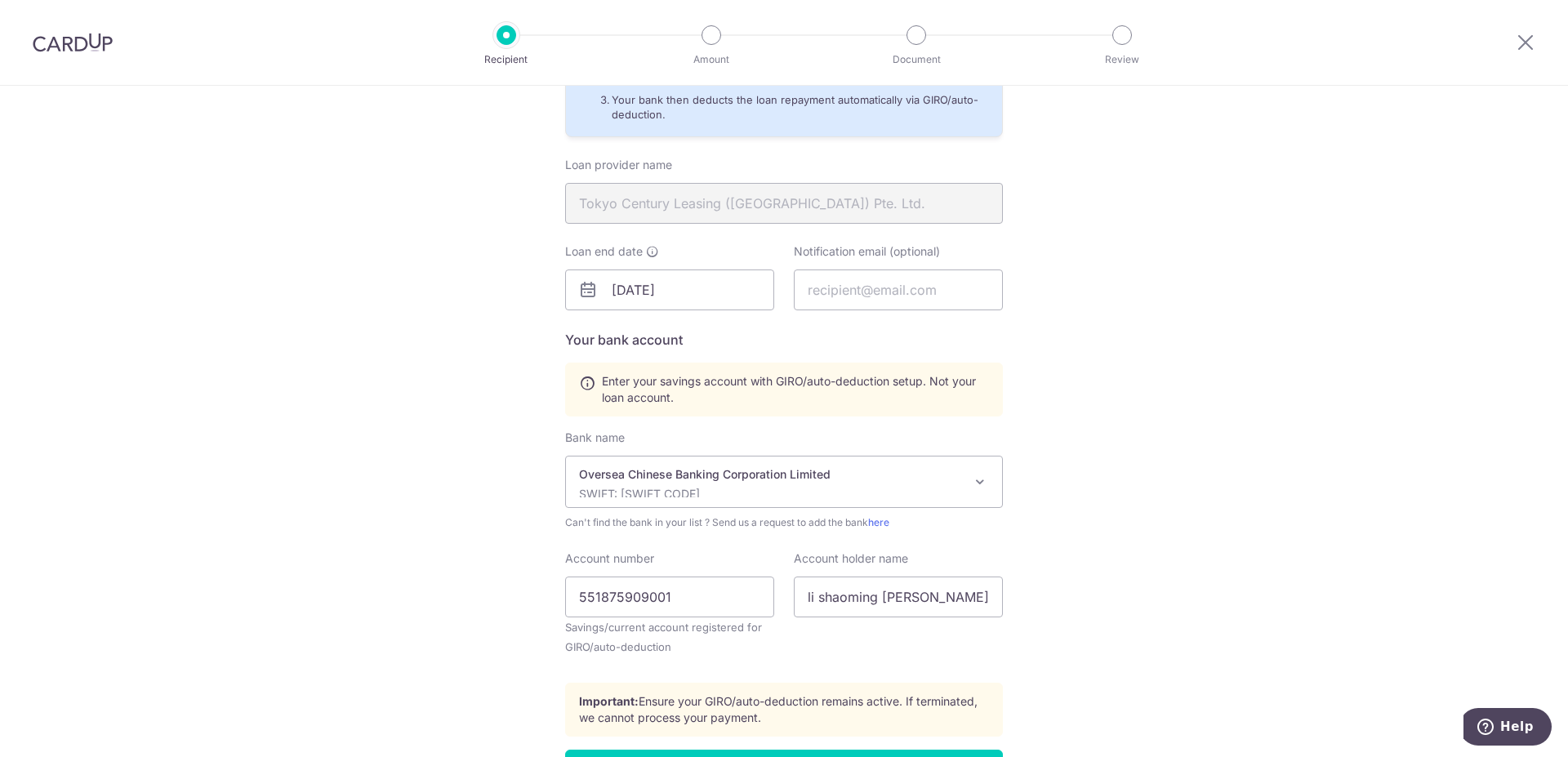
click at [1163, 590] on div "Who would you like to pay? Your recipient does not need a CardUp account to rec…" at bounding box center [784, 226] width 1568 height 1281
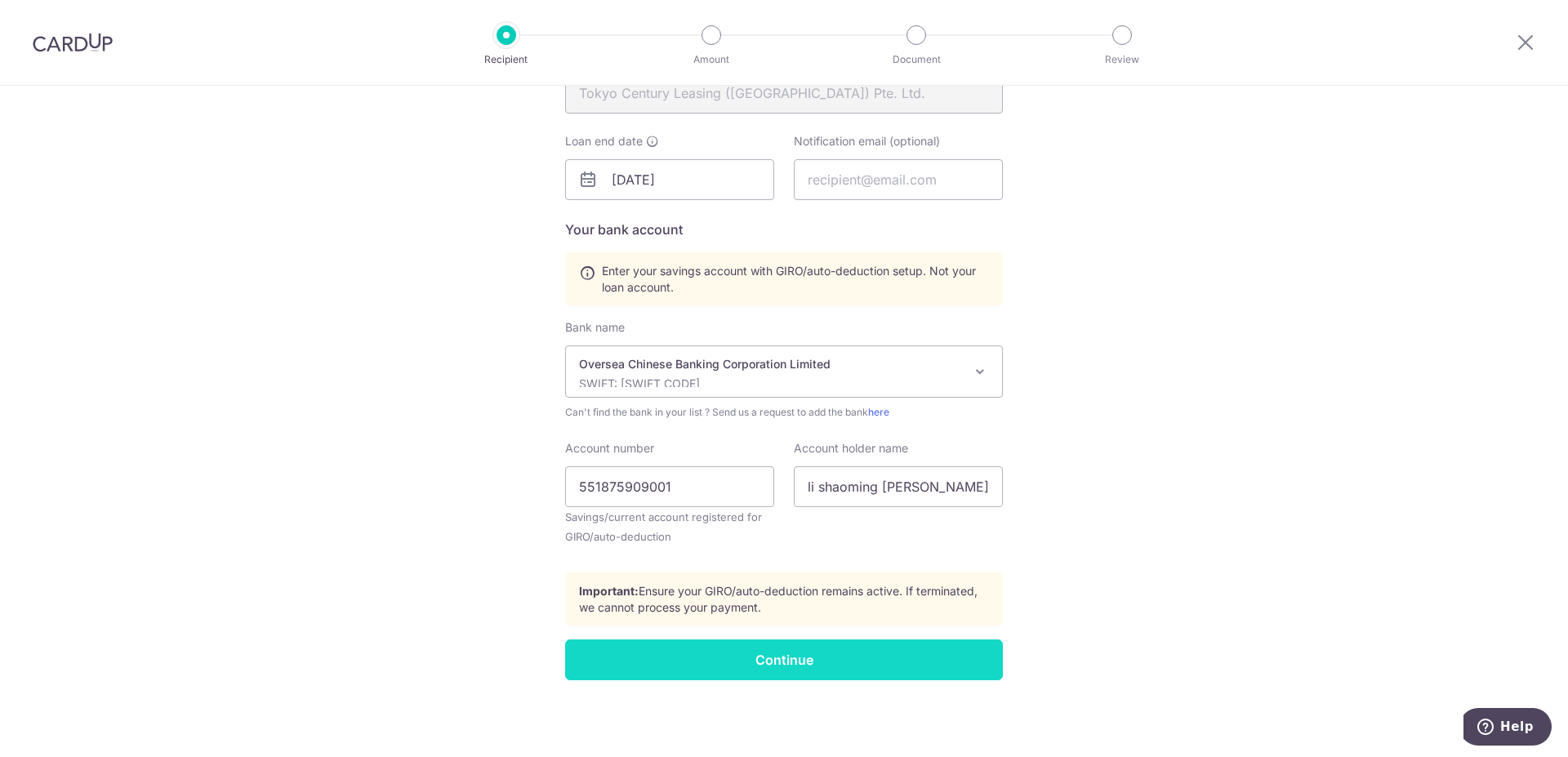
click at [794, 656] on input "Continue" at bounding box center [784, 660] width 438 height 41
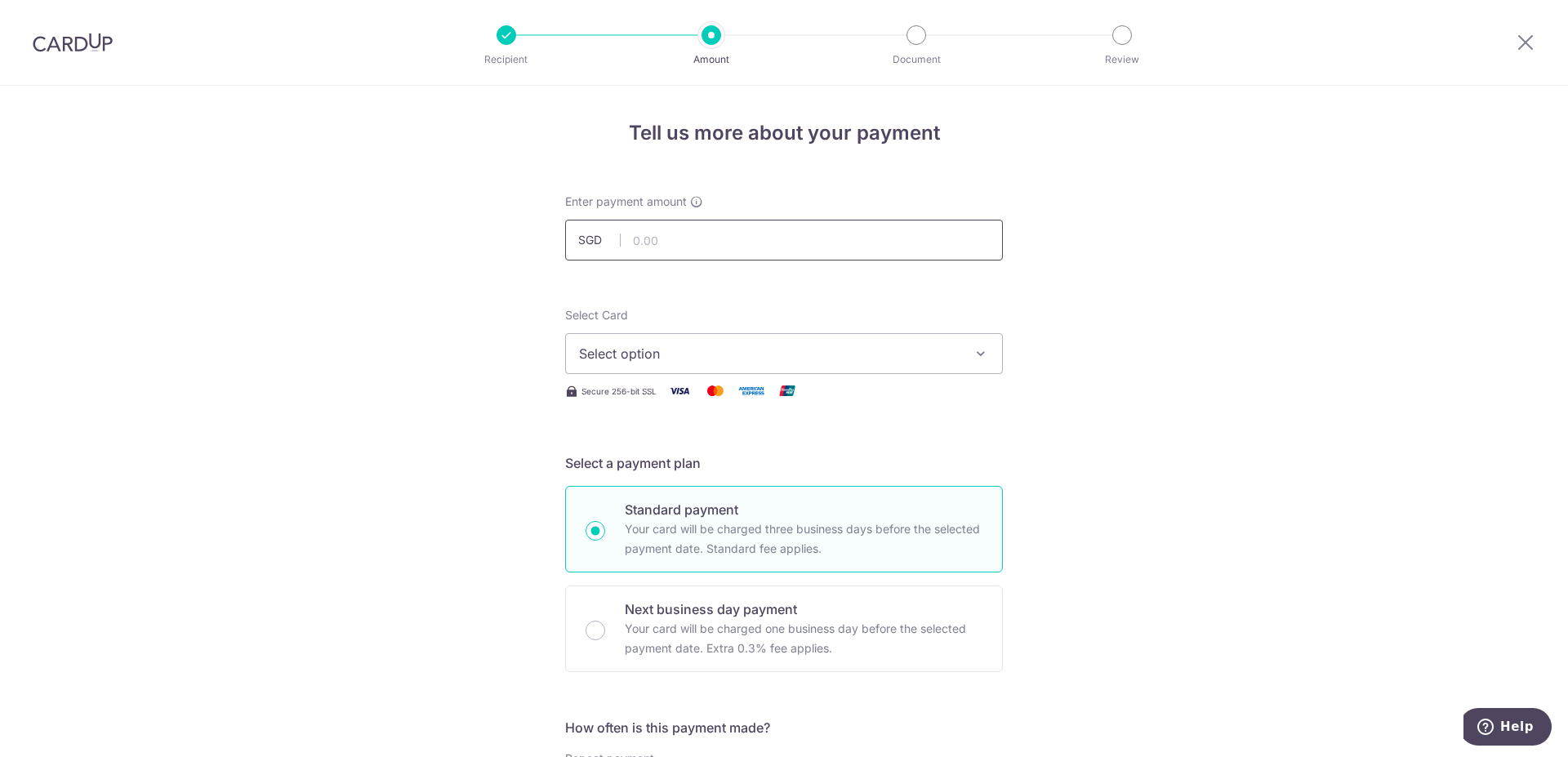
click at [685, 238] on input "text" at bounding box center [784, 240] width 438 height 41
type input "1,278.00"
click at [786, 347] on span "Select option" at bounding box center [769, 353] width 381 height 20
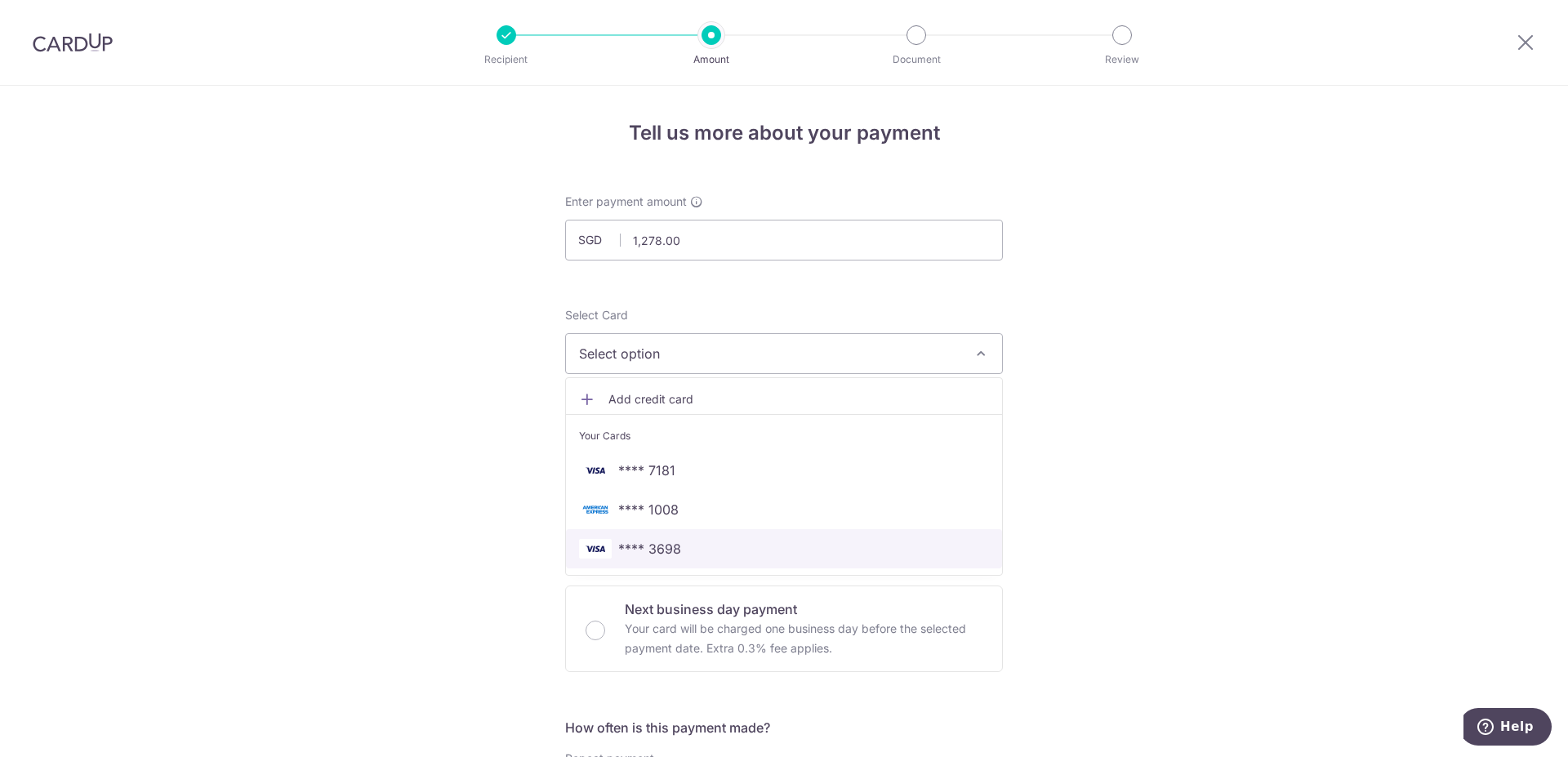
click at [650, 546] on span "**** 3698" at bounding box center [650, 548] width 63 height 20
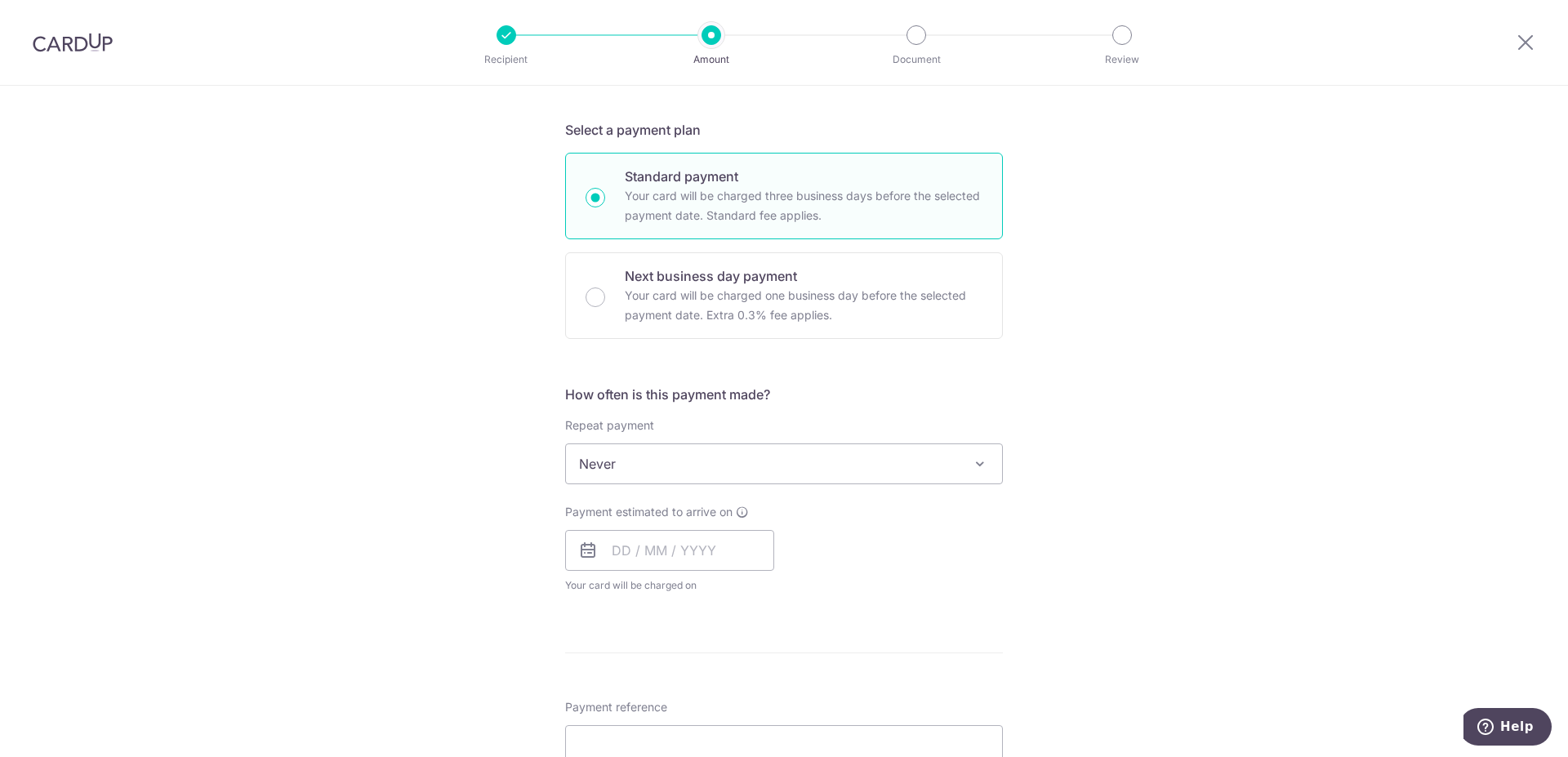
scroll to position [416, 0]
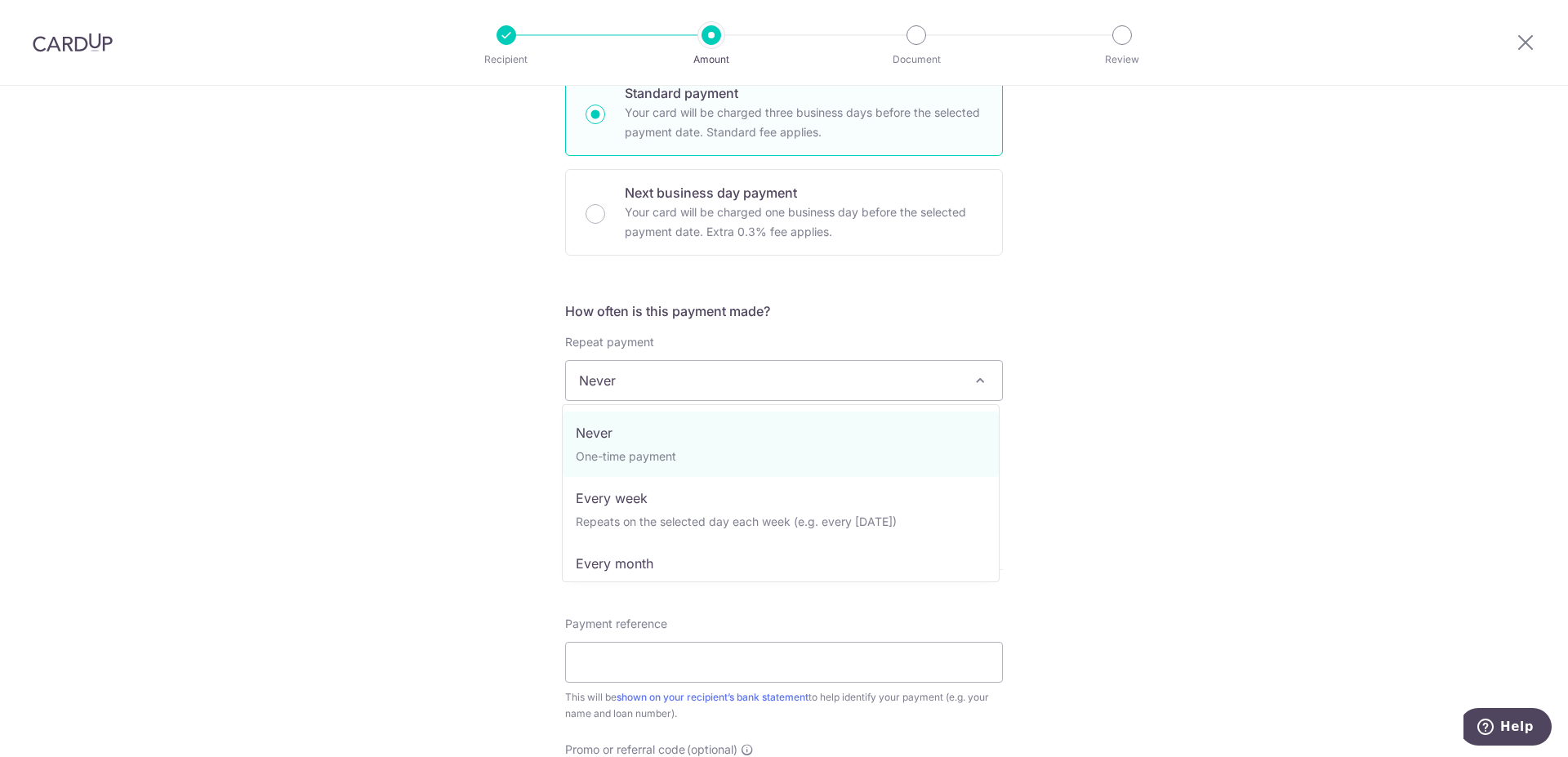
click at [775, 381] on span "Never" at bounding box center [784, 381] width 436 height 39
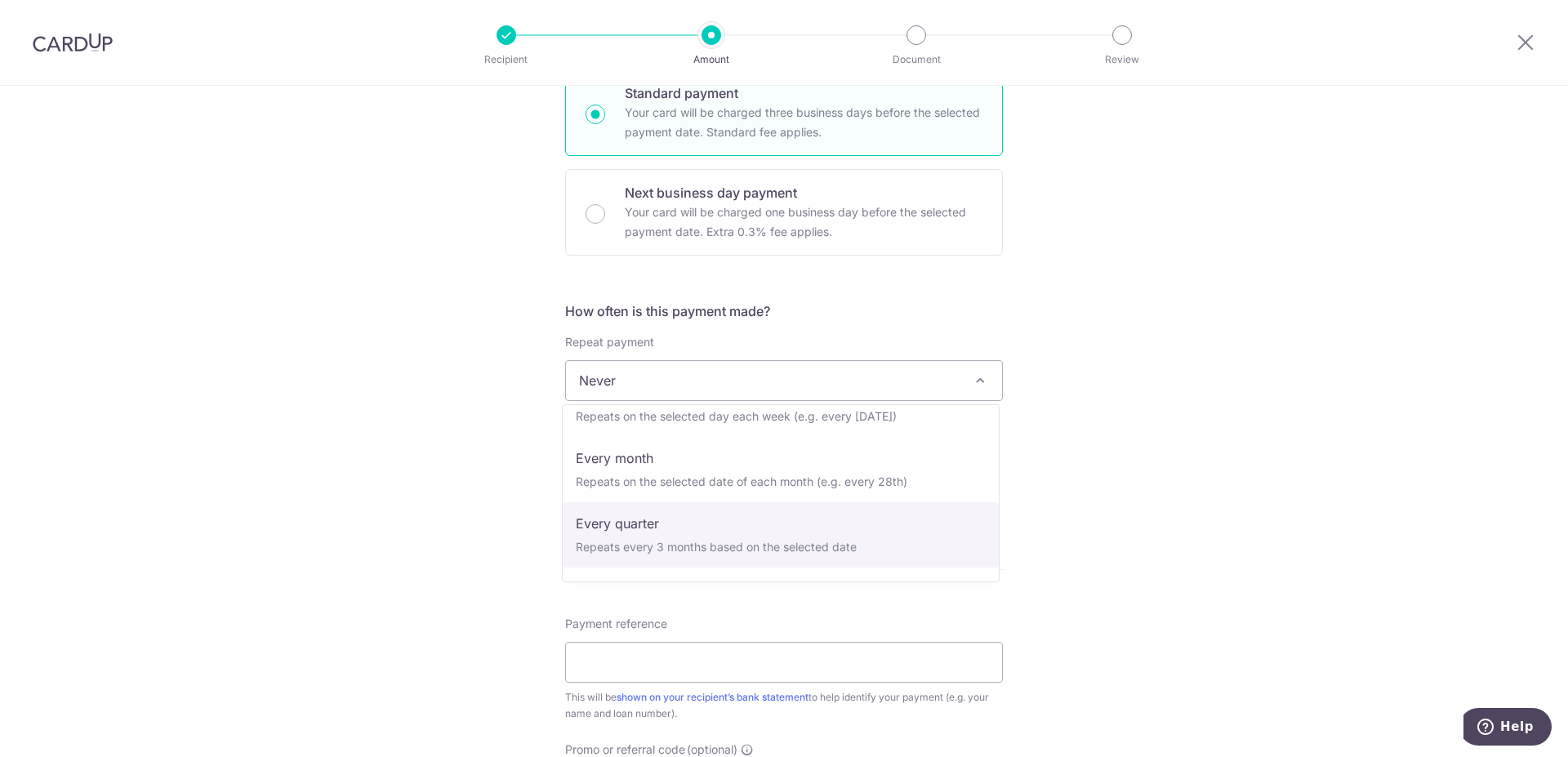
scroll to position [80, 0]
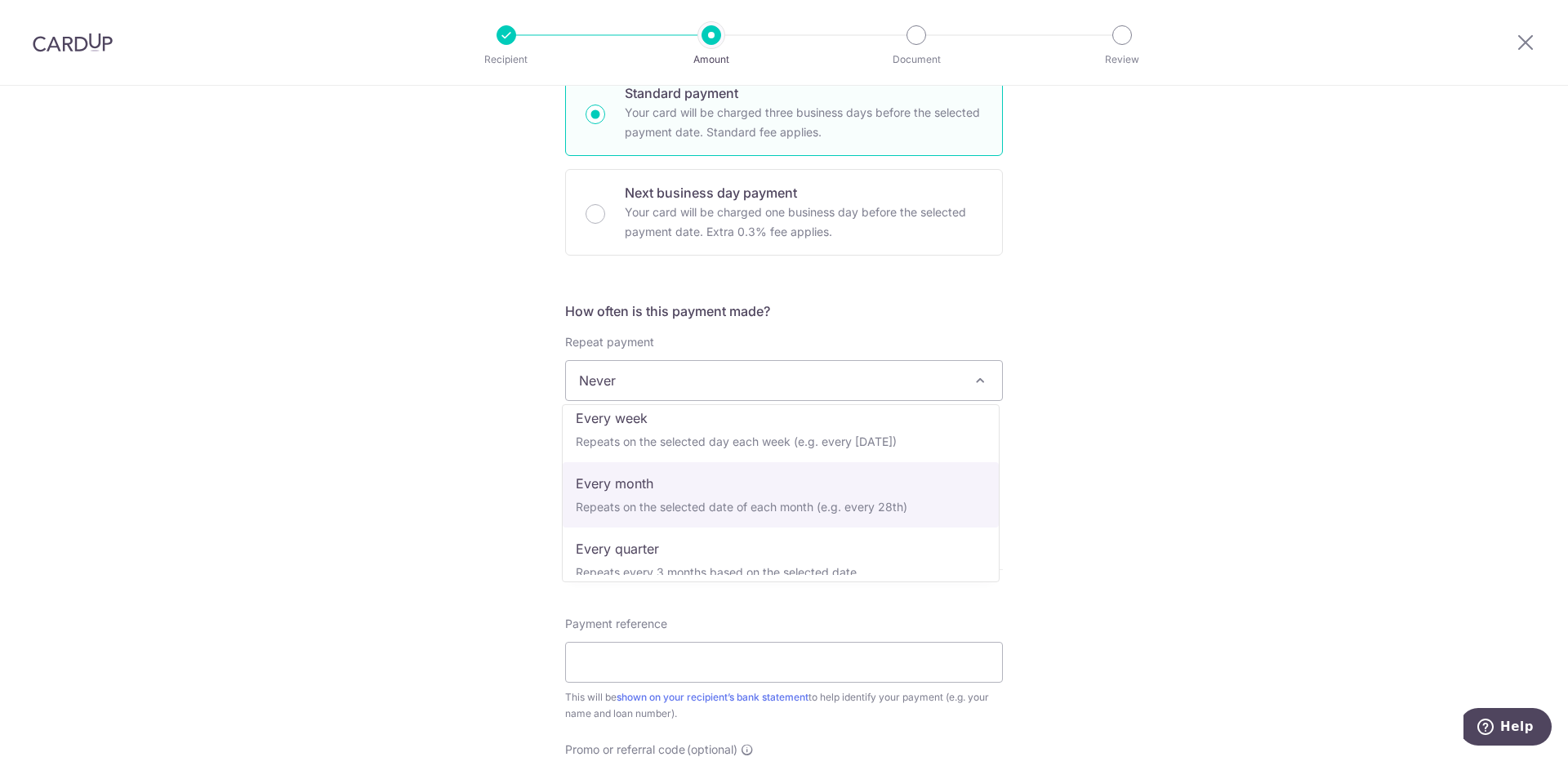
select select "3"
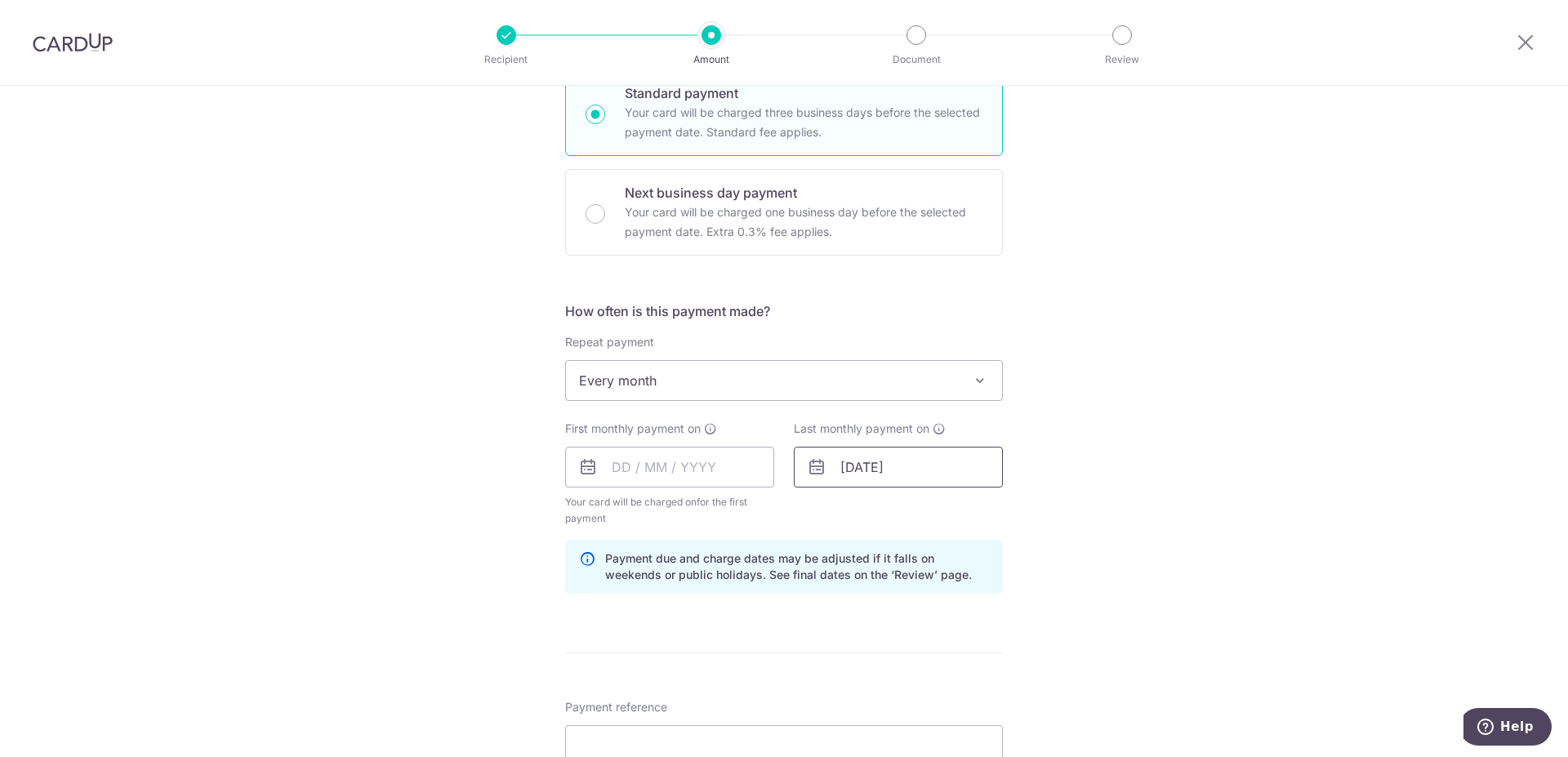
click at [938, 466] on input "[DATE]" at bounding box center [898, 467] width 209 height 41
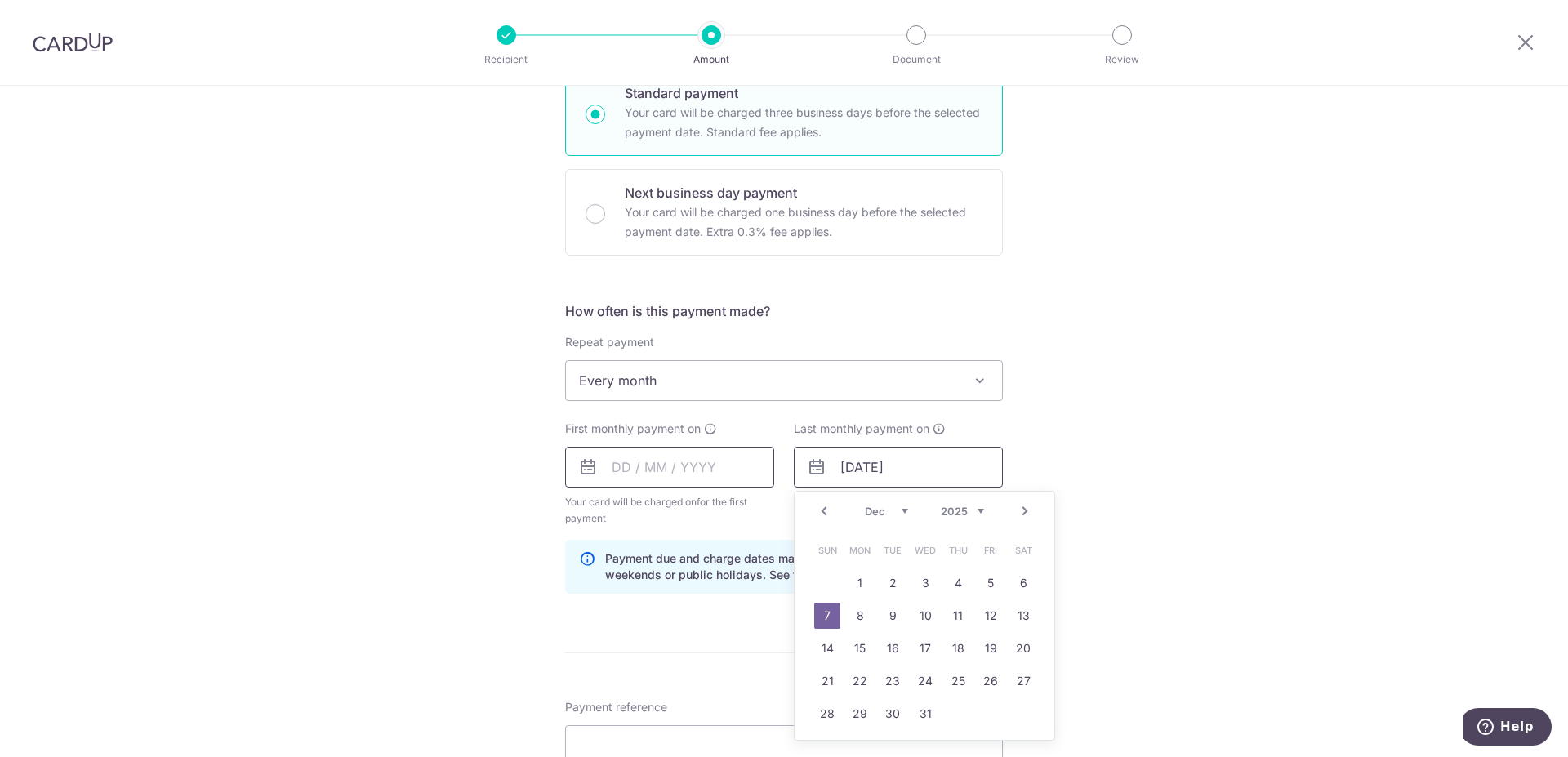
type input "[DATE]"
click at [619, 471] on input "text" at bounding box center [669, 467] width 209 height 41
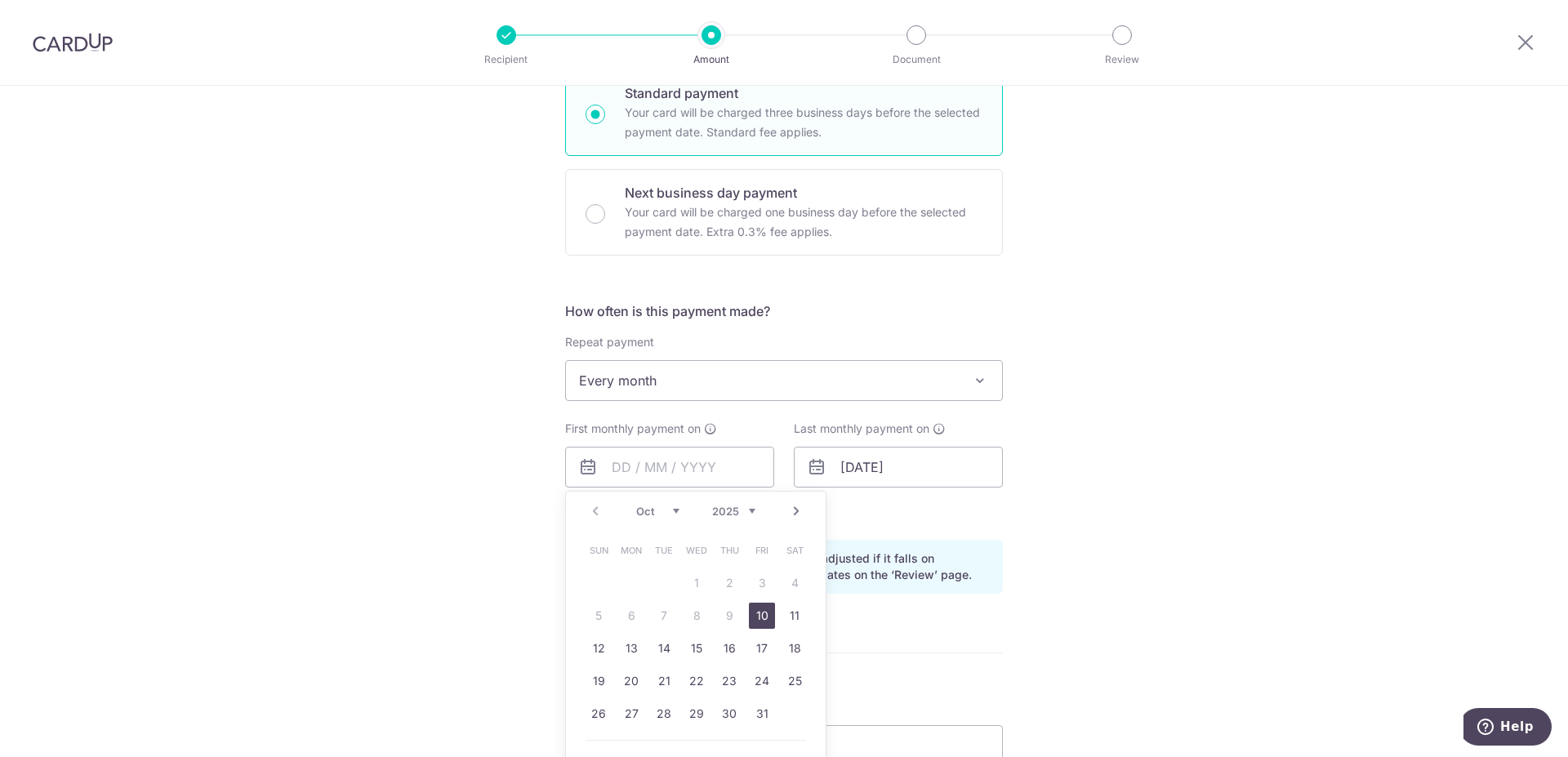
click at [752, 618] on link "10" at bounding box center [762, 615] width 26 height 26
type input "10/10/2025"
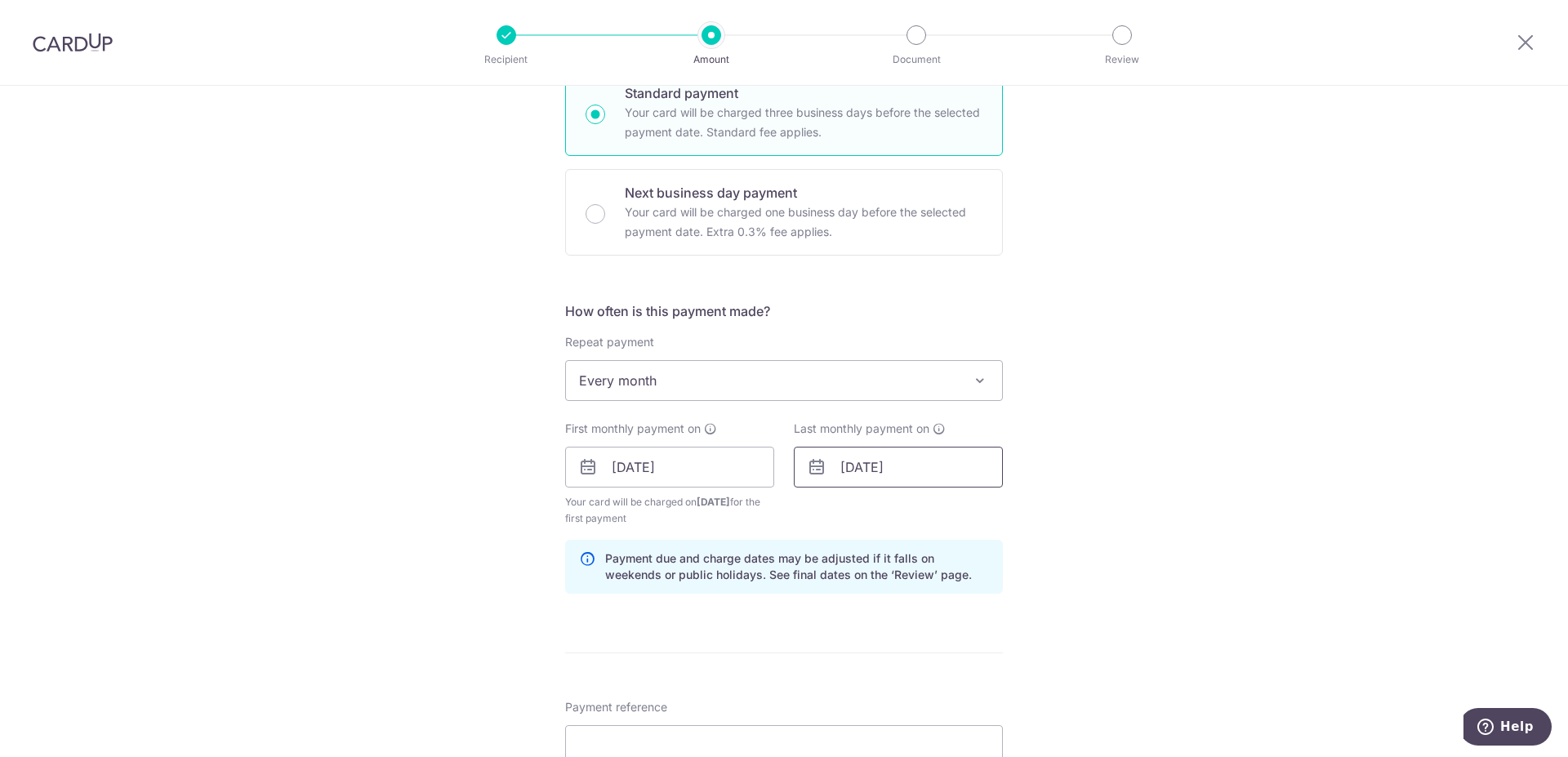
click at [838, 466] on input "07/12/2025" at bounding box center [898, 467] width 209 height 41
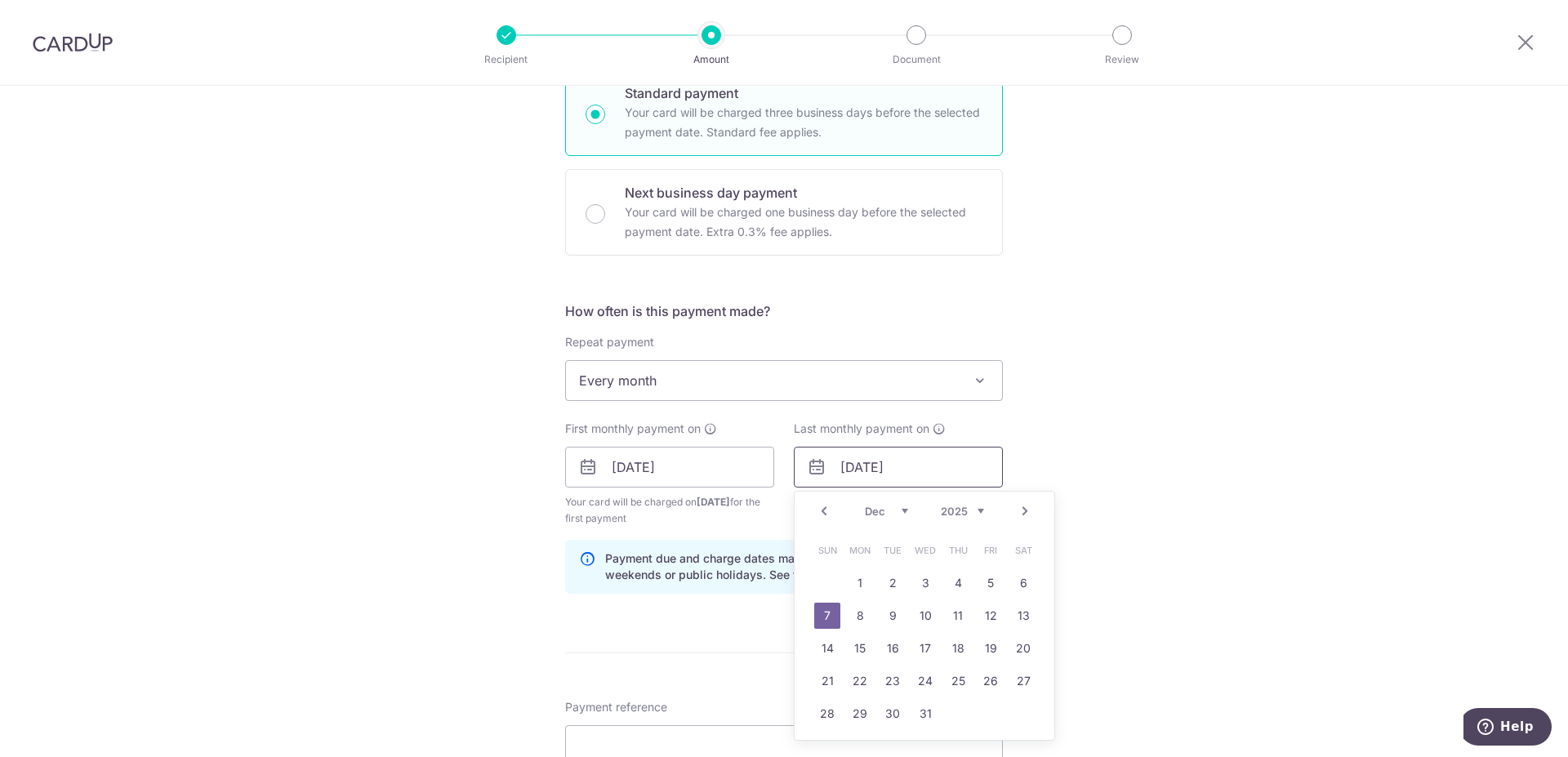
drag, startPoint x: 852, startPoint y: 467, endPoint x: 834, endPoint y: 463, distance: 18.4
click at [837, 465] on input "07/12/2025" at bounding box center [898, 467] width 209 height 41
type input "[DATE]"
click at [1242, 480] on div "Tell us more about your payment Enter payment amount SGD 1,278.00 1278.00 Recip…" at bounding box center [784, 450] width 1568 height 1561
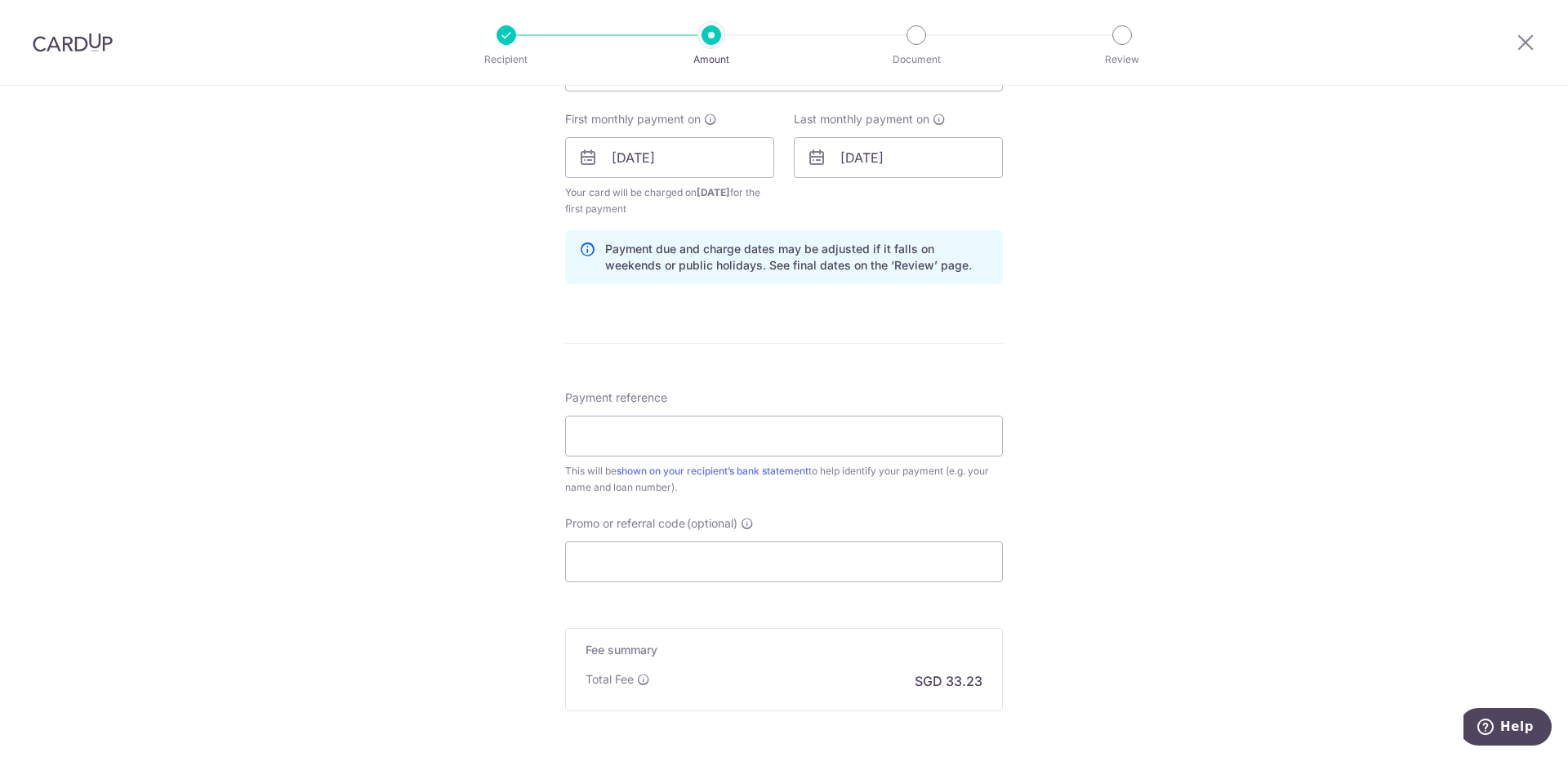
scroll to position [750, 0]
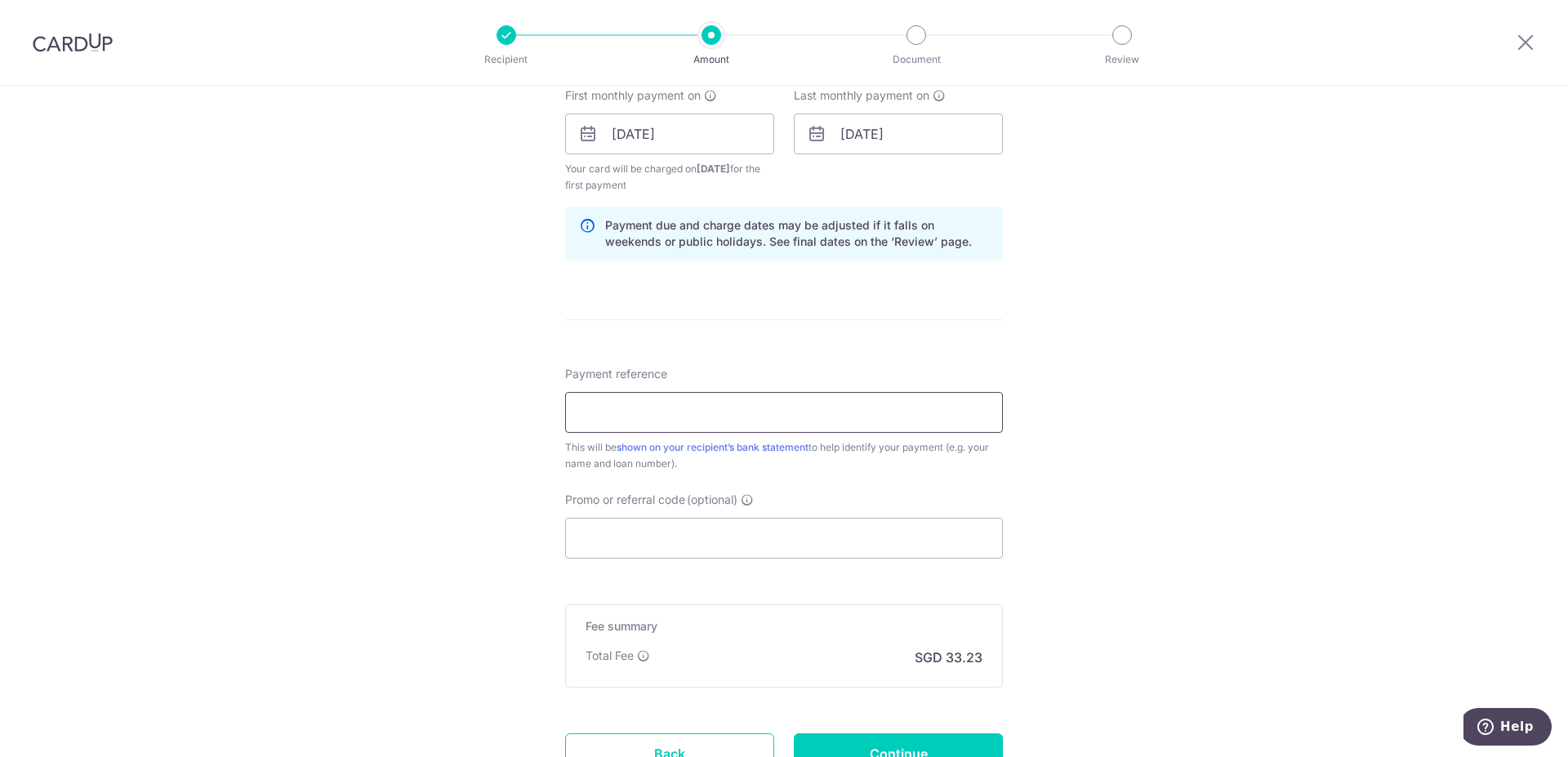
click at [682, 414] on input "Payment reference" at bounding box center [784, 412] width 438 height 41
type input "Car Loan"
click at [706, 540] on input "Promo or referral code (optional)" at bounding box center [784, 538] width 438 height 41
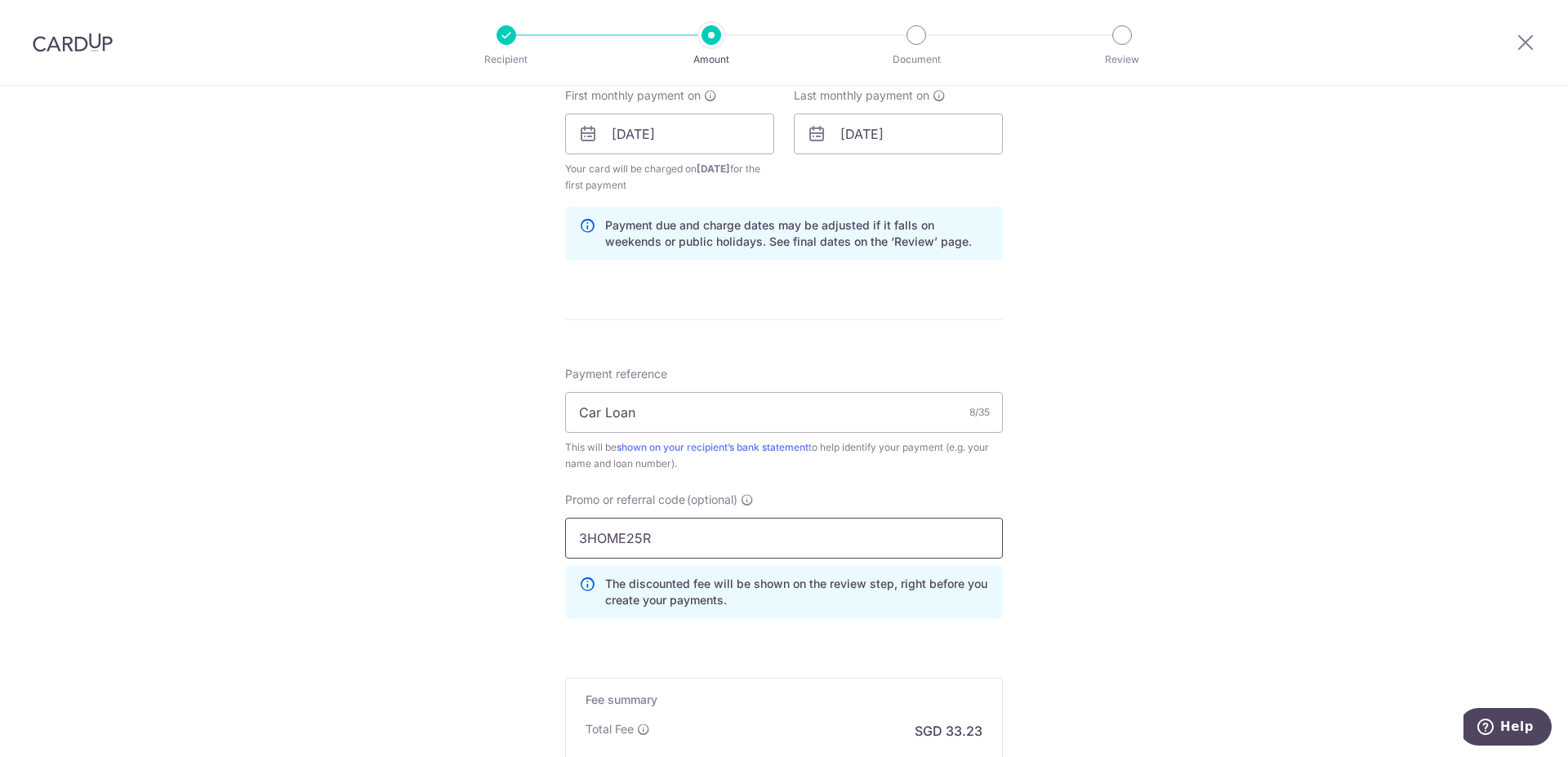
type input "3HOME25R"
click at [1210, 559] on div "Tell us more about your payment Enter payment amount SGD 1,278.00 1278.00 Recip…" at bounding box center [784, 153] width 1568 height 1634
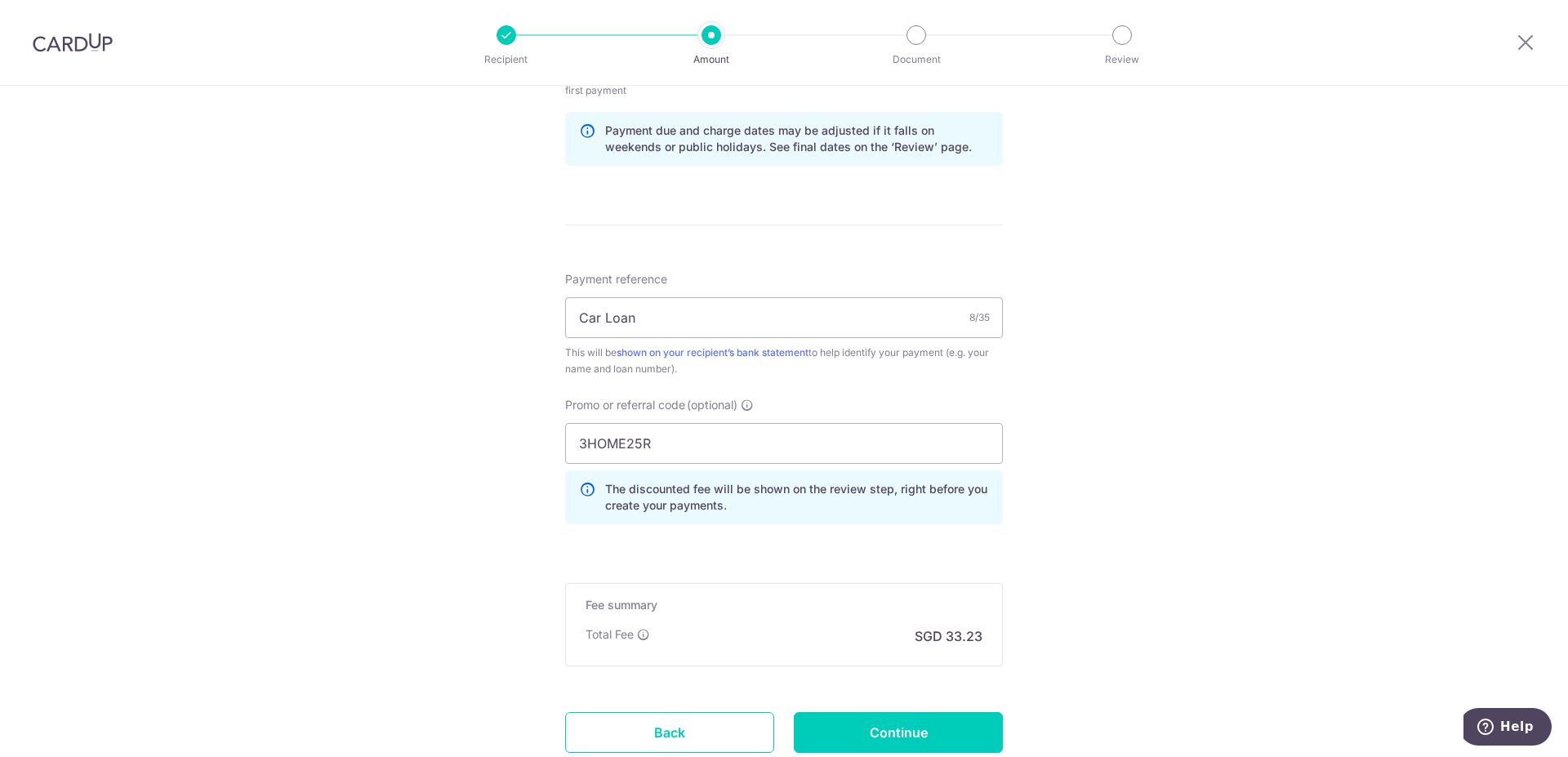
scroll to position [963, 0]
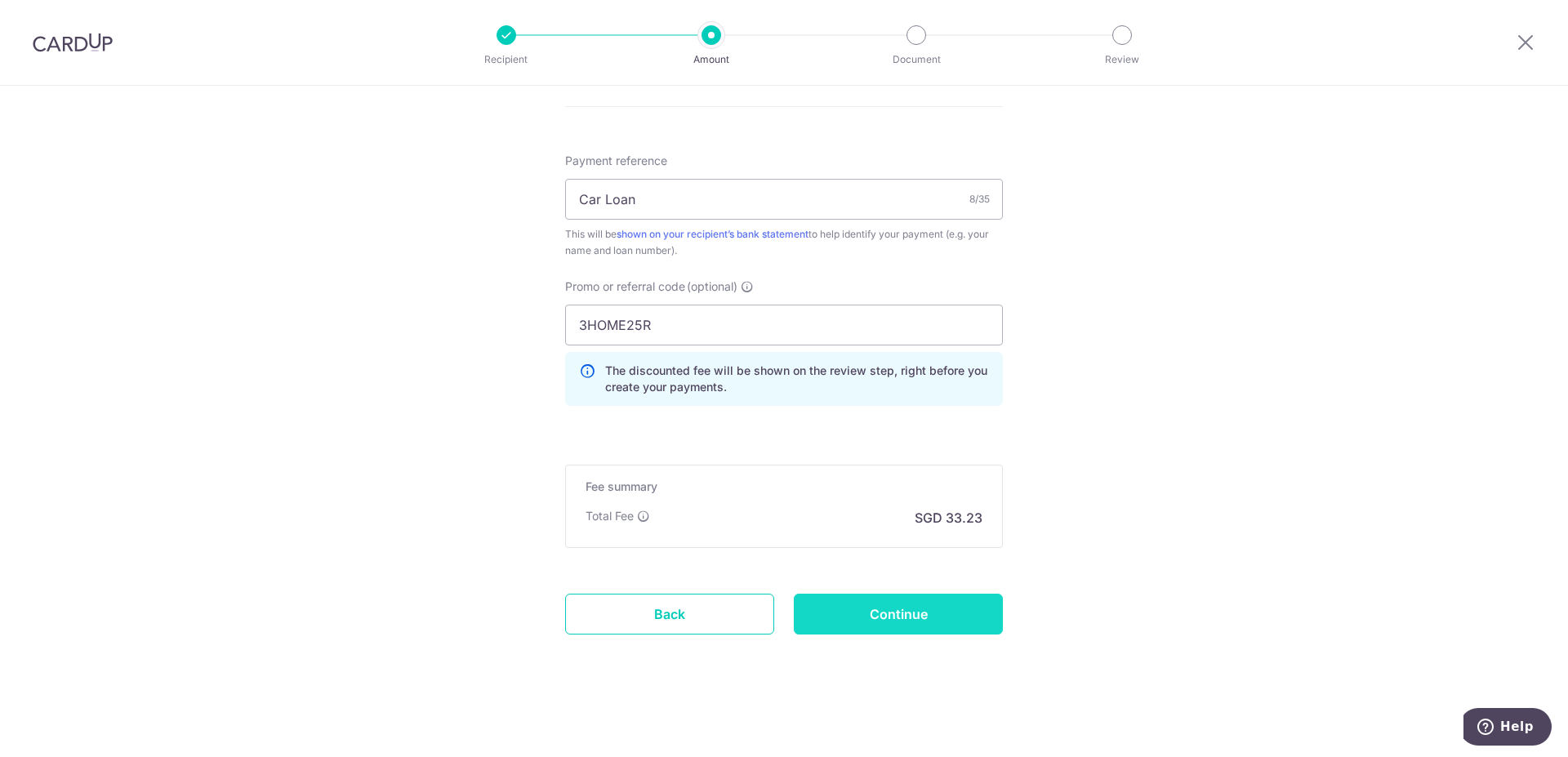
click at [916, 608] on input "Continue" at bounding box center [898, 614] width 209 height 41
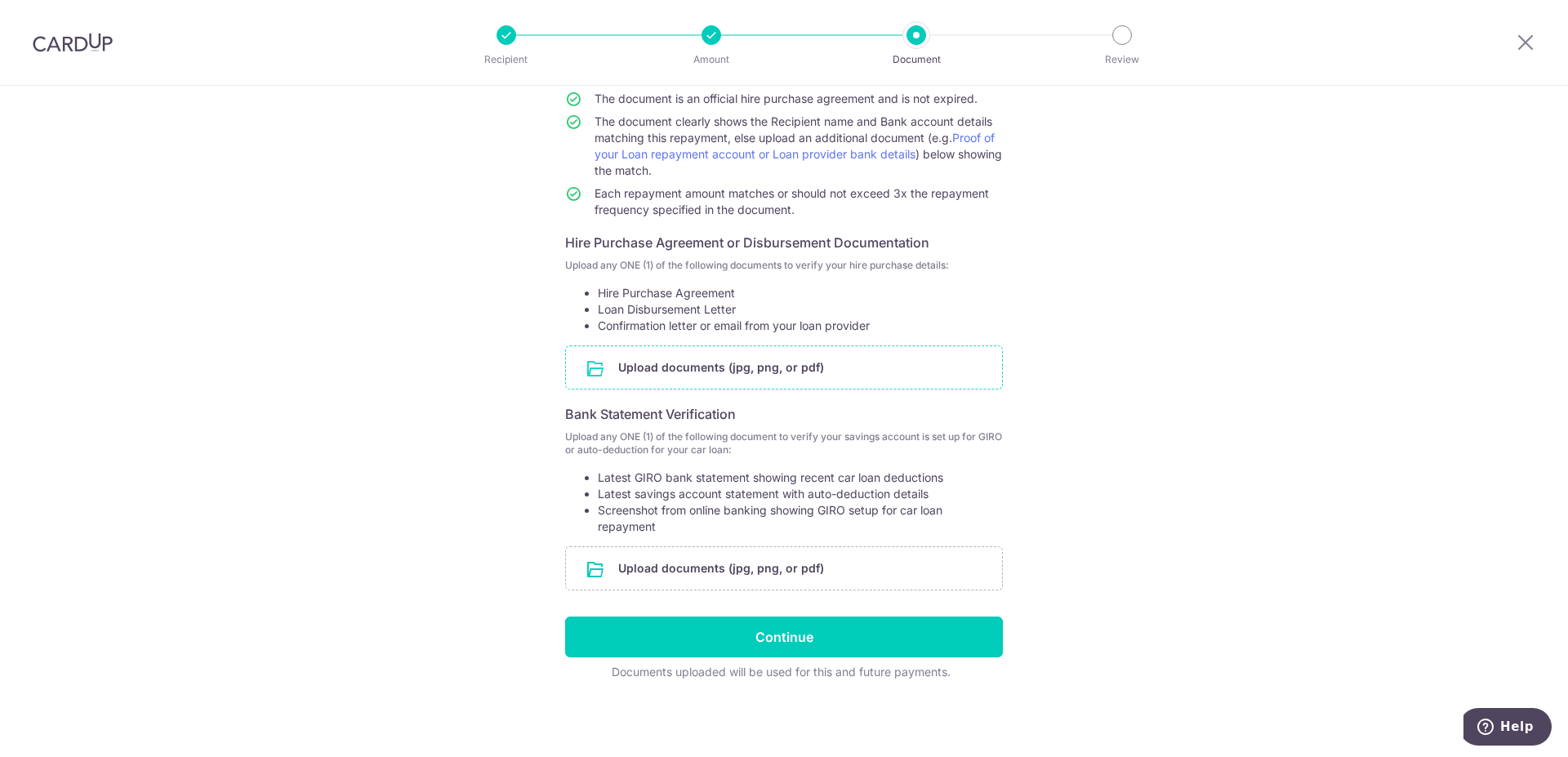
click at [730, 363] on input "file" at bounding box center [784, 368] width 436 height 43
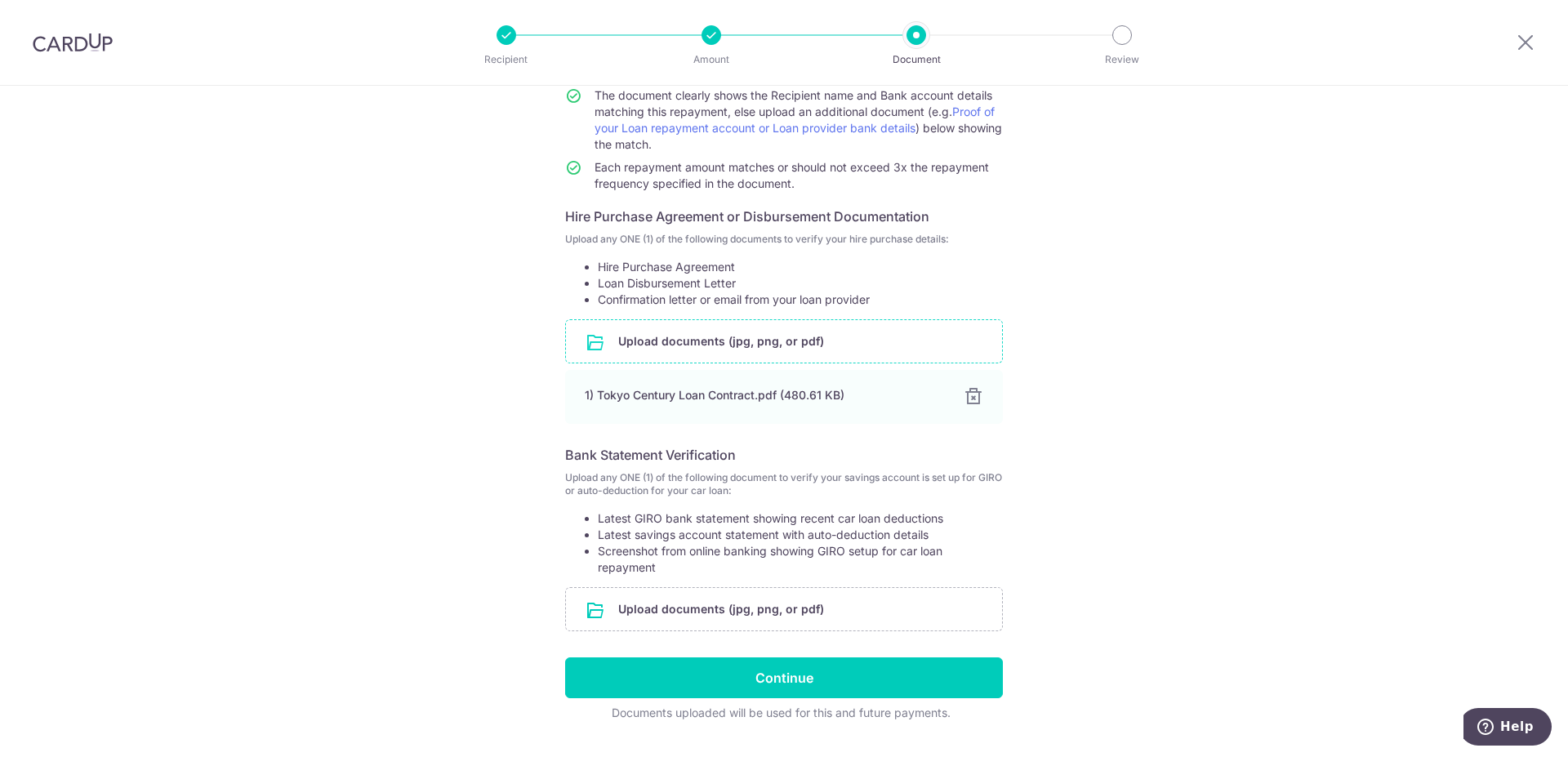
scroll to position [142, 0]
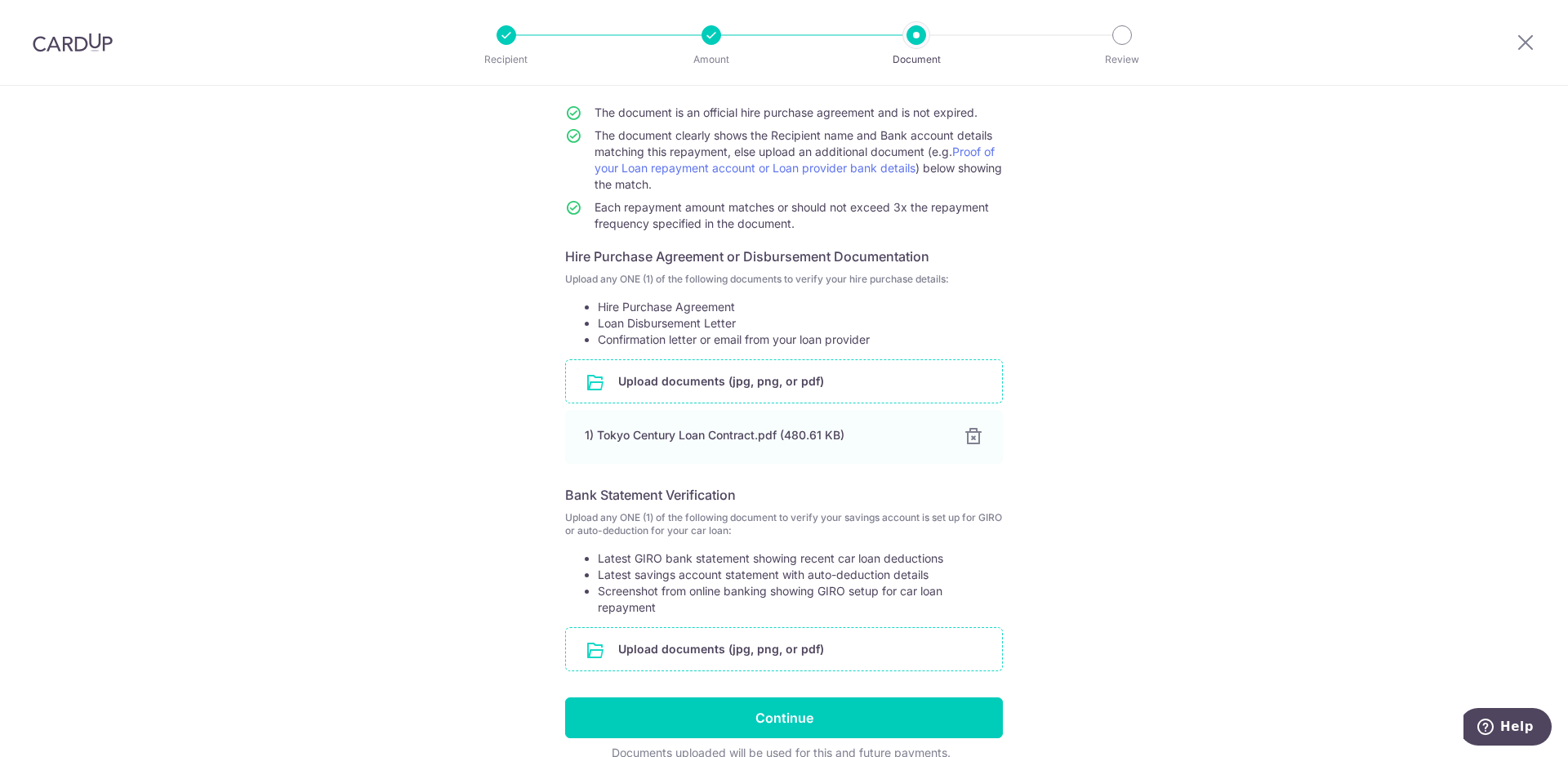
click at [716, 659] on input "file" at bounding box center [784, 649] width 436 height 43
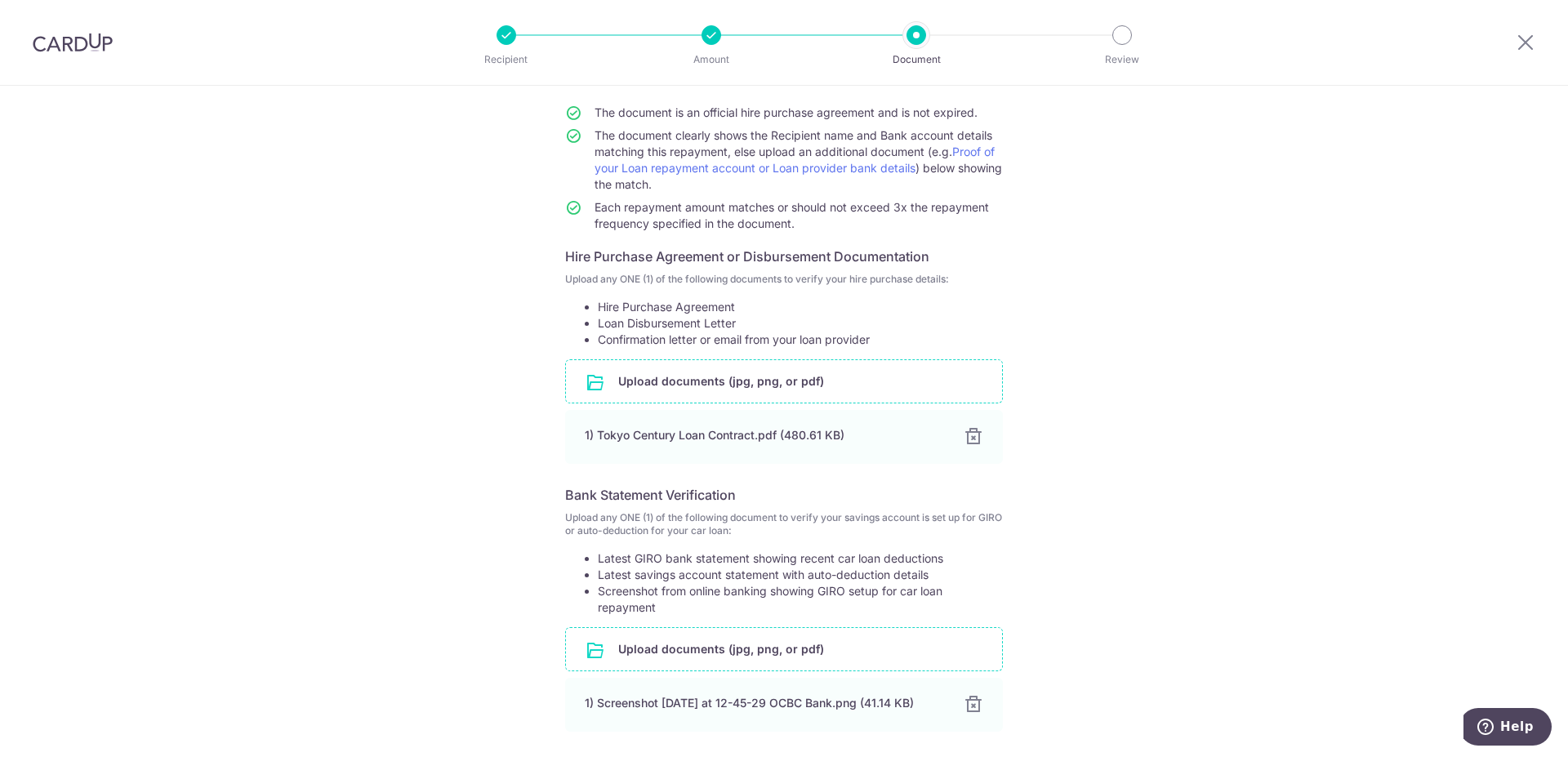
scroll to position [293, 0]
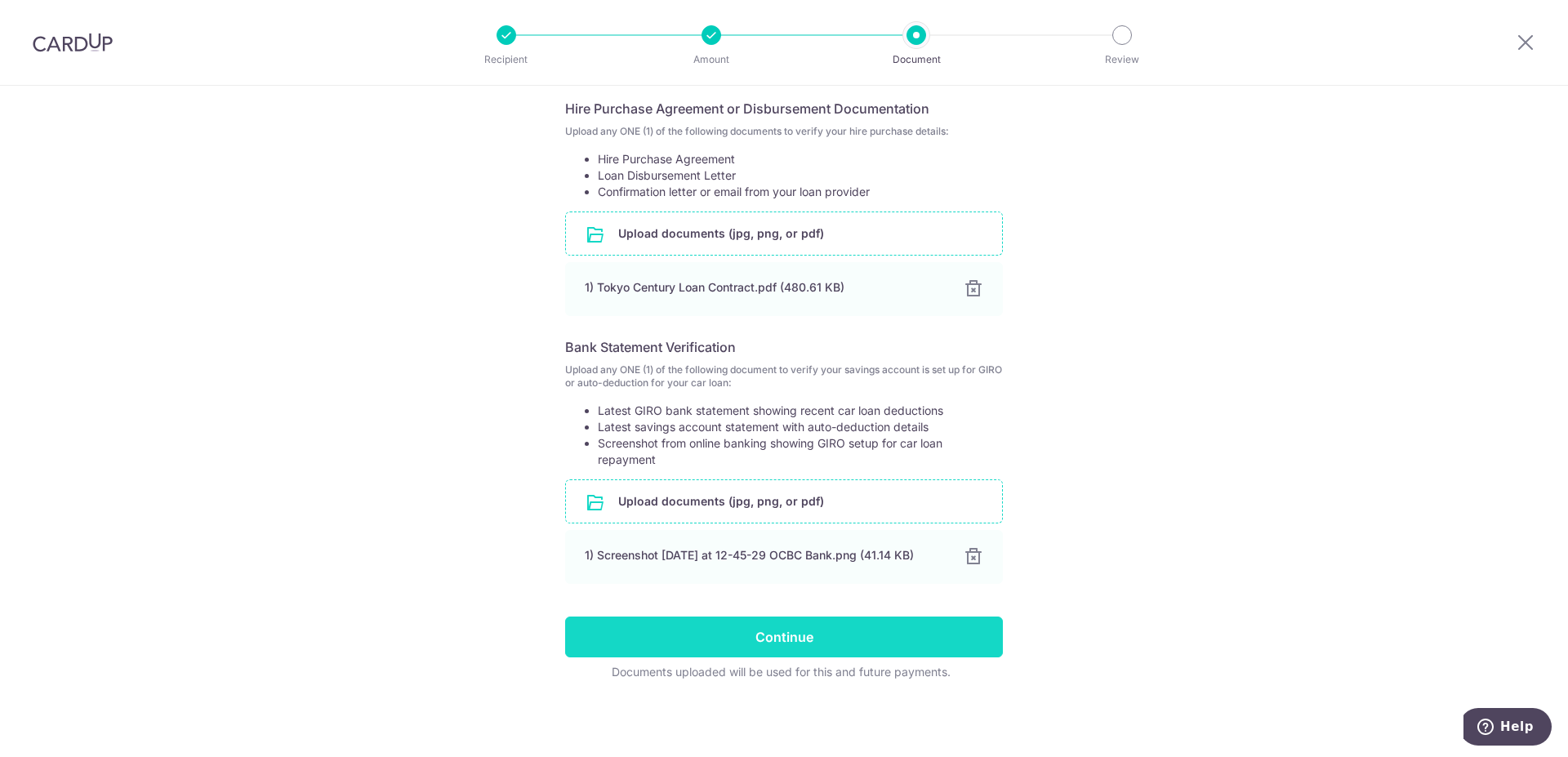
click at [869, 628] on input "Continue" at bounding box center [784, 637] width 438 height 41
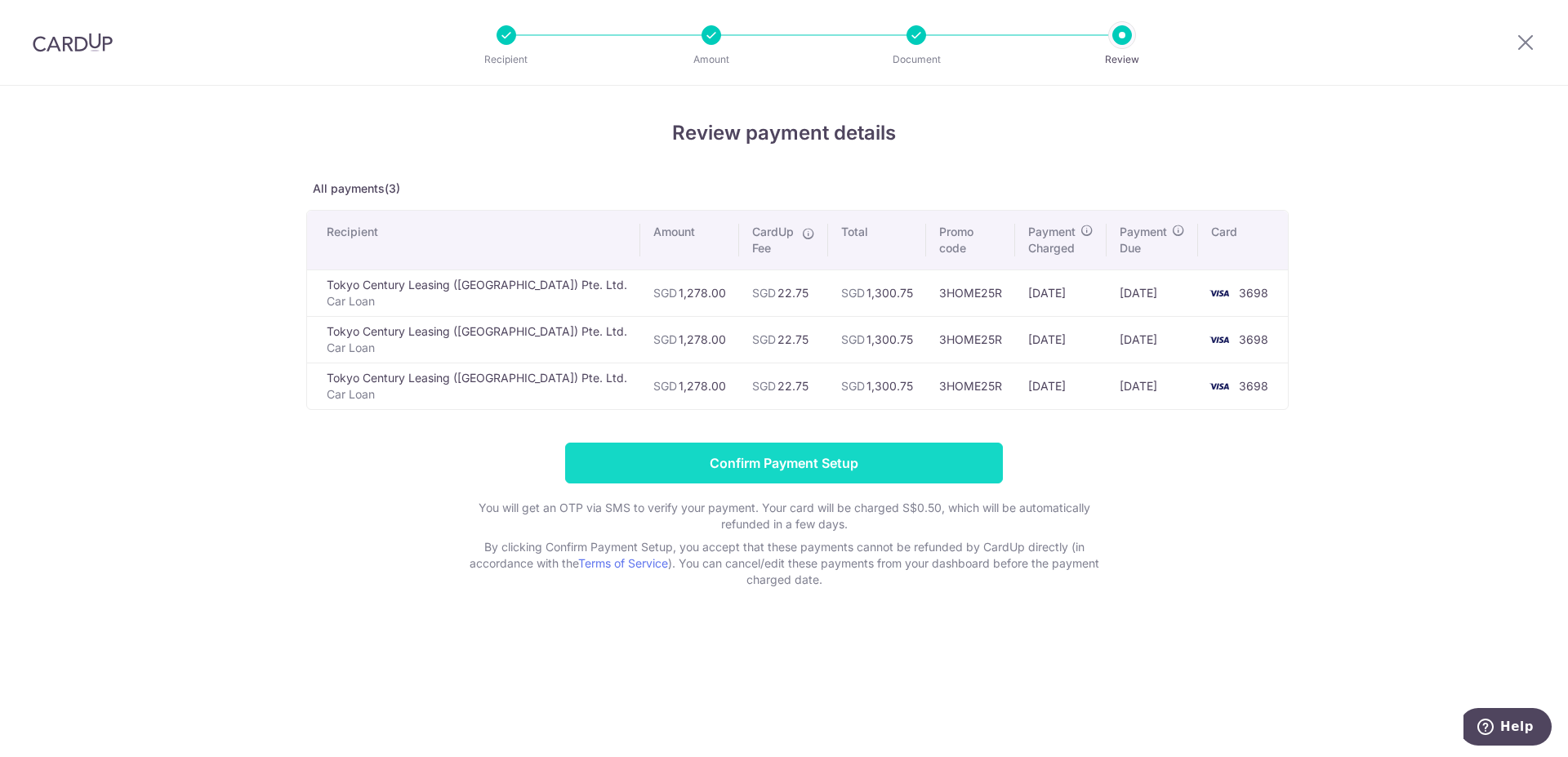
click at [846, 466] on input "Confirm Payment Setup" at bounding box center [784, 463] width 438 height 41
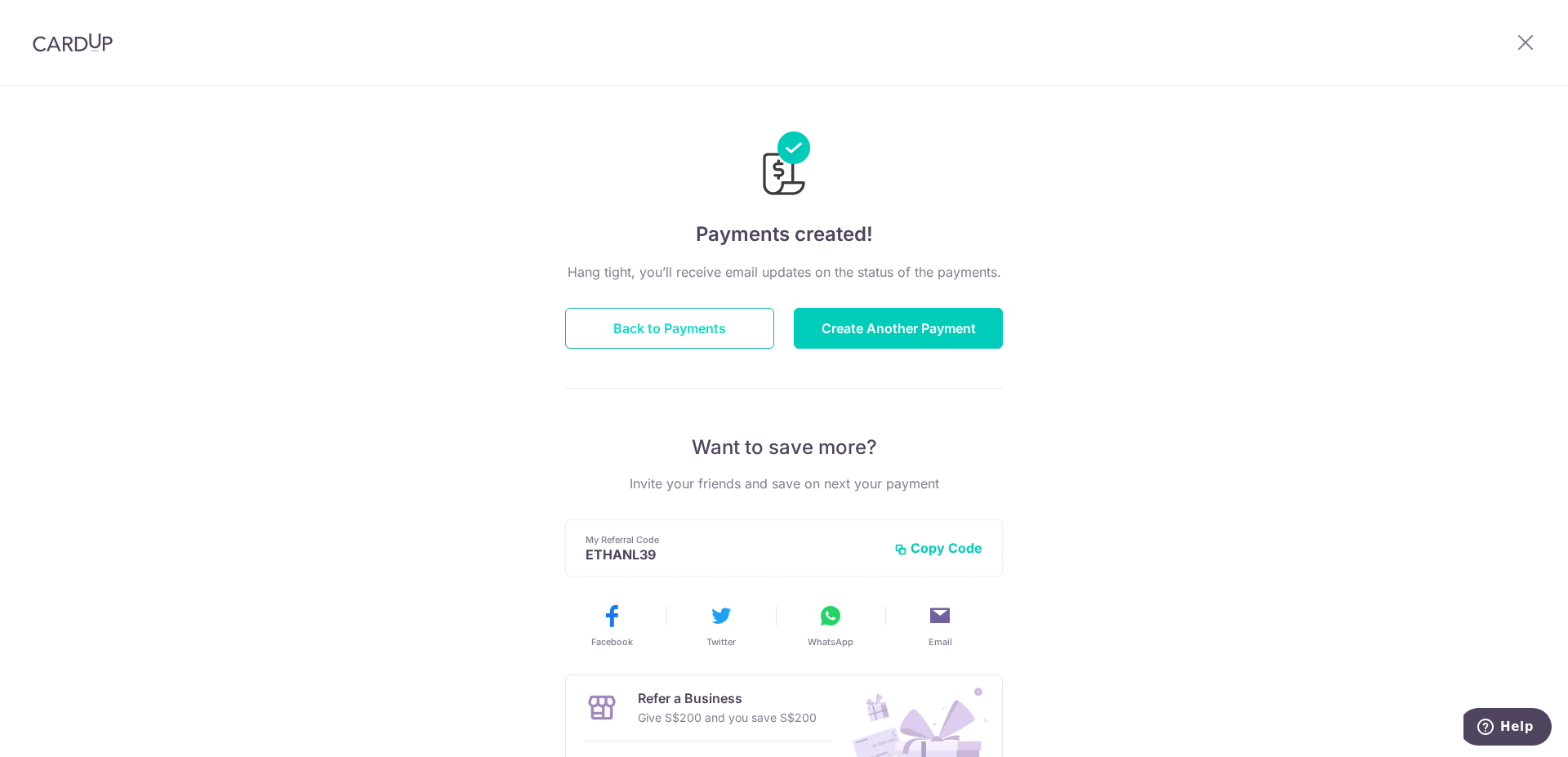
click at [723, 340] on button "Back to Payments" at bounding box center [669, 329] width 209 height 41
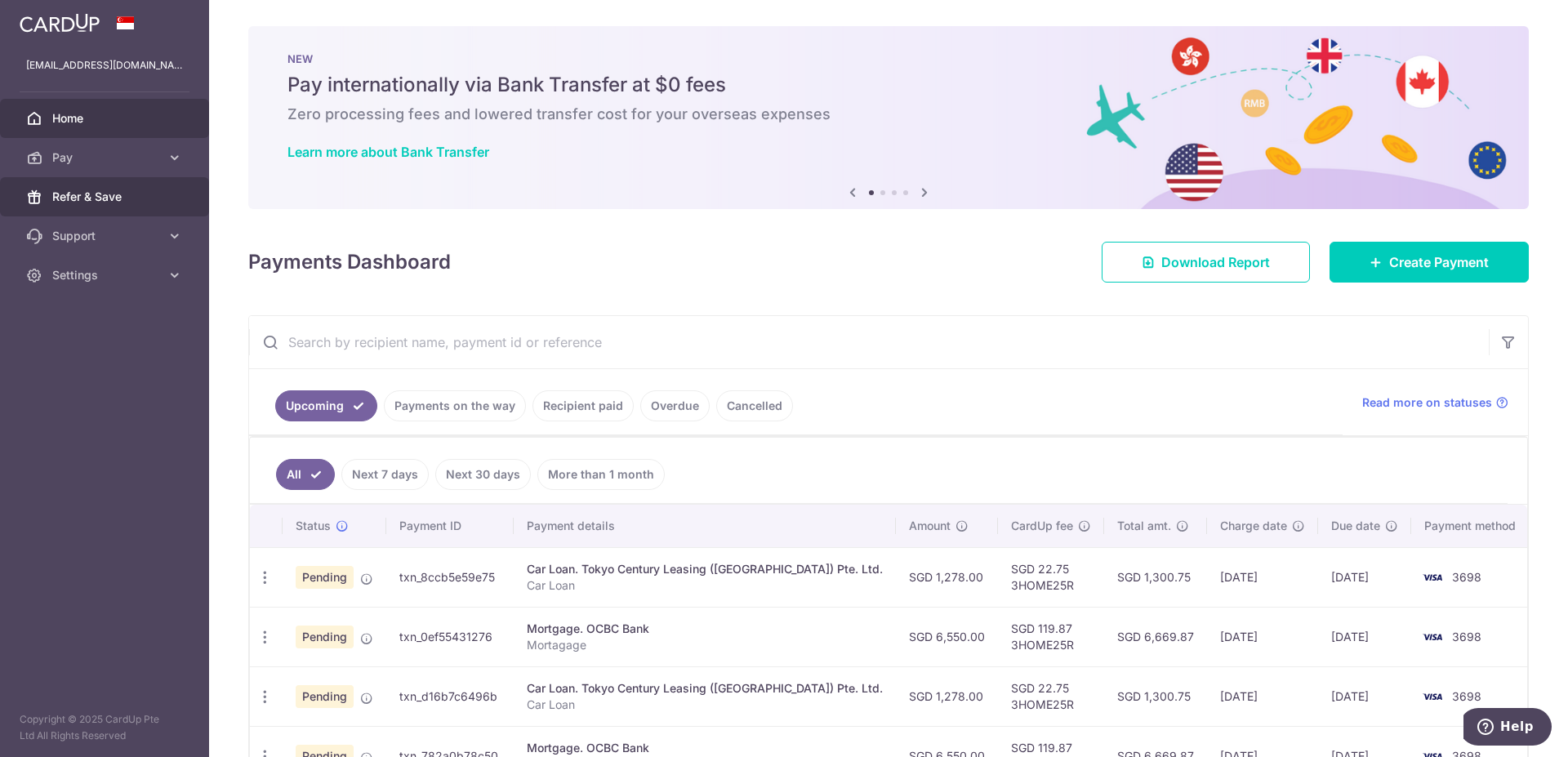
click at [115, 201] on span "Refer & Save" at bounding box center [106, 197] width 108 height 17
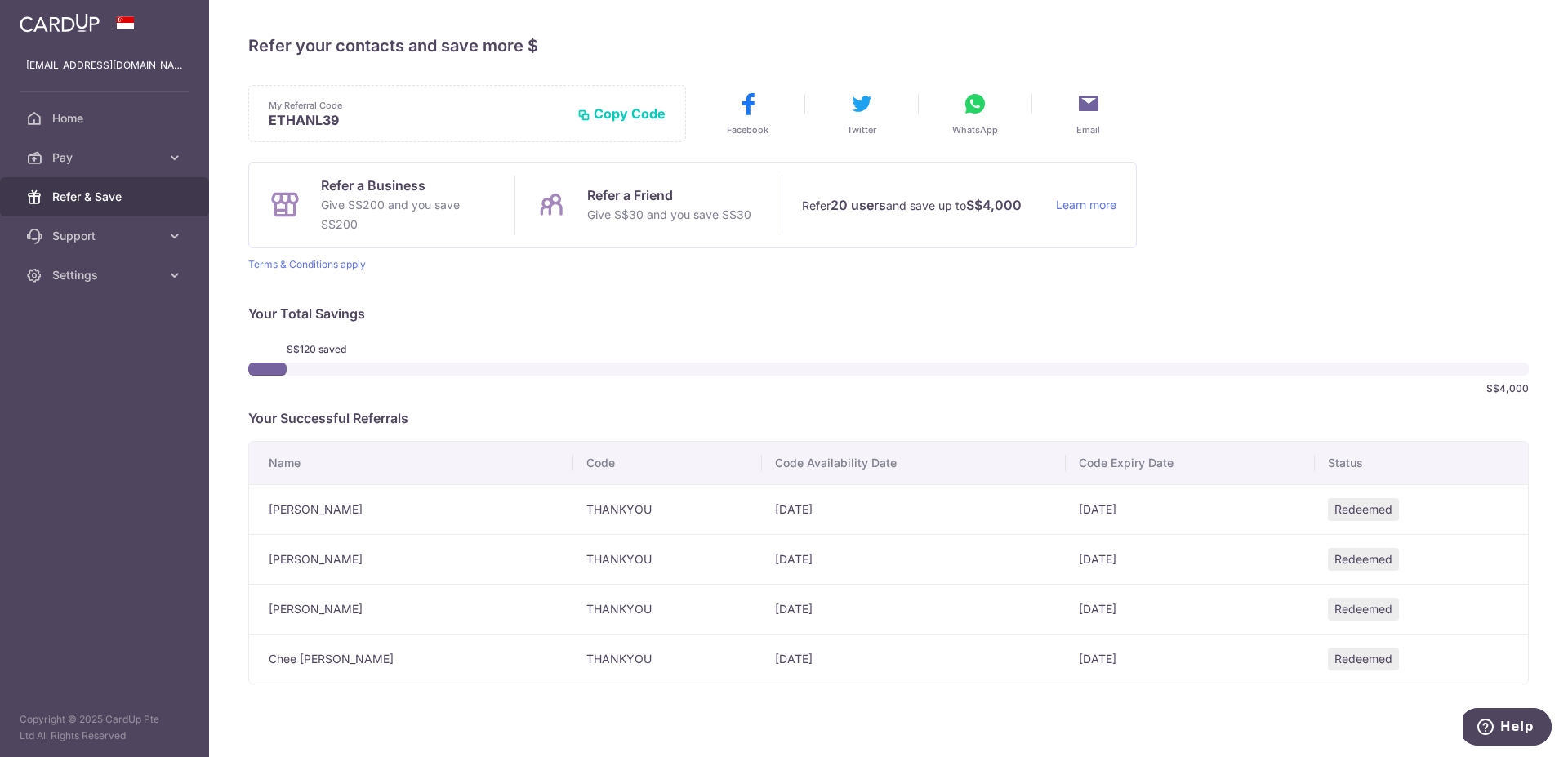
click at [1385, 250] on div "My Referral Code ETHANL39 Copy Code Copied Facebook Twitter WhatsApp Email Refe…" at bounding box center [888, 385] width 1280 height 600
click at [125, 158] on span "Pay" at bounding box center [106, 157] width 108 height 17
click at [90, 198] on span "Payments" at bounding box center [106, 197] width 108 height 17
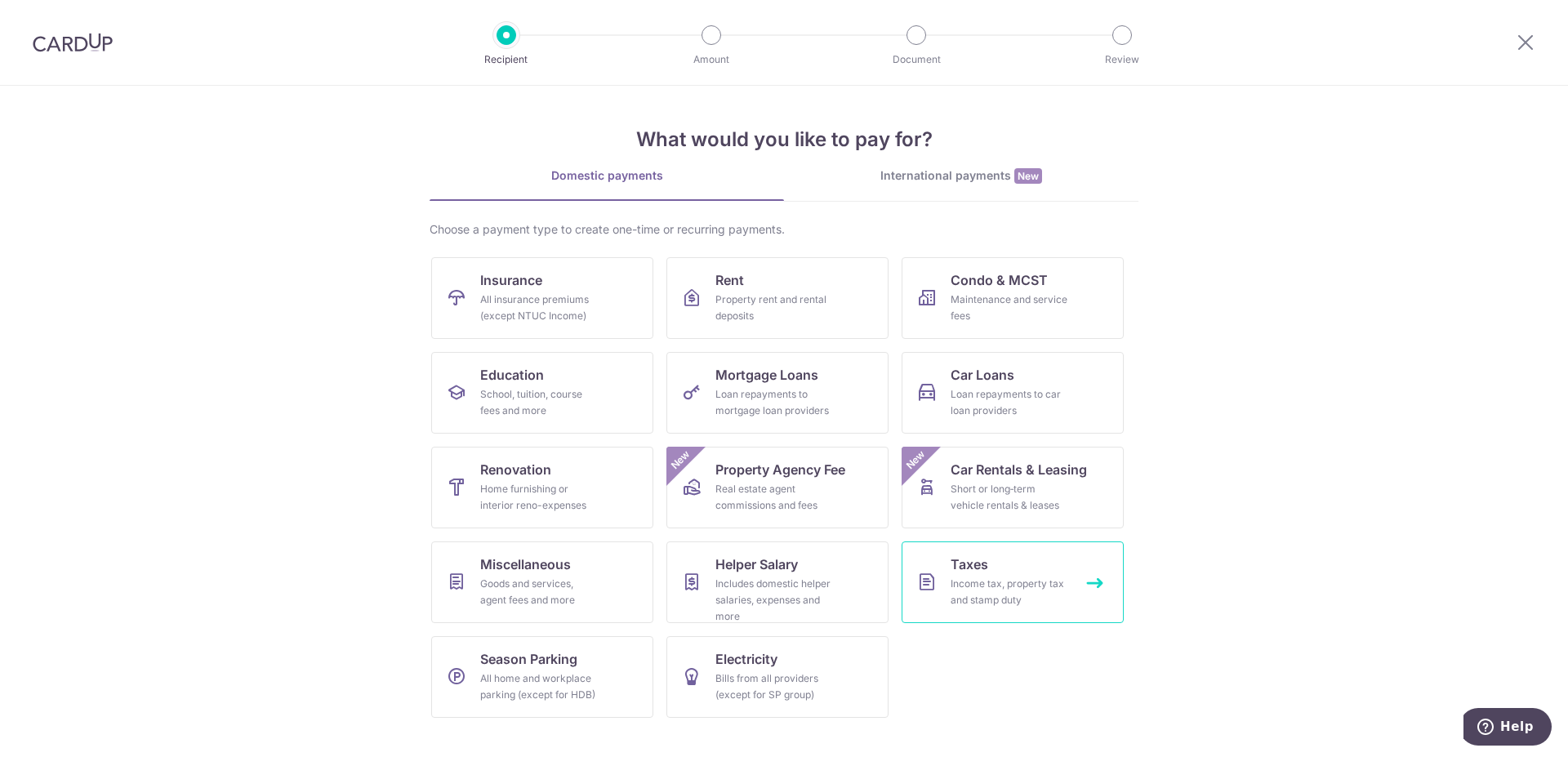
click at [1021, 579] on div "Income tax, property tax and stamp duty" at bounding box center [1009, 591] width 117 height 33
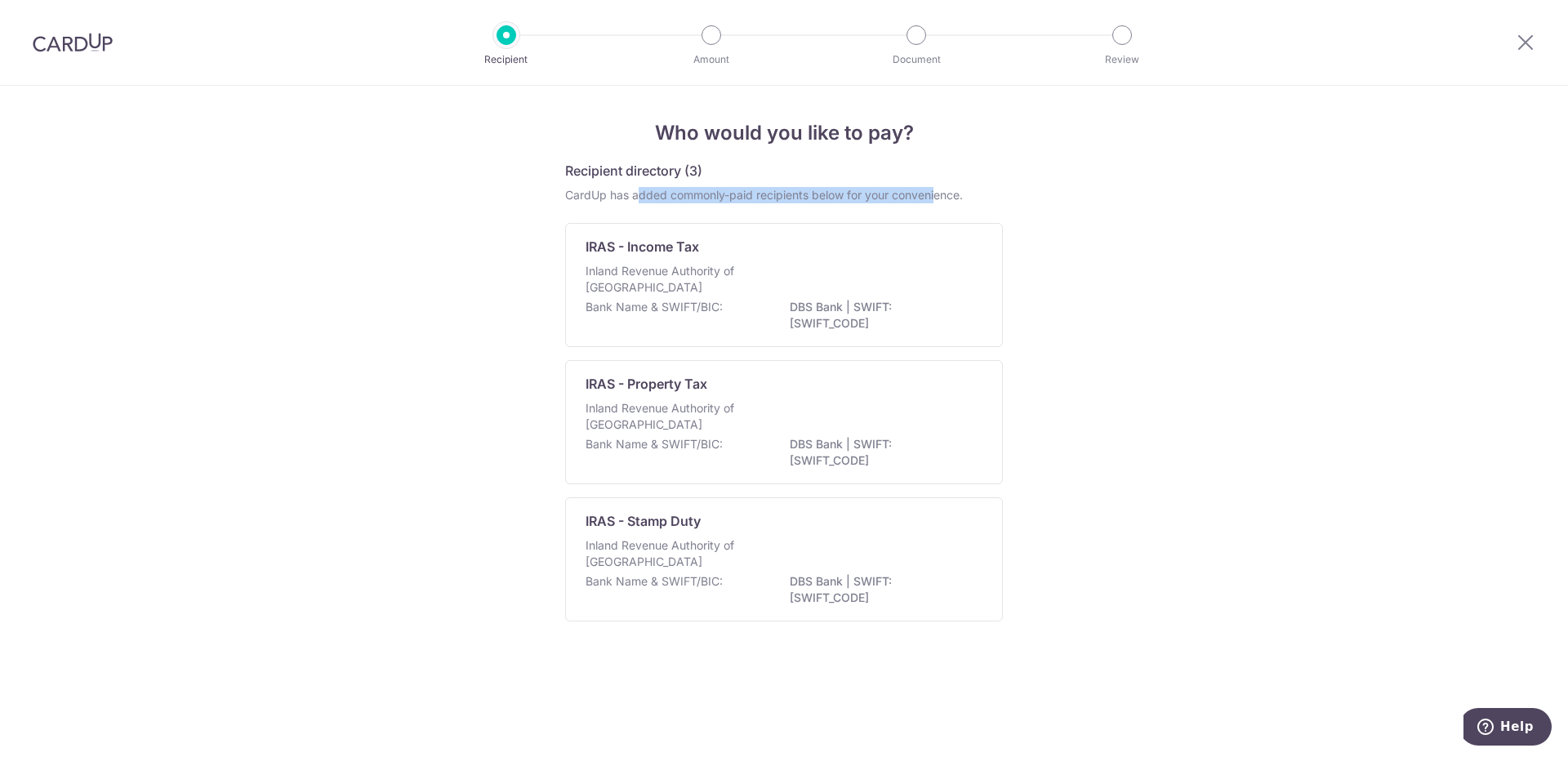
drag, startPoint x: 640, startPoint y: 198, endPoint x: 938, endPoint y: 201, distance: 298.0
click at [938, 201] on div "CardUp has added commonly-paid recipients below for your convenience." at bounding box center [784, 196] width 438 height 17
click at [1117, 203] on div "Who would you like to pay? Recipient directory (3) CardUp has added commonly-pa…" at bounding box center [784, 421] width 1568 height 671
click at [763, 300] on div "Bank Name & SWIFT/BIC: DBS Bank | SWIFT: [SWIFT_CODE]" at bounding box center [784, 316] width 397 height 34
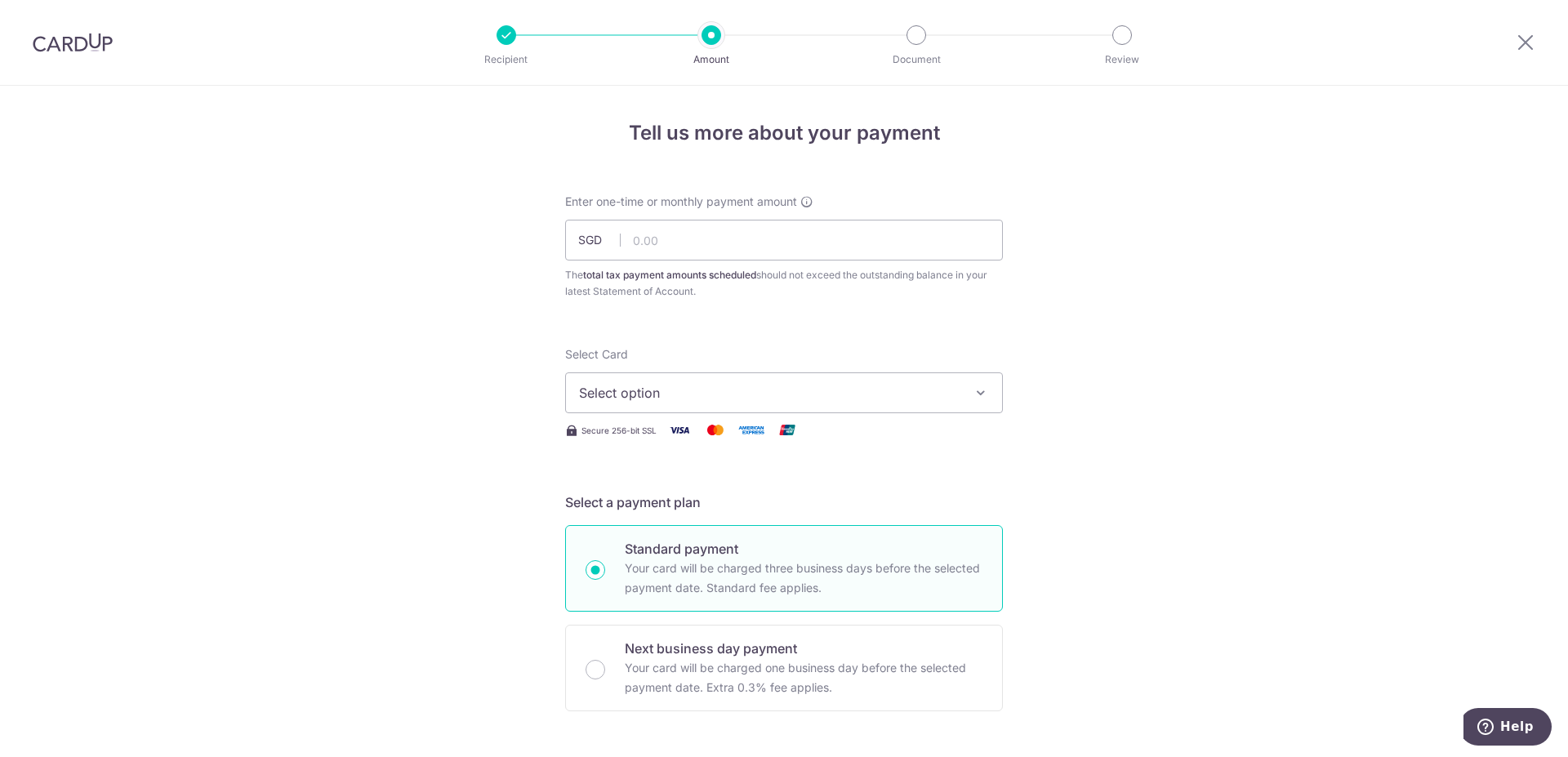
click at [84, 46] on img at bounding box center [73, 42] width 80 height 20
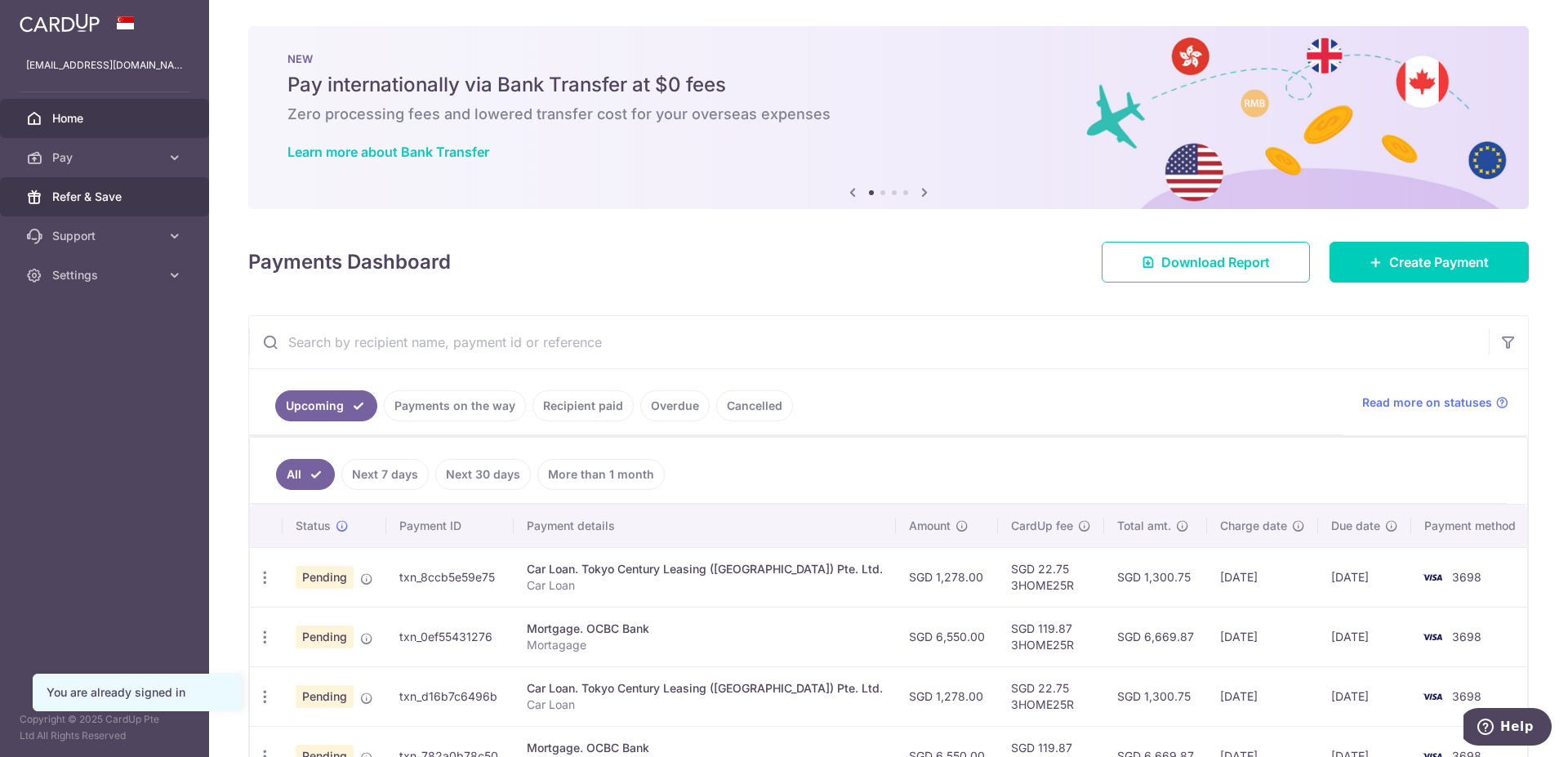
drag, startPoint x: 119, startPoint y: 201, endPoint x: 128, endPoint y: 200, distance: 9.1
click at [119, 200] on span "Refer & Save" at bounding box center [106, 197] width 108 height 17
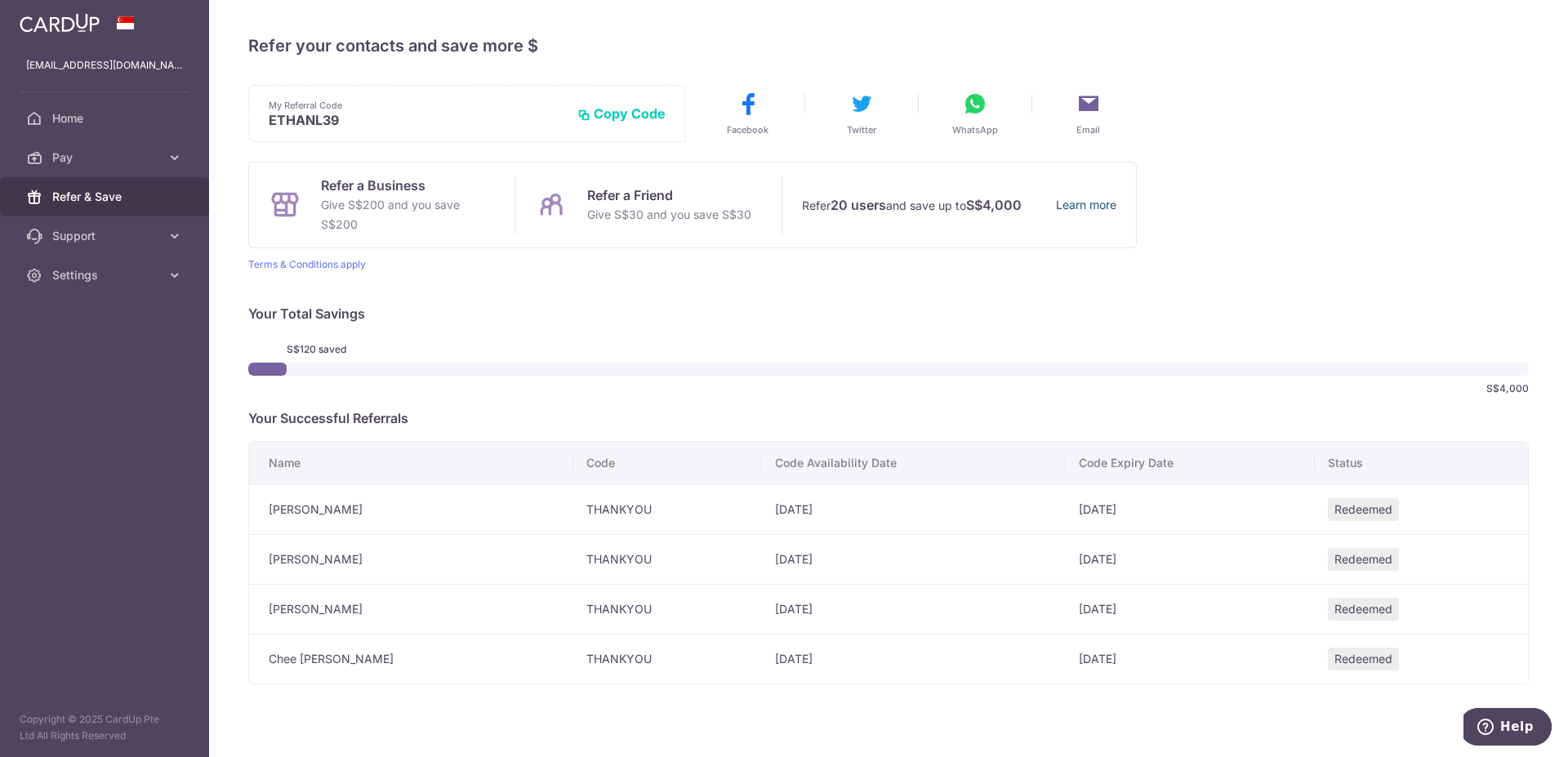
click at [1085, 208] on link "Learn more" at bounding box center [1086, 206] width 61 height 20
click at [143, 162] on span "Pay" at bounding box center [106, 157] width 108 height 17
click at [104, 196] on span "Payments" at bounding box center [106, 197] width 108 height 17
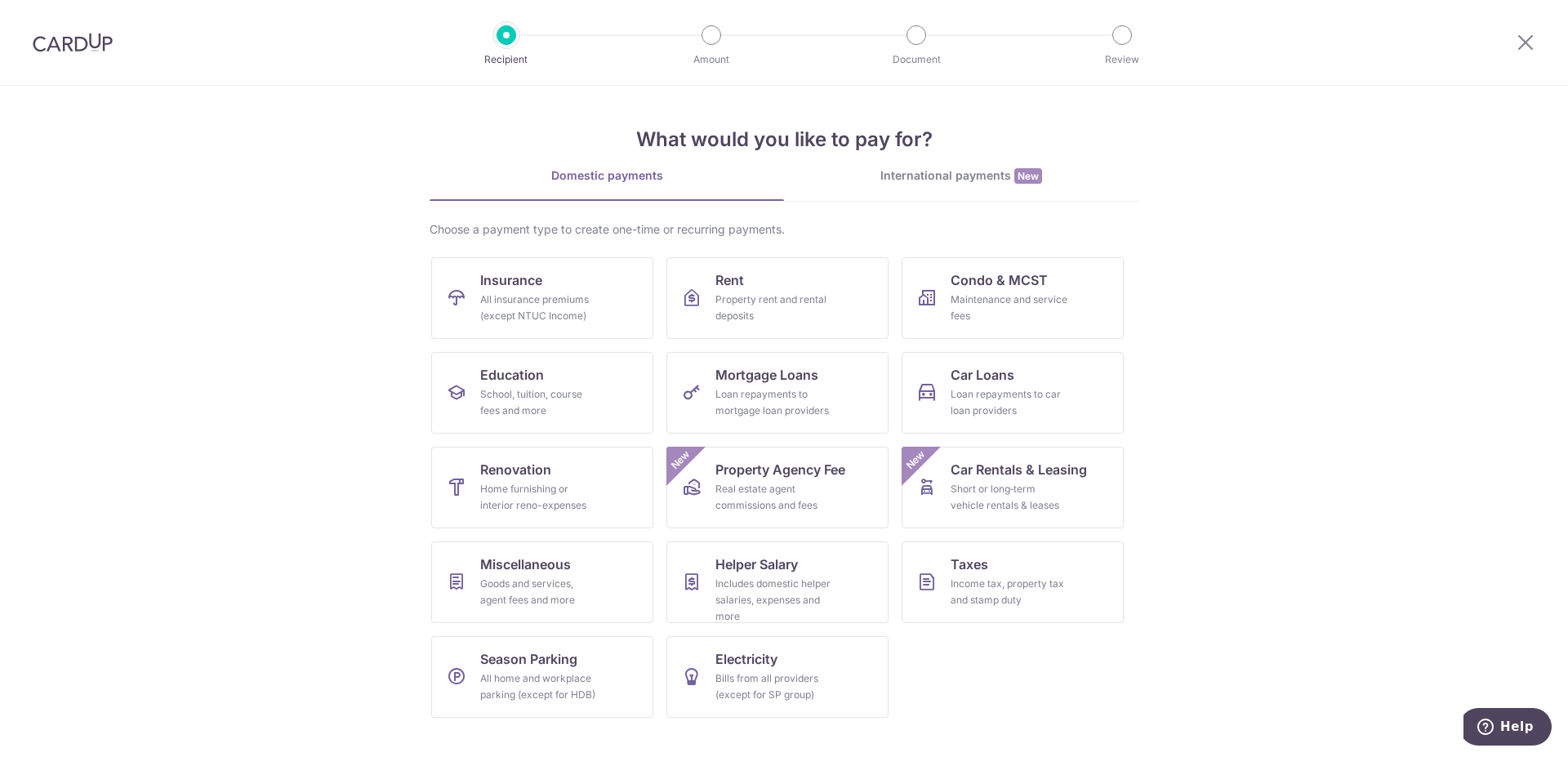
click at [128, 36] on div at bounding box center [73, 42] width 145 height 85
click at [88, 35] on img at bounding box center [73, 42] width 80 height 20
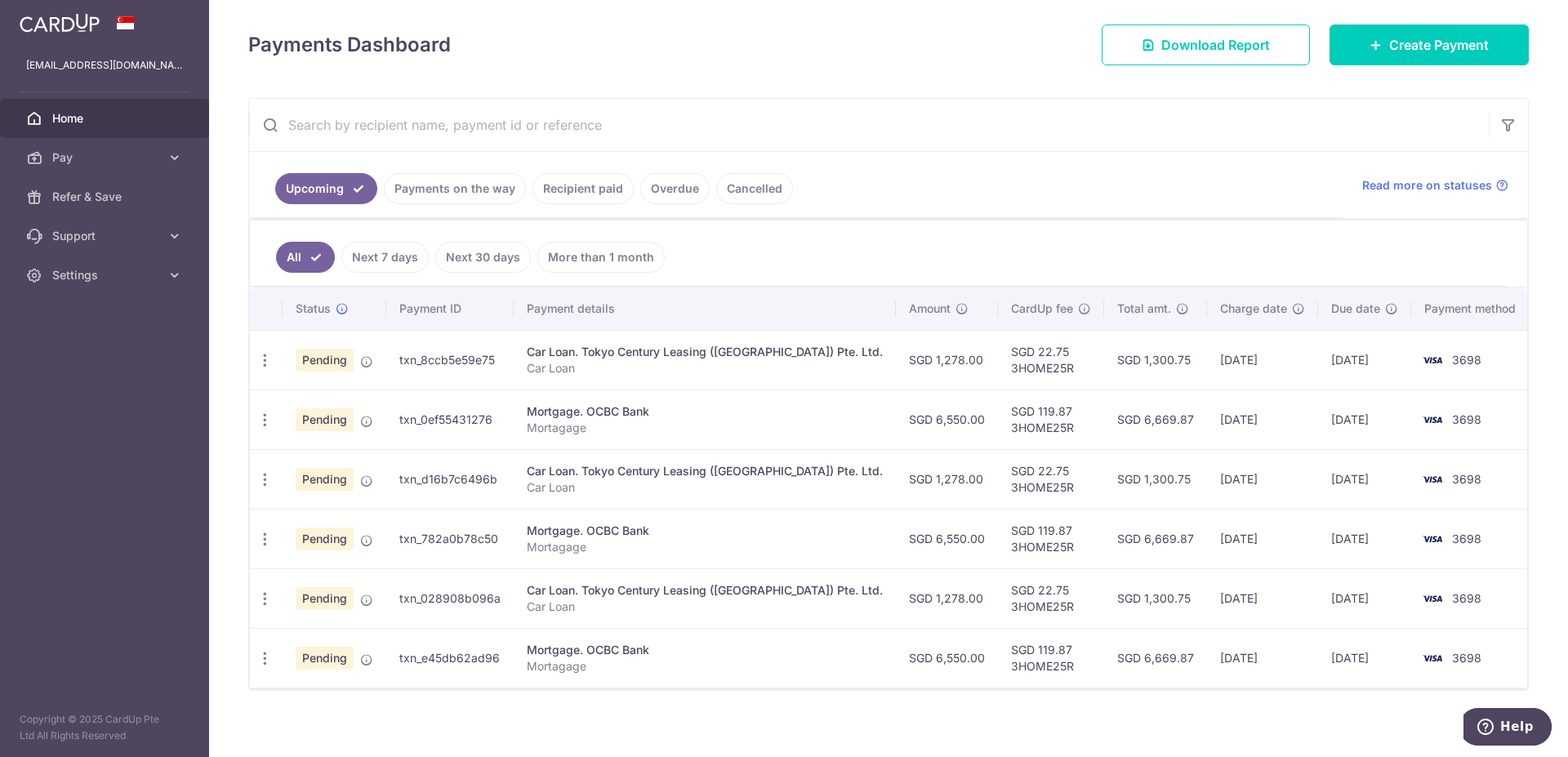
scroll to position [209, 0]
